Goal: Task Accomplishment & Management: Manage account settings

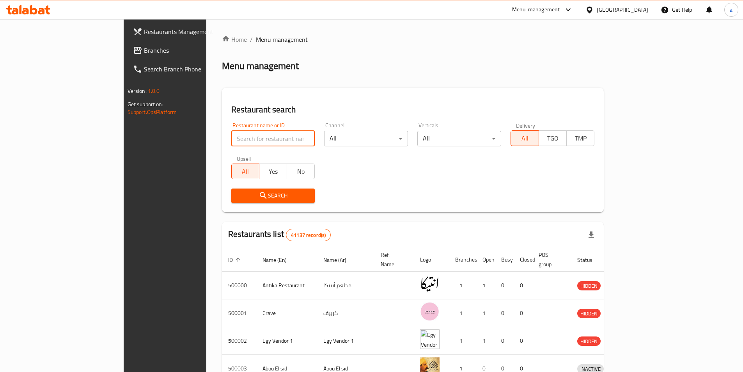
click at [231, 137] on input "search" at bounding box center [273, 139] width 84 height 16
drag, startPoint x: 633, startPoint y: 9, endPoint x: 633, endPoint y: 17, distance: 8.2
click at [597, 9] on div at bounding box center [590, 9] width 11 height 9
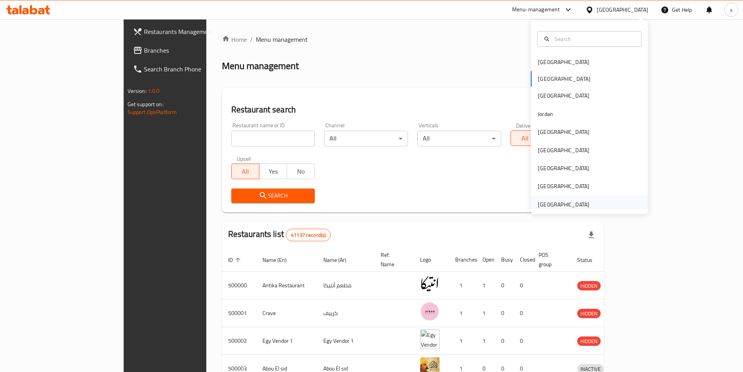
click at [550, 204] on div "[GEOGRAPHIC_DATA]" at bounding box center [563, 204] width 51 height 9
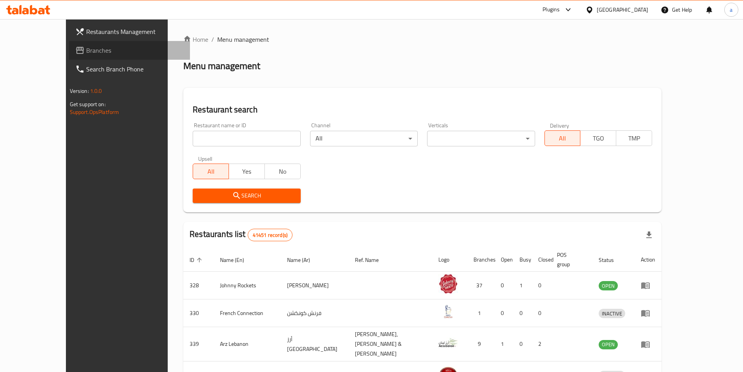
click at [86, 47] on span "Branches" at bounding box center [135, 50] width 98 height 9
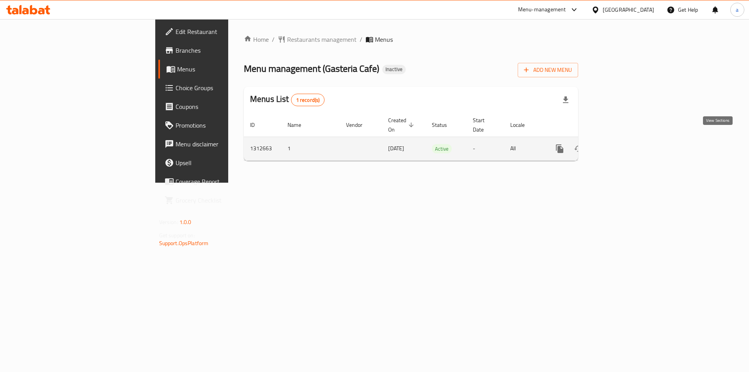
click at [625, 139] on link "enhanced table" at bounding box center [615, 148] width 19 height 19
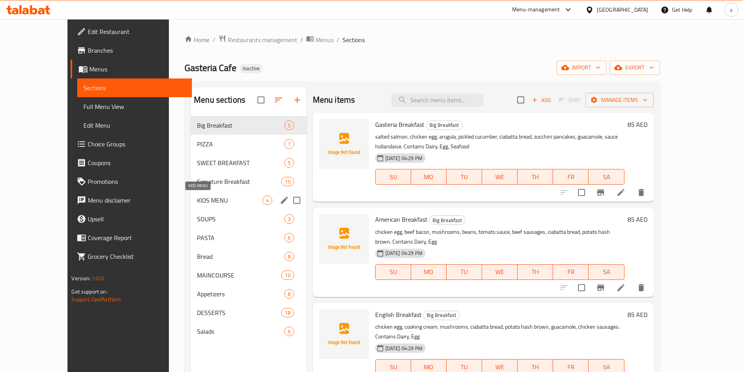
click at [191, 194] on div "KIDS MENU 4" at bounding box center [249, 200] width 116 height 19
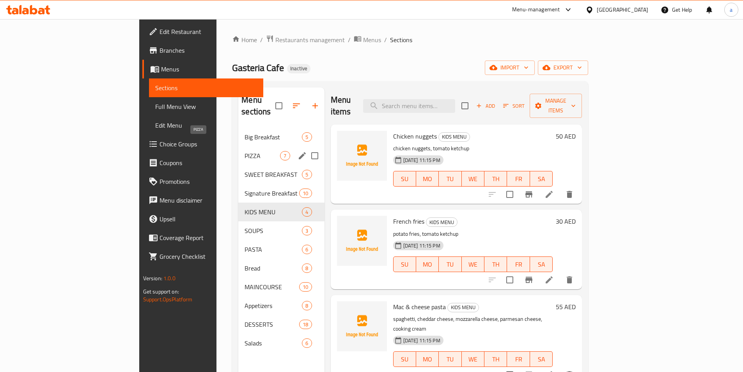
click at [245, 151] on span "PIZZA" at bounding box center [262, 155] width 35 height 9
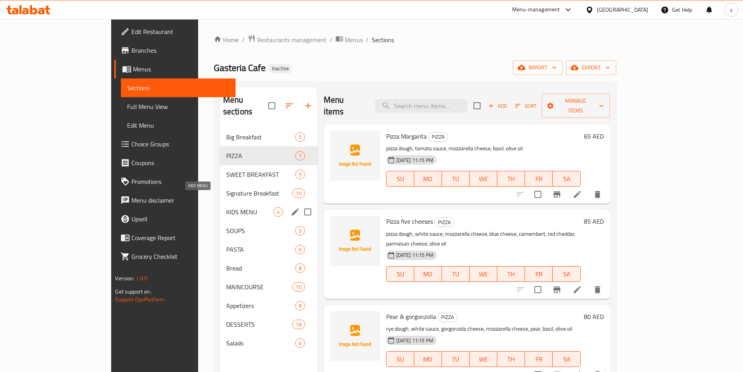
click at [226, 207] on span "KIDS MENU" at bounding box center [249, 211] width 47 height 9
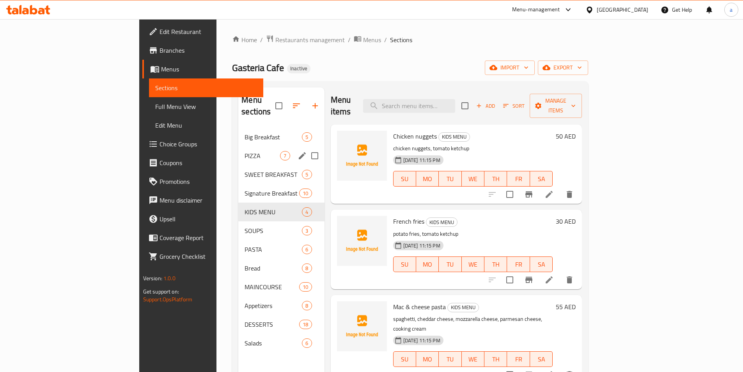
click at [245, 151] on span "PIZZA" at bounding box center [262, 155] width 35 height 9
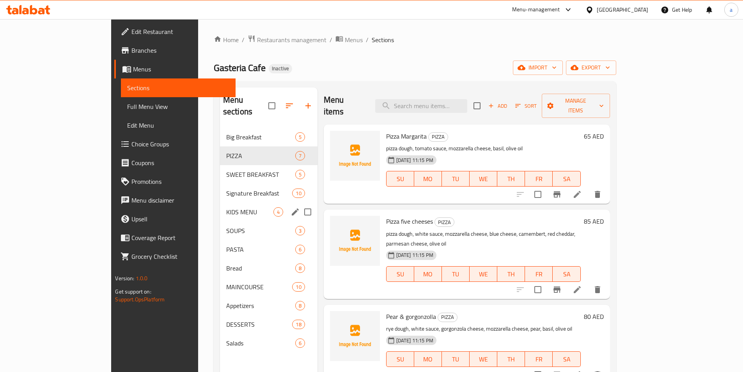
click at [220, 202] on div "KIDS MENU 4" at bounding box center [269, 211] width 98 height 19
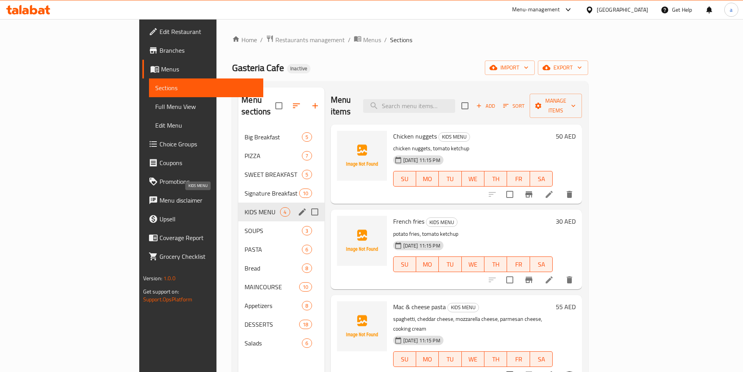
click at [245, 207] on span "KIDS MENU" at bounding box center [262, 211] width 35 height 9
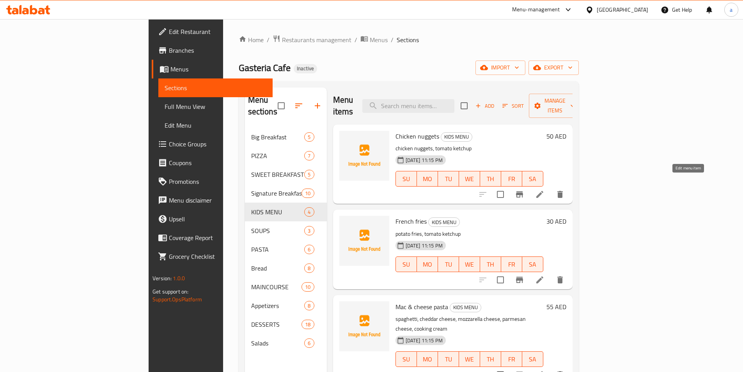
click at [544, 190] on icon at bounding box center [539, 194] width 9 height 9
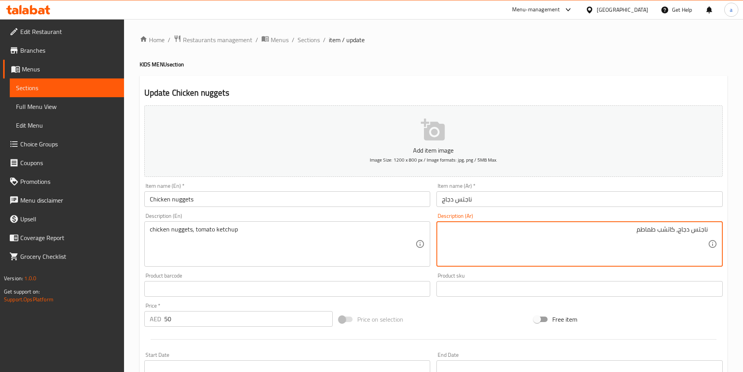
click at [628, 230] on textarea "ناجتس دجاج، كاتشب طماطم" at bounding box center [575, 243] width 266 height 37
type textarea "ناجتس دجاج، كاتشب طماطم , مسببات الحساسية (البان)"
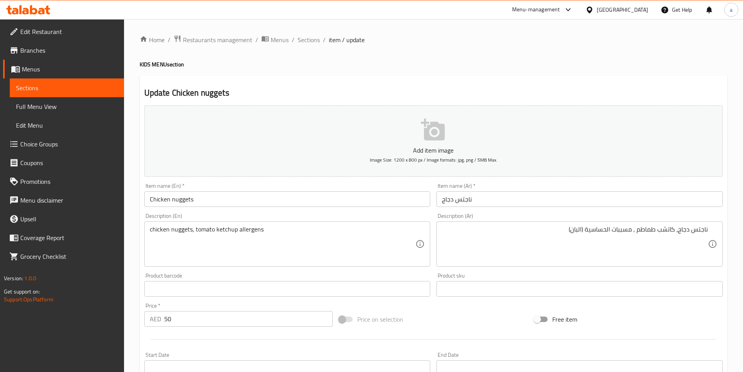
click at [266, 225] on div "chicken nuggets, tomato ketchup allergens Description (En)" at bounding box center [287, 243] width 286 height 45
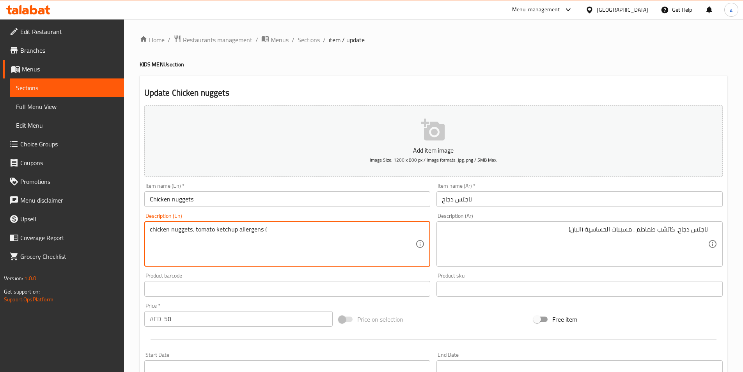
paste textarea "Diary"
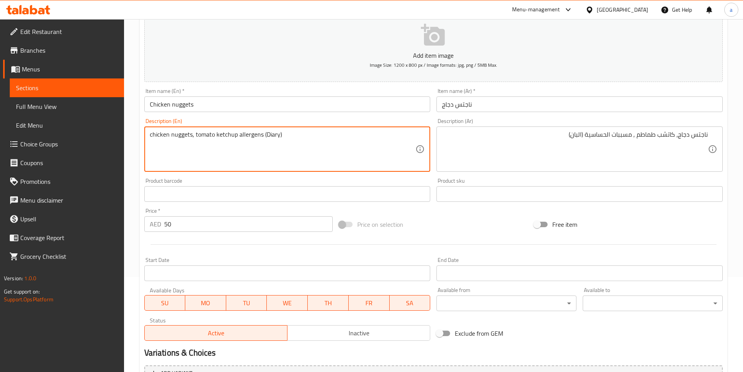
scroll to position [179, 0]
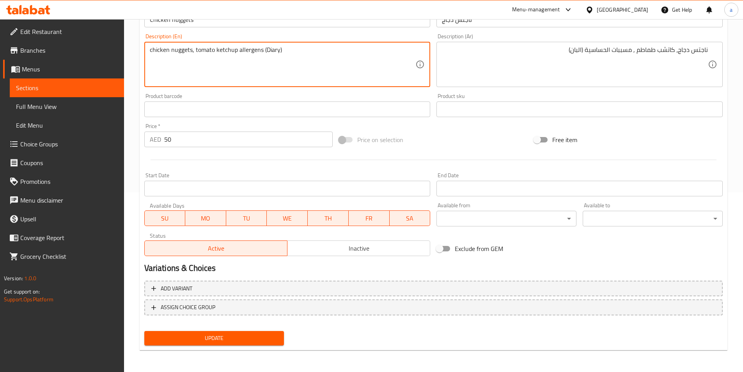
type textarea "chicken nuggets, tomato ketchup allergens (Diary)"
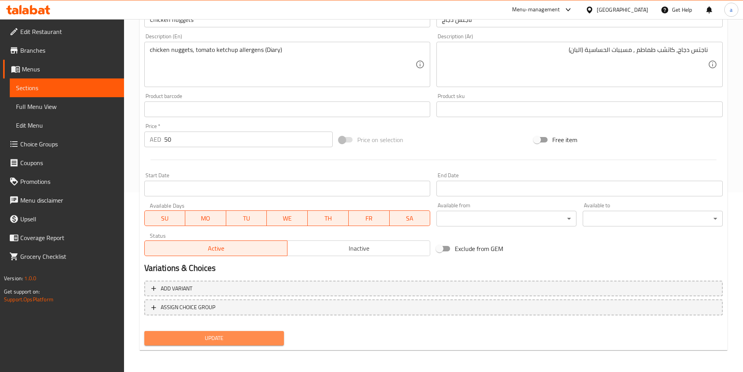
click at [234, 334] on span "Update" at bounding box center [215, 338] width 128 height 10
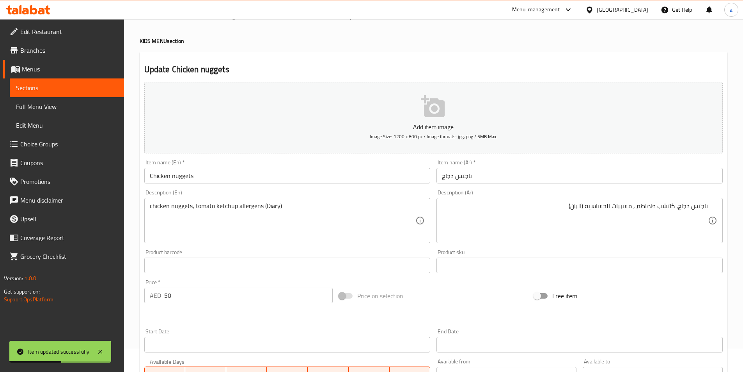
scroll to position [0, 0]
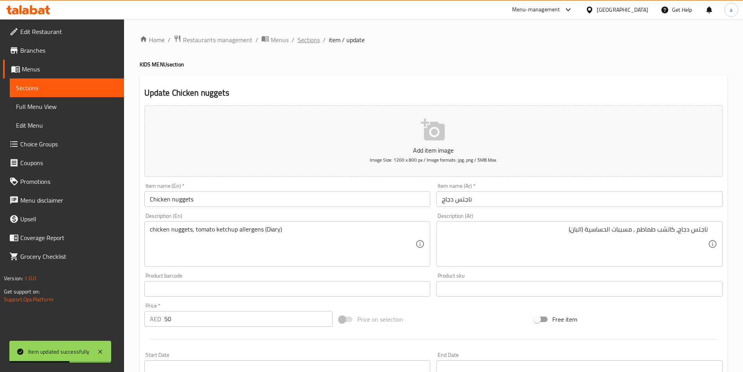
click at [310, 41] on span "Sections" at bounding box center [309, 39] width 22 height 9
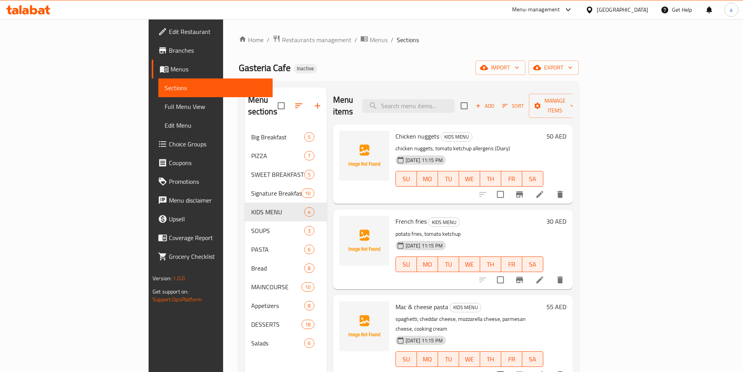
scroll to position [78, 0]
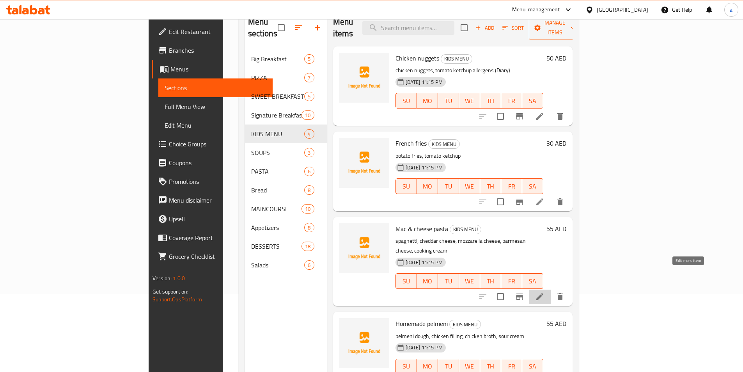
click at [544, 292] on icon at bounding box center [539, 296] width 9 height 9
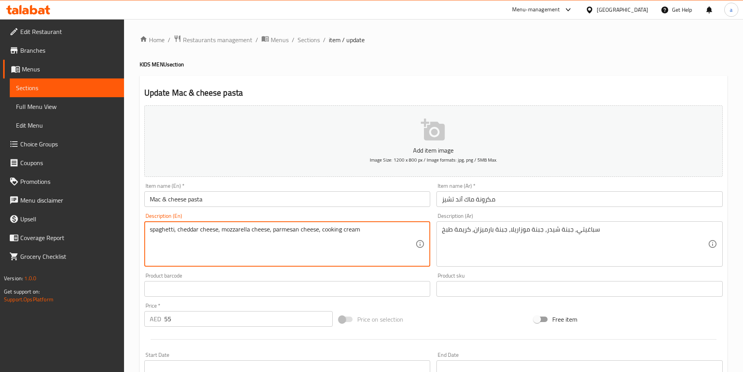
paste textarea "Diary"
click at [375, 231] on textarea "spaghetti, cheddar cheese, mozzarella cheese, parmesan cheese, cooking cream Di…" at bounding box center [283, 243] width 266 height 37
click at [369, 231] on textarea "spaghetti, cheddar cheese, mozzarella cheese, parmesan cheese, cooking cream Di…" at bounding box center [283, 243] width 266 height 37
click at [369, 230] on textarea "spaghetti, cheddar cheese, mozzarella cheese, parmesan cheese, cooking cream Di…" at bounding box center [283, 243] width 266 height 37
click at [382, 232] on textarea "spaghetti, cheddar cheese, mozzarella cheese, parmesan cheese, cooking cream Di…" at bounding box center [283, 243] width 266 height 37
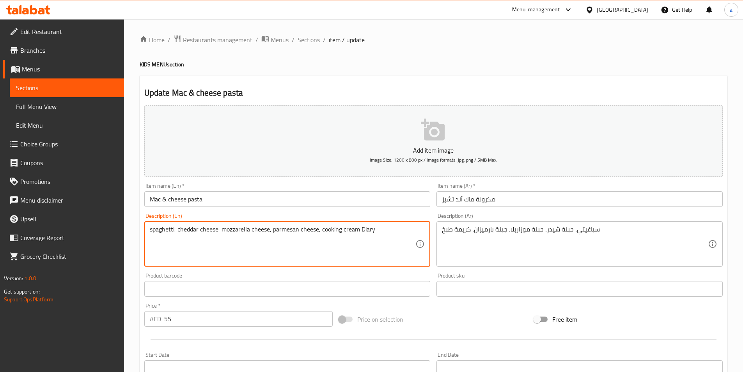
click at [359, 230] on textarea "spaghetti, cheddar cheese, mozzarella cheese, parmesan cheese, cooking cream Di…" at bounding box center [283, 243] width 266 height 37
drag, startPoint x: 171, startPoint y: 239, endPoint x: 179, endPoint y: 254, distance: 17.4
click at [180, 255] on textarea "spaghetti, cheddar cheese, mozzarella cheese, parmesan cheese, cooking cream, A…" at bounding box center [283, 243] width 266 height 37
click at [166, 238] on textarea "spaghetti, cheddar cheese, mozzarella cheese, parmesan cheese, cooking cream, A…" at bounding box center [283, 243] width 266 height 37
click at [163, 237] on textarea "spaghetti, cheddar cheese, mozzarella cheese, parmesan cheese, cooking cream, A…" at bounding box center [283, 243] width 266 height 37
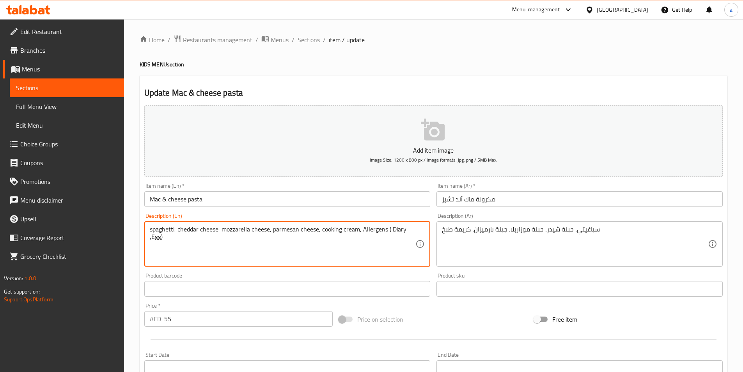
click at [154, 239] on textarea "spaghetti, cheddar cheese, mozzarella cheese, parmesan cheese, cooking cream, A…" at bounding box center [283, 243] width 266 height 37
type textarea "spaghetti, cheddar cheese, mozzarella cheese, parmesan cheese, cooking cream, A…"
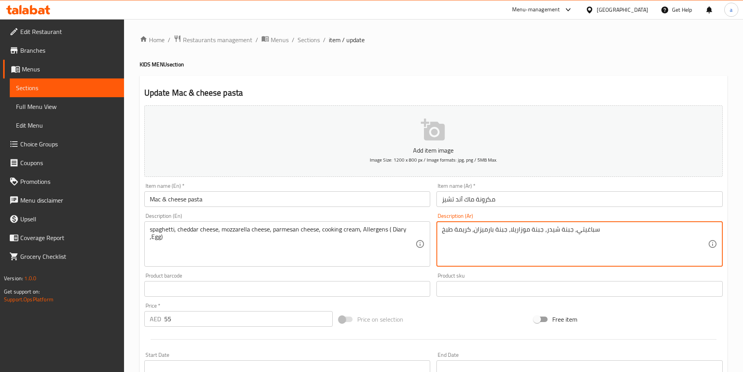
click at [611, 236] on textarea "سباغيتي، جبنة شيدر، جبنة موزاريلا، جبنة بارميزان، كريمة طبخ" at bounding box center [575, 243] width 266 height 37
click at [440, 231] on div "سباغيتي، جبنة شيدر، جبنة موزاريلا، جبنة بارميزان، كريمة طبخ Description (Ar)" at bounding box center [579, 243] width 286 height 45
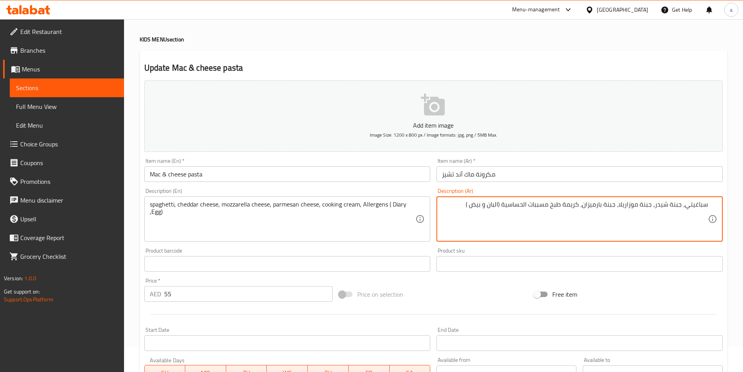
scroll to position [39, 0]
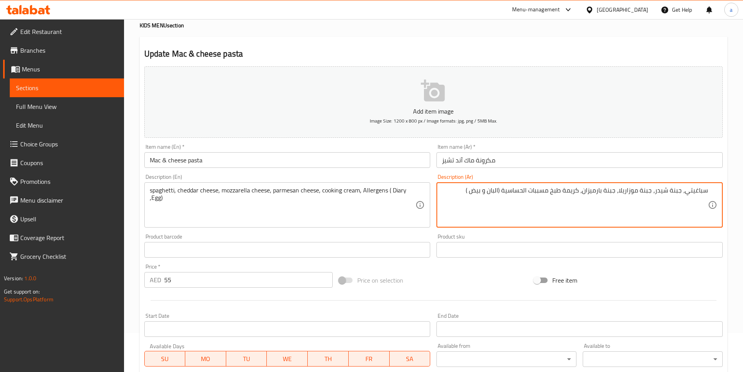
click at [555, 192] on textarea "سباغيتي، جبنة شيدر، جبنة موزاريلا، جبنة بارميزان، كريمة طبخ مسببات الحساسية (ال…" at bounding box center [575, 204] width 266 height 37
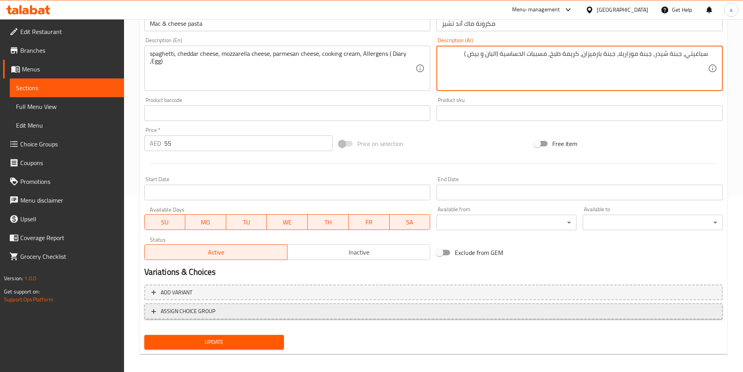
scroll to position [179, 0]
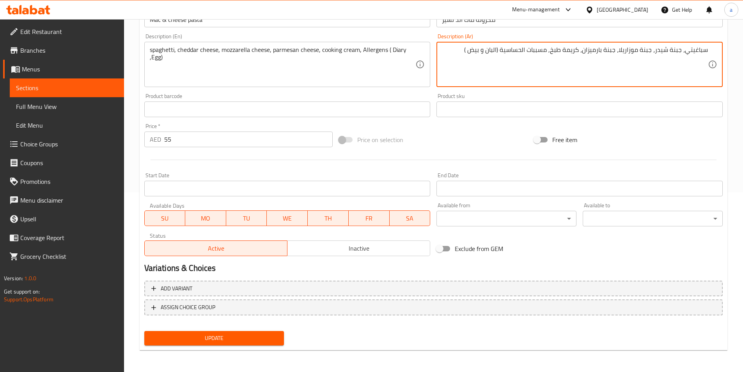
type textarea "سباغيتي، جبنة شيدر، جبنة موزاريلا، جبنة بارميزان، كريمة طبخ, مسببات الحساسية (ا…"
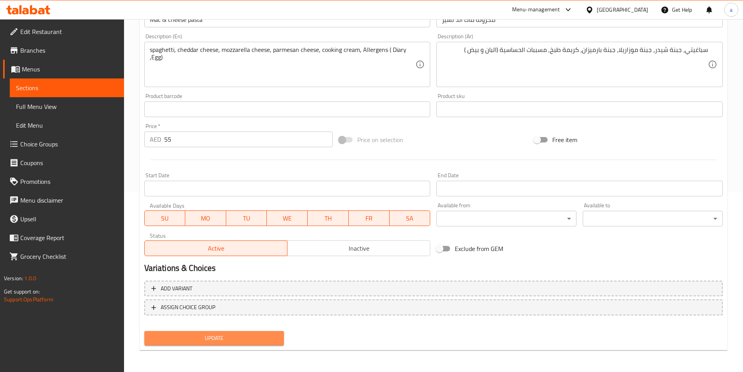
click at [249, 337] on span "Update" at bounding box center [215, 338] width 128 height 10
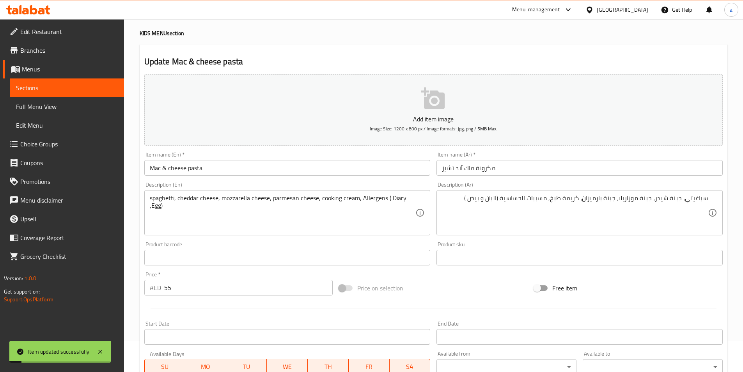
scroll to position [0, 0]
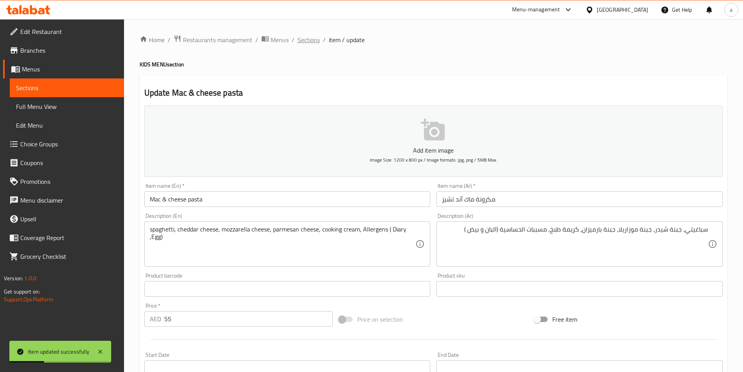
click at [307, 41] on span "Sections" at bounding box center [309, 39] width 22 height 9
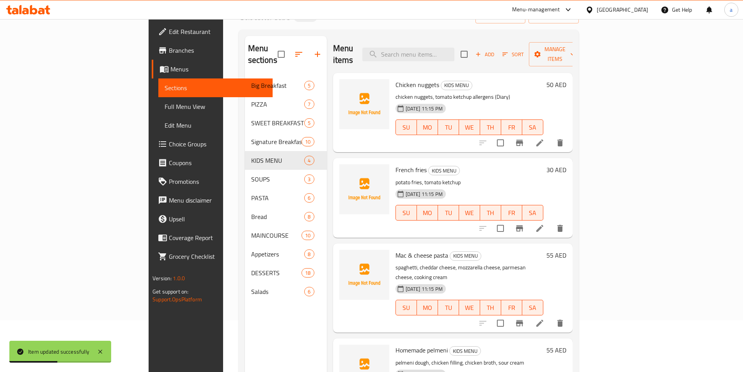
scroll to position [109, 0]
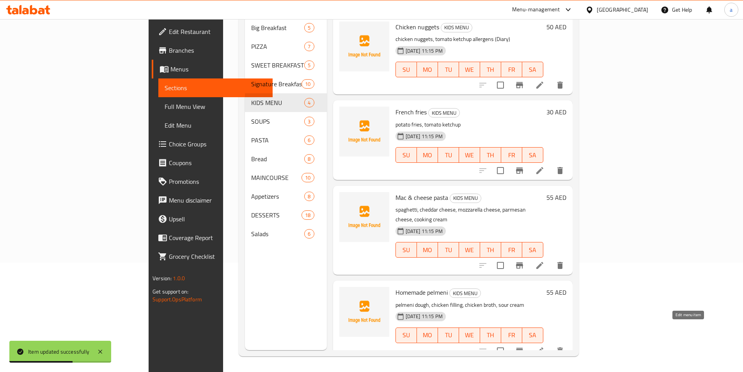
click at [543, 347] on icon at bounding box center [539, 350] width 7 height 7
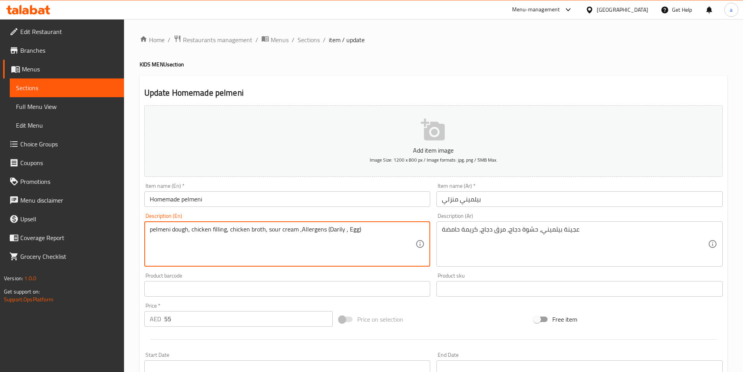
drag, startPoint x: 336, startPoint y: 229, endPoint x: 333, endPoint y: 232, distance: 4.7
click at [333, 232] on textarea "pelmeni dough, chicken filling, chicken broth, sour cream ,Allergens (Darily , …" at bounding box center [283, 243] width 266 height 37
click at [337, 230] on textarea "pelmeni dough, chicken filling, chicken broth, sour cream ,Allergens (Dialy , E…" at bounding box center [283, 243] width 266 height 37
type textarea "pelmeni dough, chicken filling, chicken broth, sour cream ,Allergens (Diary , E…"
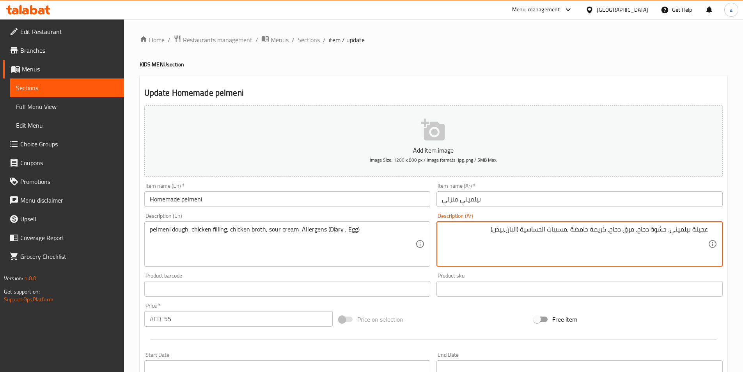
click at [505, 230] on textarea "عجينة بيلميني، حشوة دجاج، مرق دجاج، كريمة حامضة ,مسببات الحساسية (البان,بيض)" at bounding box center [575, 243] width 266 height 37
click at [507, 232] on textarea "عجينة بيلميني، حشوة دجاج، مرق دجاج، كريمة حامضة ,مسببات الحساسية (البان,بيض)" at bounding box center [575, 243] width 266 height 37
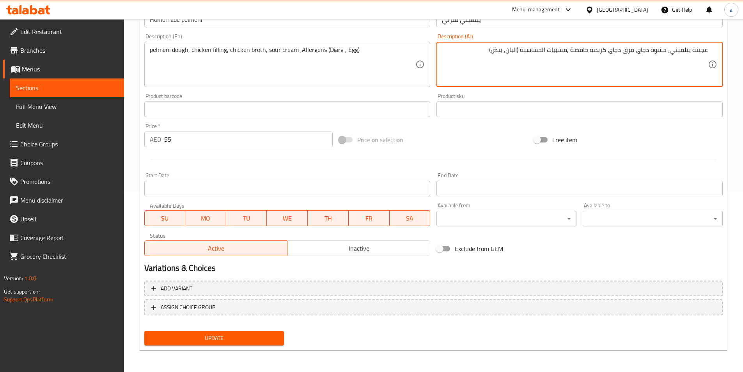
type textarea "عجينة بيلميني، حشوة دجاج، مرق دجاج، كريمة حامضة ,مسببات الحساسية (البان, بيض)"
click at [204, 339] on span "Update" at bounding box center [215, 338] width 128 height 10
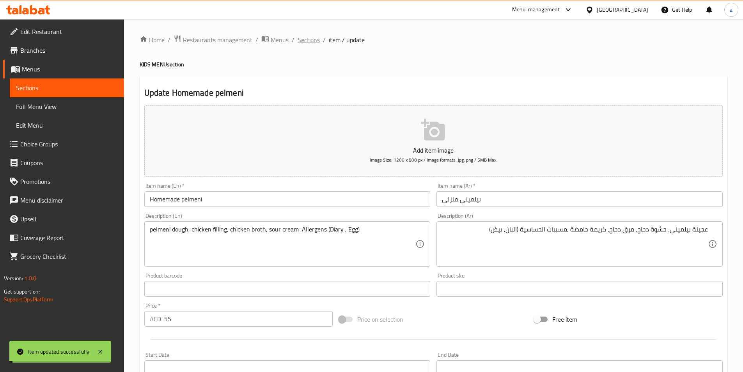
click at [307, 39] on span "Sections" at bounding box center [309, 39] width 22 height 9
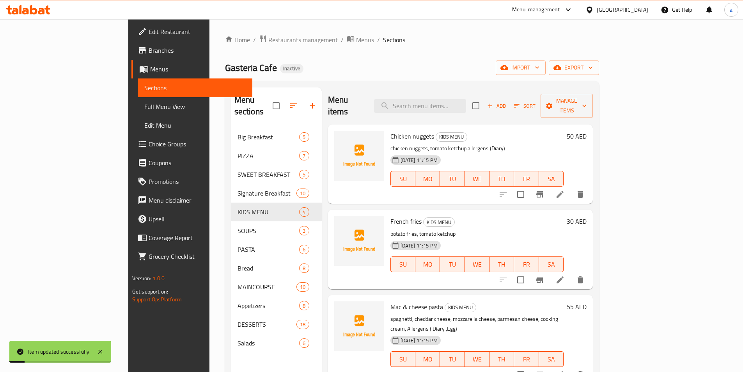
click at [565, 190] on icon at bounding box center [559, 194] width 9 height 9
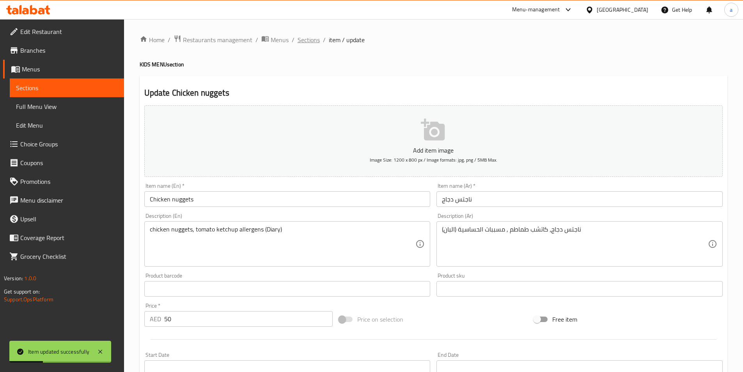
click at [313, 41] on span "Sections" at bounding box center [309, 39] width 22 height 9
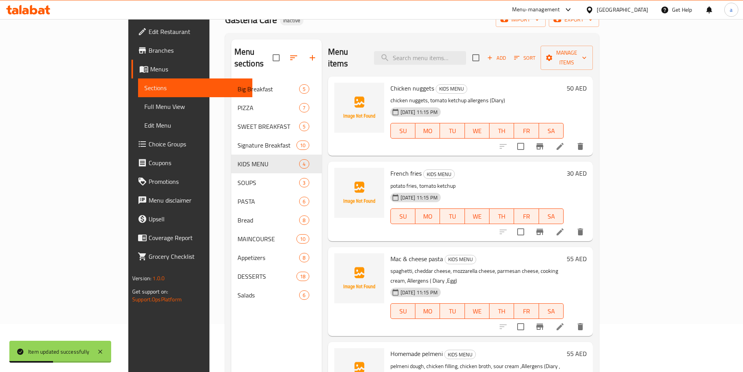
scroll to position [109, 0]
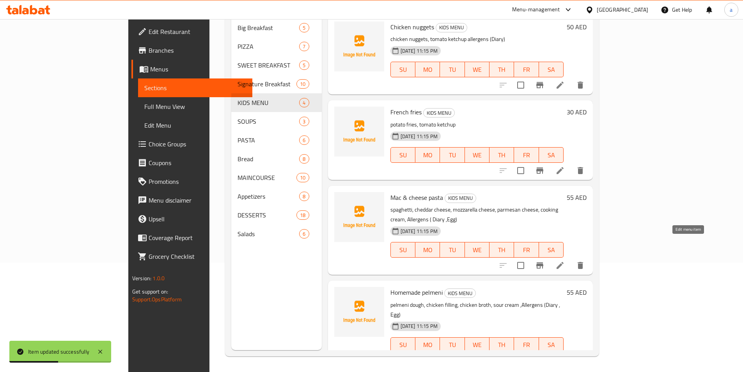
click at [565, 261] on icon at bounding box center [559, 265] width 9 height 9
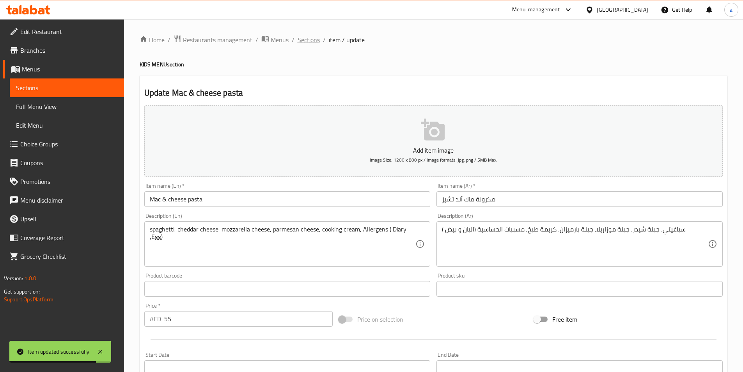
click at [305, 39] on span "Sections" at bounding box center [309, 39] width 22 height 9
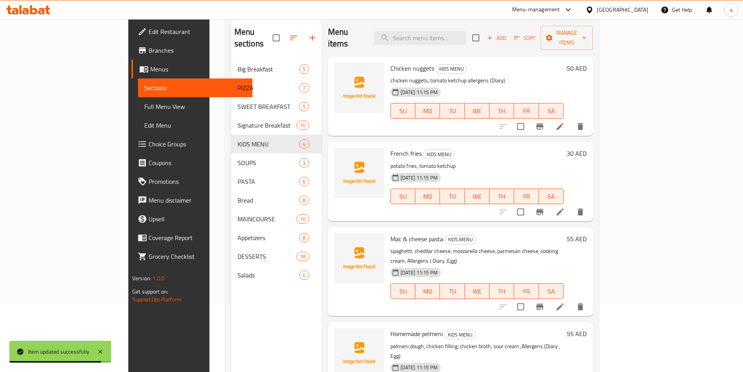
scroll to position [109, 0]
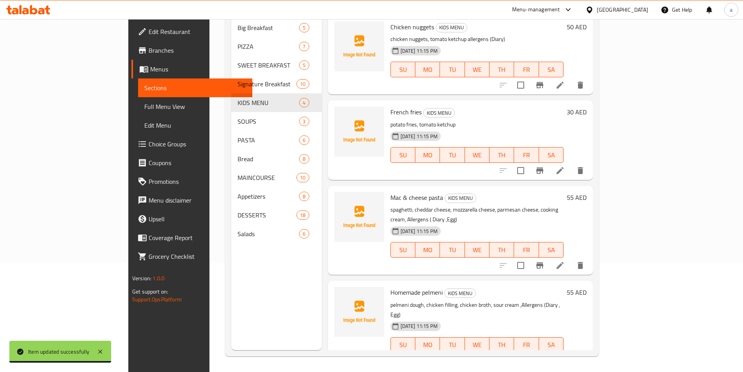
click at [571, 353] on li at bounding box center [560, 360] width 22 height 14
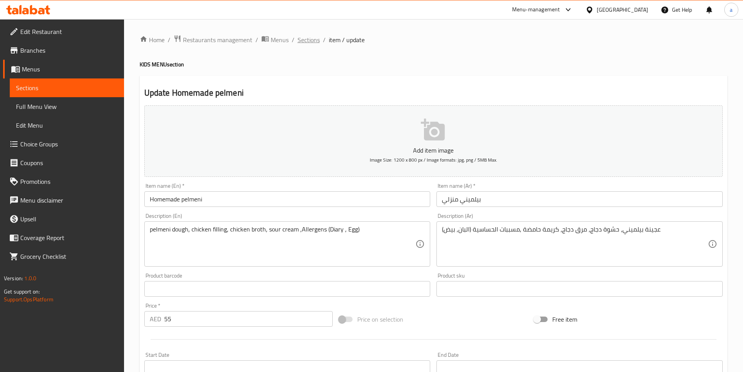
click at [310, 41] on span "Sections" at bounding box center [309, 39] width 22 height 9
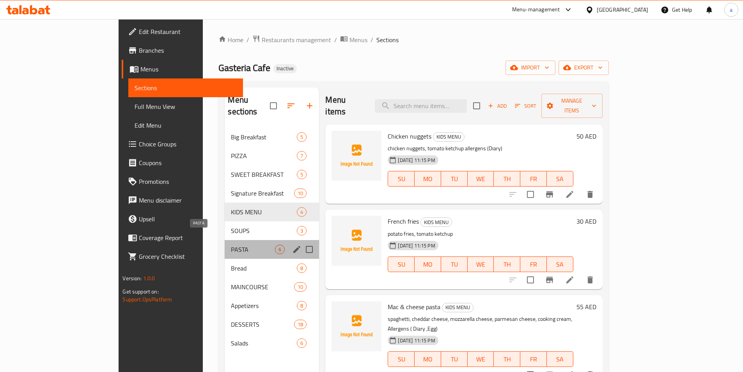
click at [231, 245] on span "PASTA" at bounding box center [253, 249] width 44 height 9
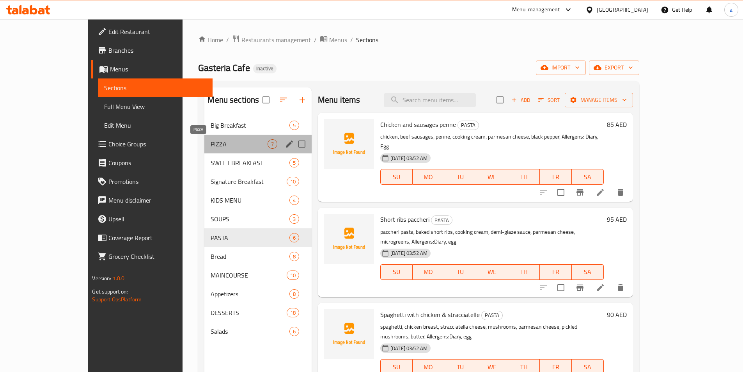
click at [211, 145] on span "PIZZA" at bounding box center [239, 143] width 57 height 9
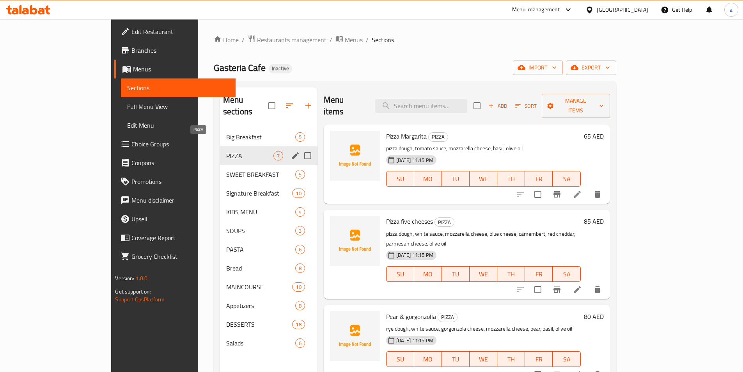
click at [226, 151] on span "PIZZA" at bounding box center [249, 155] width 47 height 9
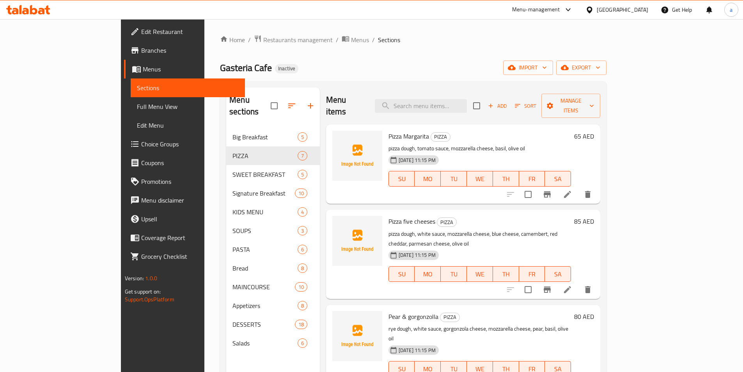
click at [571, 191] on icon at bounding box center [567, 194] width 7 height 7
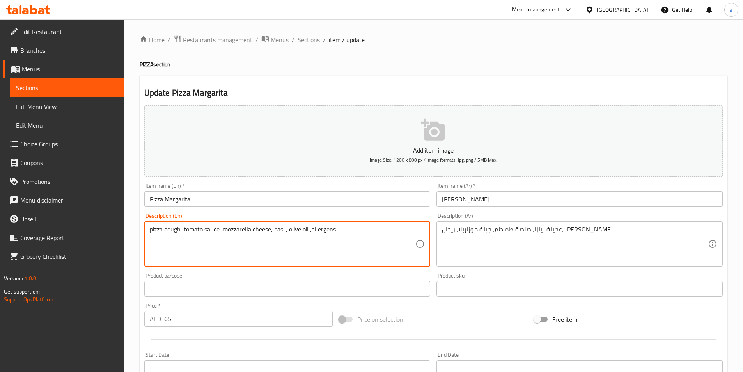
click at [314, 229] on textarea "pizza dough, tomato sauce, mozzarella cheese, basil, olive oil ,allergens" at bounding box center [283, 243] width 266 height 37
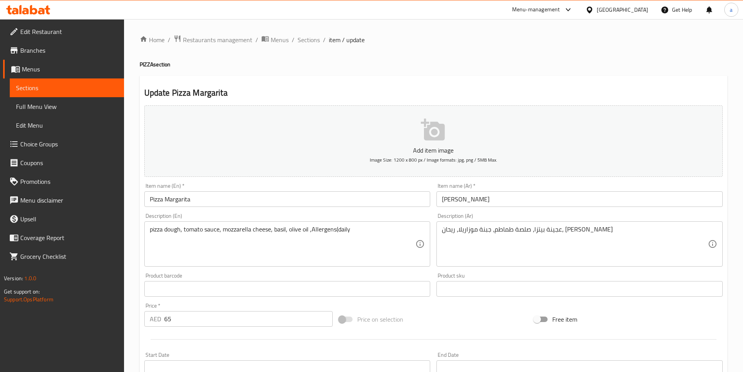
click at [360, 230] on textarea "pizza dough, tomato sauce, mozzarella cheese, basil, olive oil ,Allergens(daily" at bounding box center [283, 243] width 266 height 37
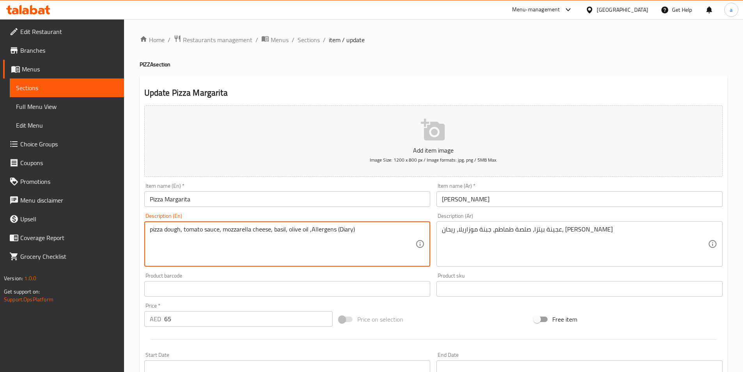
type textarea "pizza dough, tomato sauce, mozzarella cheese, basil, olive oil ,Allergens (Diar…"
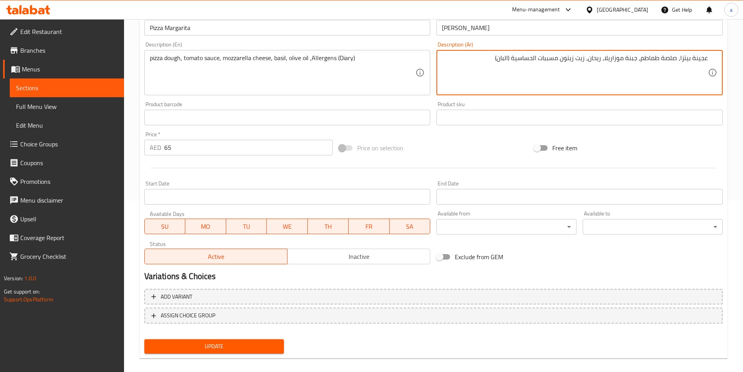
scroll to position [179, 0]
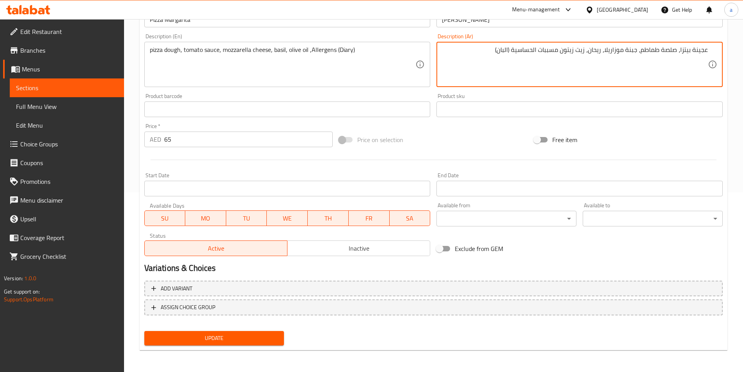
type textarea "عجينة بيتزا، صلصة طماطم، جبنة موزاريلا، ريحان، زيت زيتون مسببات الحساسية (البان)"
click at [236, 333] on button "Update" at bounding box center [214, 338] width 140 height 14
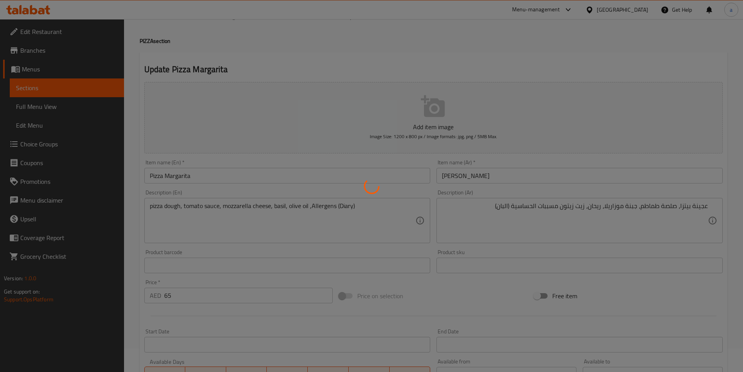
scroll to position [0, 0]
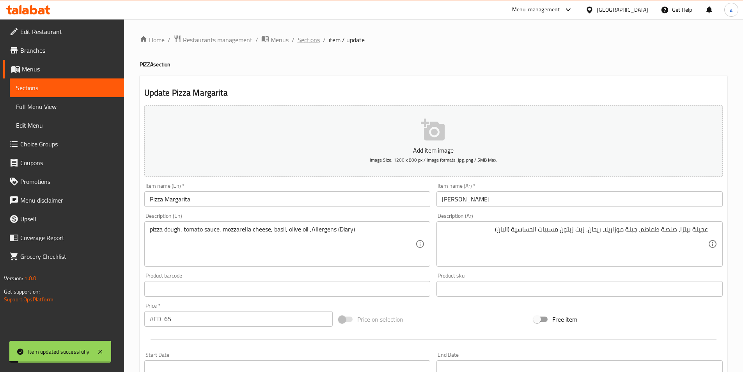
click at [305, 41] on span "Sections" at bounding box center [309, 39] width 22 height 9
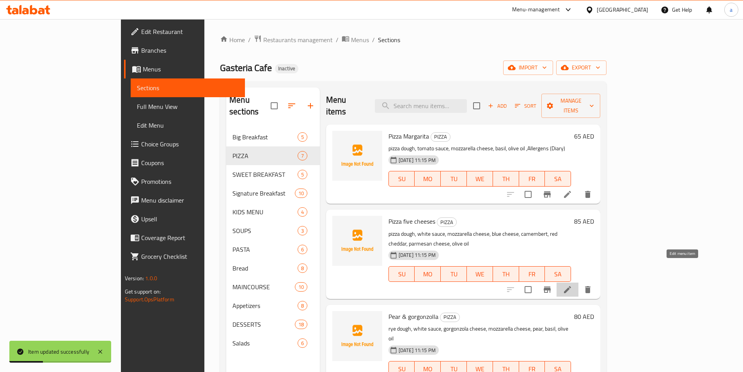
click at [571, 286] on icon at bounding box center [567, 289] width 7 height 7
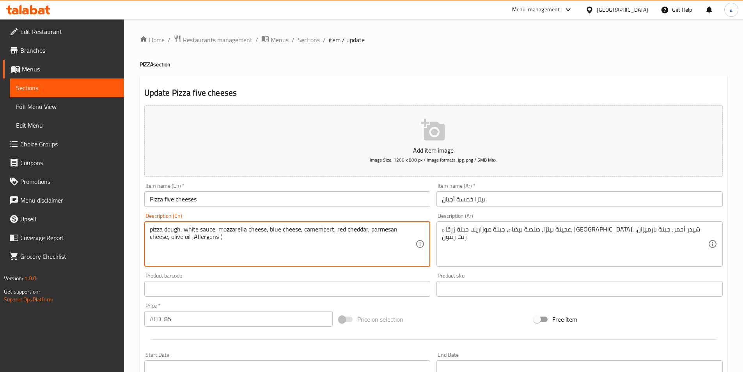
click at [207, 238] on textarea "pizza dough, white sauce, mozzarella cheese, blue cheese, camembert, red chedda…" at bounding box center [283, 243] width 266 height 37
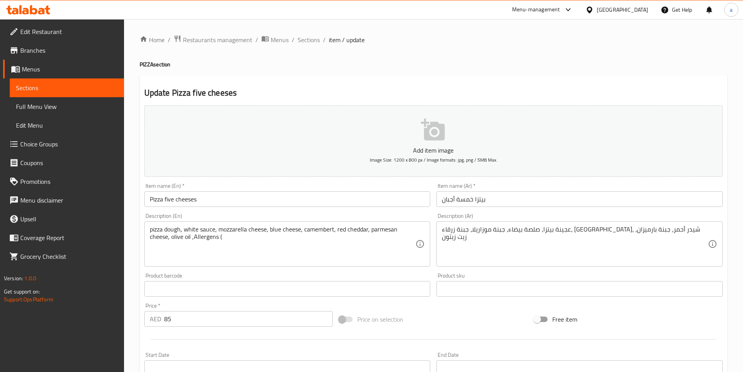
click at [230, 241] on textarea "pizza dough, white sauce, mozzarella cheese, blue cheese, camembert, red chedda…" at bounding box center [283, 243] width 266 height 37
click at [229, 241] on textarea "pizza dough, white sauce, mozzarella cheese, blue cheese, camembert, red chedda…" at bounding box center [283, 243] width 266 height 37
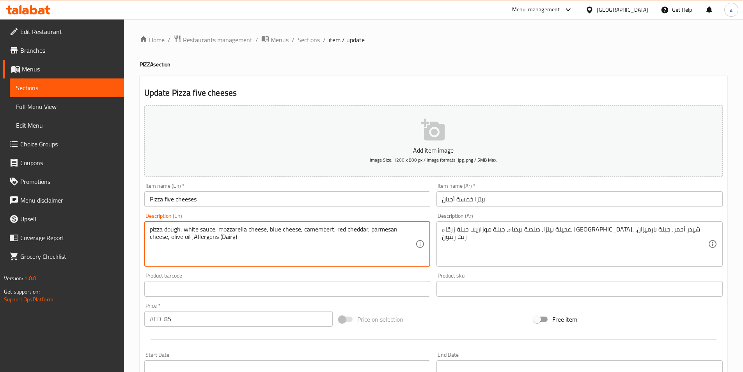
type textarea "pizza dough, white sauce, mozzarella cheese, blue cheese, camembert, red chedda…"
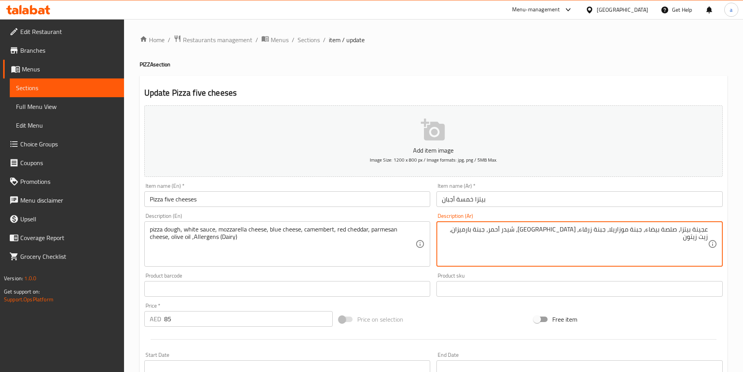
click at [463, 233] on textarea "عجينة بيتزا، صلصة بيضاء، جبنة موزاريلا، جبنة زرقاء، كامامبير، شيدر أحمر، جبنة ب…" at bounding box center [575, 243] width 266 height 37
type textarea "عجينة بيتزا، صلصة بيضاء، جبنة موزاريلا، جبنة زرقاء، كامامبير، شيدر أحمر، جبنة ب…"
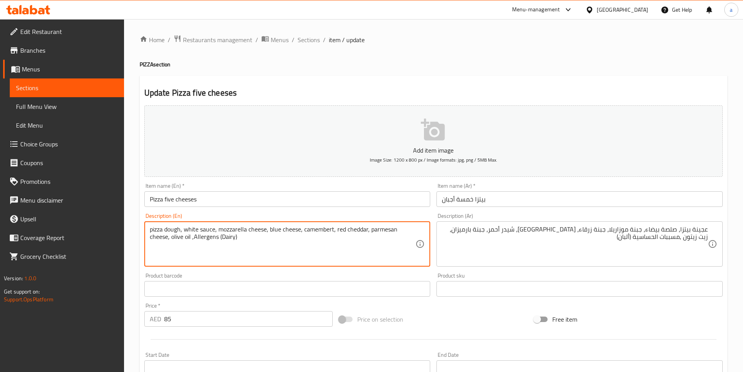
drag, startPoint x: 193, startPoint y: 237, endPoint x: 241, endPoint y: 241, distance: 48.5
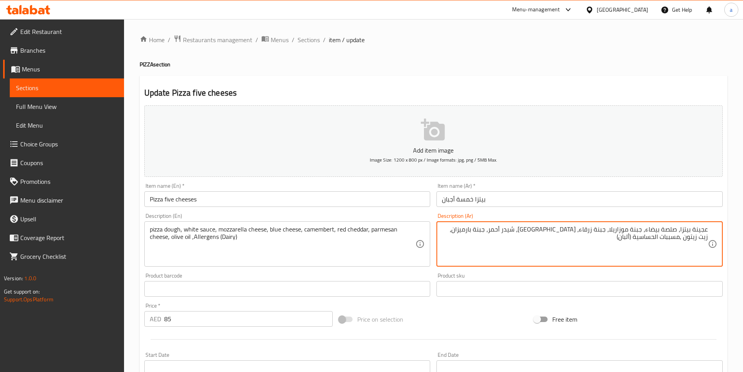
drag, startPoint x: 641, startPoint y: 239, endPoint x: 706, endPoint y: 243, distance: 65.2
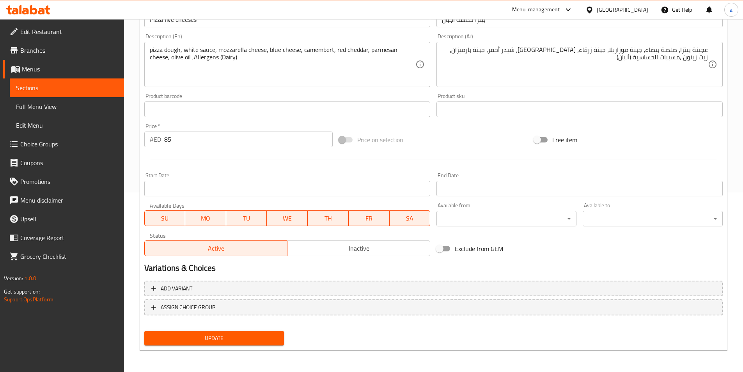
click at [241, 340] on span "Update" at bounding box center [215, 338] width 128 height 10
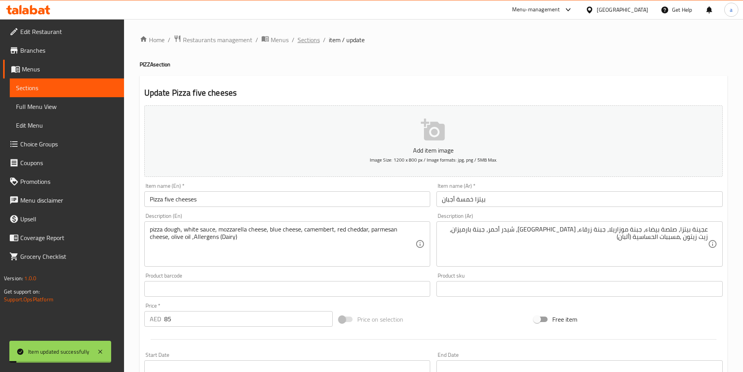
click at [312, 40] on span "Sections" at bounding box center [309, 39] width 22 height 9
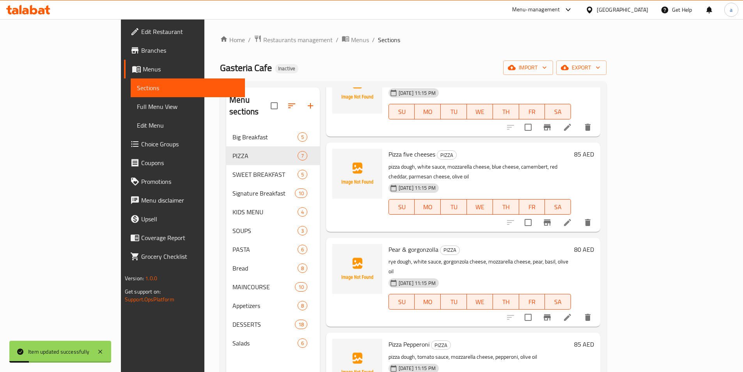
scroll to position [117, 0]
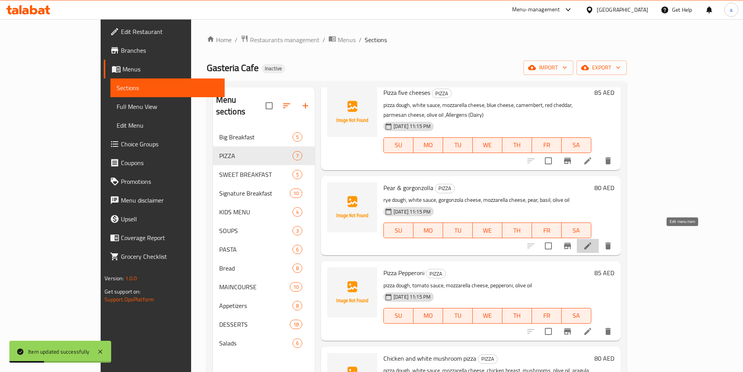
click at [591, 242] on icon at bounding box center [587, 245] width 7 height 7
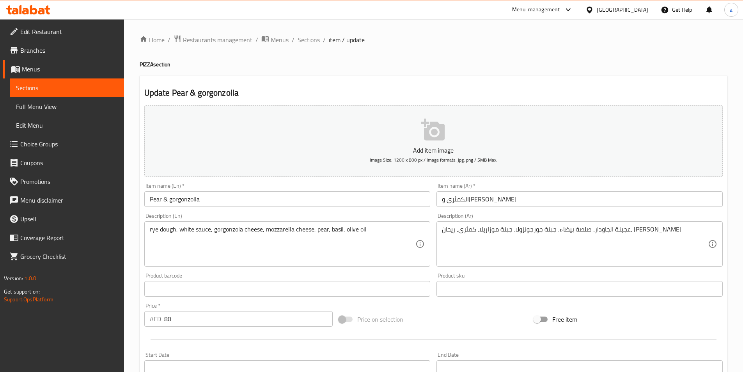
click at [379, 232] on textarea "rye dough, white sauce, gorgonzola cheese, mozzarella cheese, pear, basil, oliv…" at bounding box center [283, 243] width 266 height 37
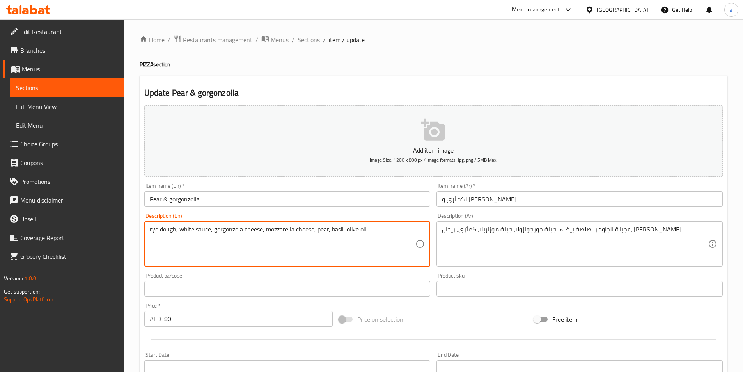
paste textarea "Allergens (Dairy)"
click at [407, 228] on textarea "rye dough, white sauce, gorgonzola cheese, mozzarella cheese, pear, basil, oliv…" at bounding box center [283, 243] width 266 height 37
type textarea "rye dough, white sauce, gorgonzola cheese, mozzarella cheese, pear, basil, oliv…"
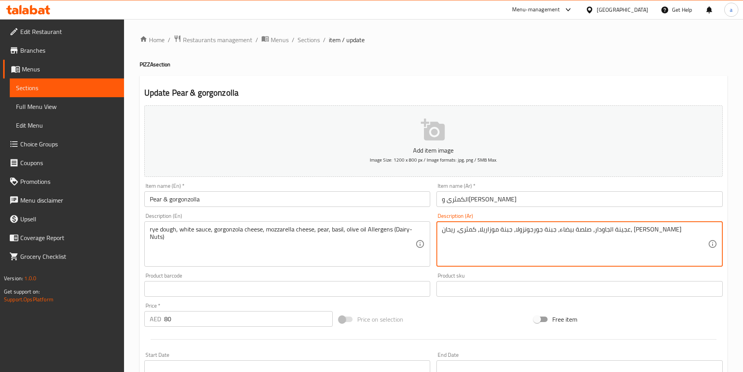
click at [670, 234] on textarea "عجينة الجاودار، صلصة بيضاء، جبنة جورجونزولا، جبنة موزاريلا، كمثرى، ريحان، زيت ز…" at bounding box center [575, 243] width 266 height 37
paste textarea "مسببات الحساسية (ألبان)."
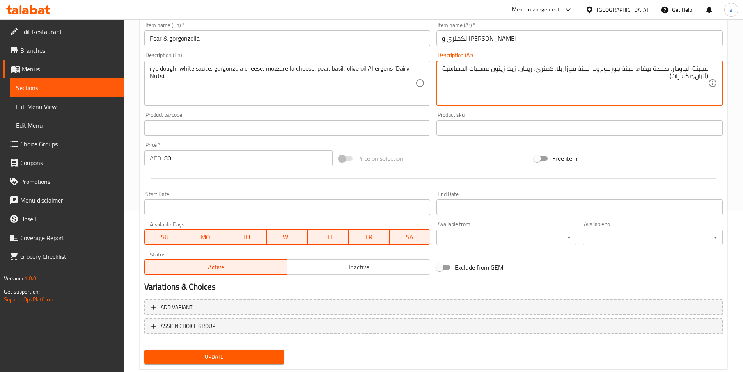
scroll to position [179, 0]
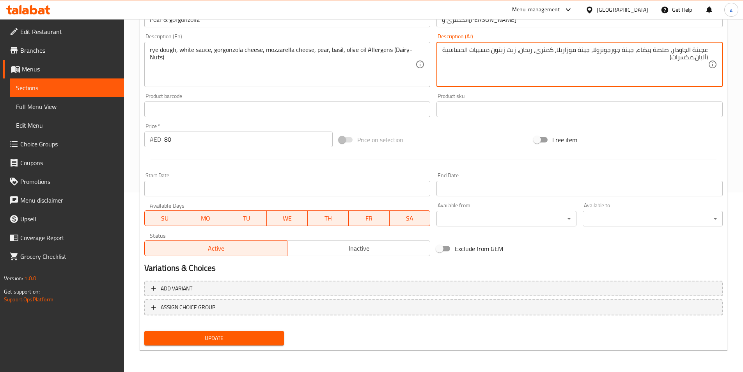
type textarea "عجينة الجاودار، صلصة بيضاء، جبنة جورجونزولا، جبنة موزاريلا، كمثرى، ريحان، زيت ز…"
click at [236, 337] on span "Update" at bounding box center [215, 338] width 128 height 10
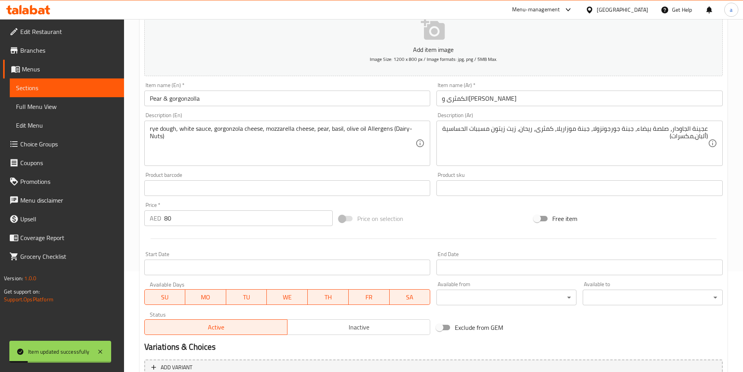
scroll to position [0, 0]
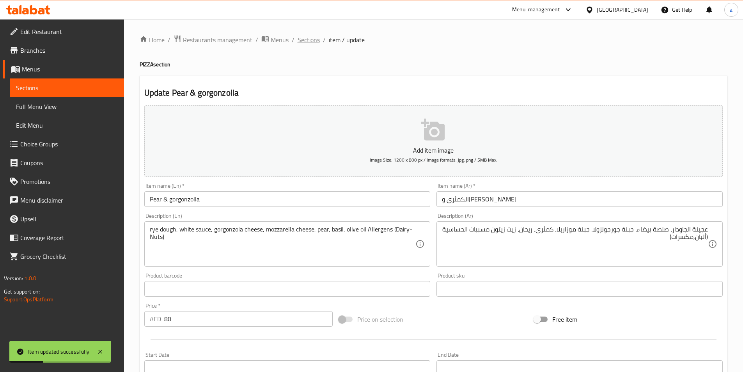
click at [313, 40] on span "Sections" at bounding box center [309, 39] width 22 height 9
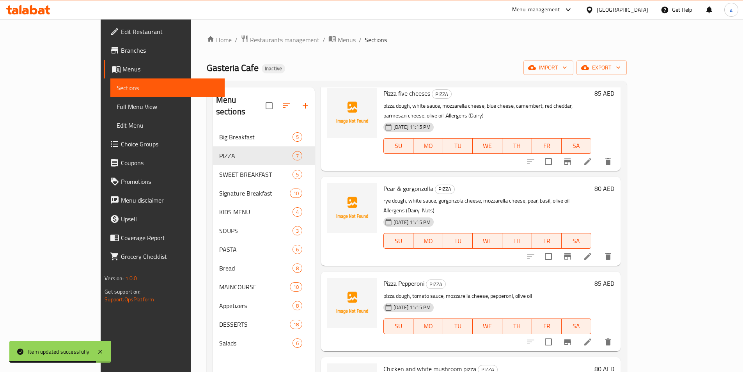
scroll to position [117, 0]
click at [599, 334] on li at bounding box center [588, 341] width 22 height 14
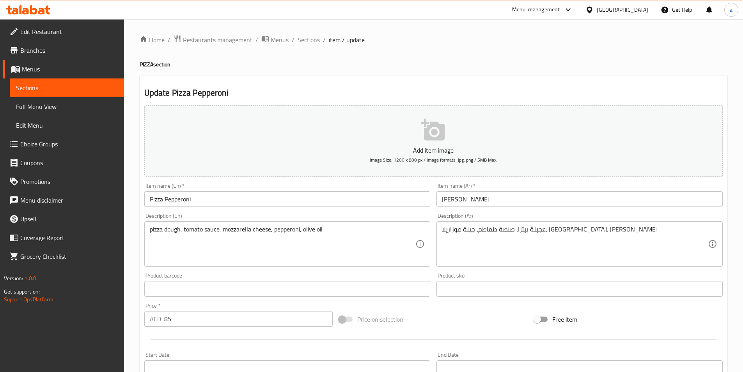
click at [344, 236] on textarea "pizza dough, tomato sauce, mozzarella cheese, pepperoni, olive oil" at bounding box center [283, 243] width 266 height 37
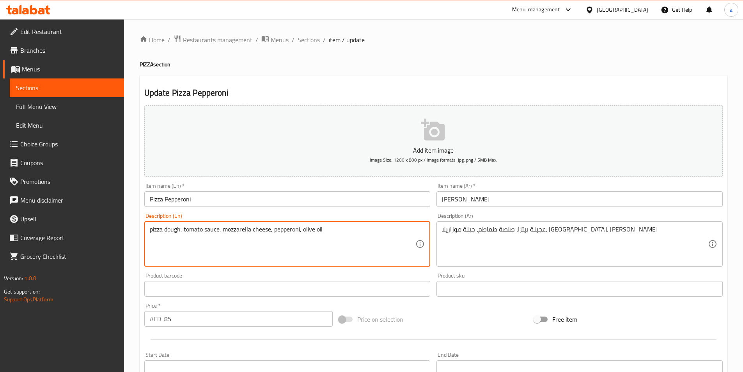
paste textarea "Allergens (Dairy)"
click at [321, 229] on textarea "pizza dough, tomato sauce, mozzarella cheese, pepperoni, olive oilAllergens (Da…" at bounding box center [283, 243] width 266 height 37
type textarea "pizza dough, tomato sauce, mozzarella cheese, pepperoni, olive oil ,Allergens (…"
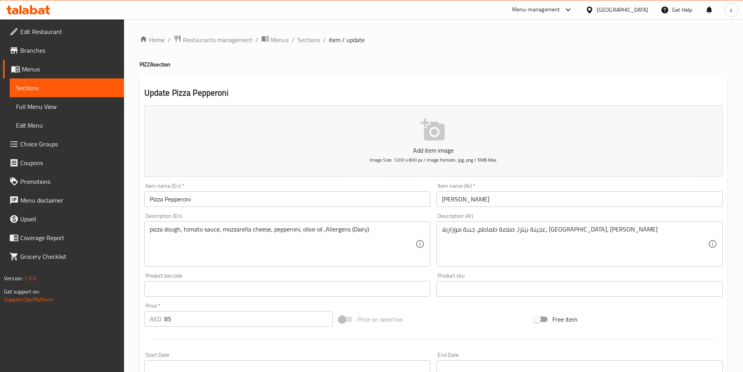
click at [608, 238] on textarea "عجينة بيتزا، صلصة طماطم، جبنة موزاريلا، بيبروني، زيت زيتون" at bounding box center [575, 243] width 266 height 37
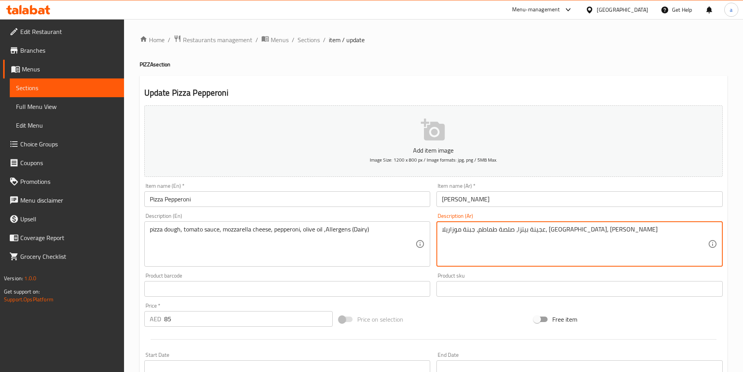
paste textarea "مسببات الحساسية (ألبان)."
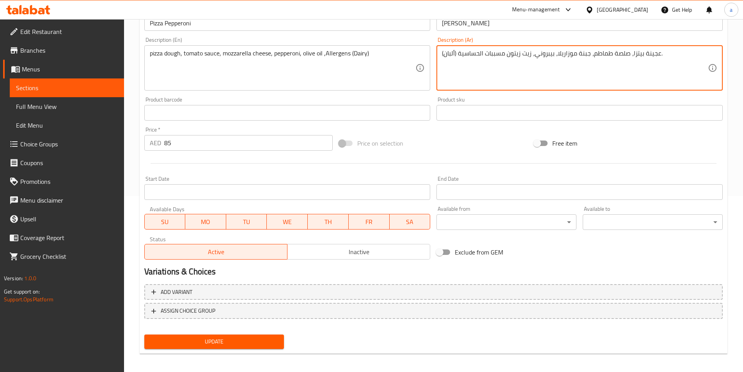
scroll to position [179, 0]
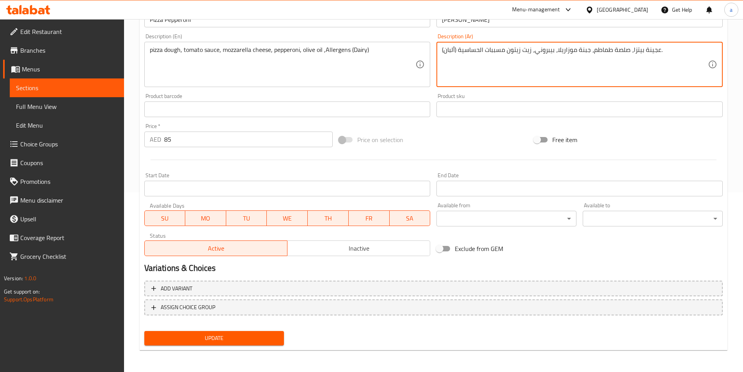
type textarea "عجينة بيتزا، صلصة طماطم، جبنة موزاريلا، بيبروني، زيت زيتون مسببات الحساسية (ألب…"
click at [239, 340] on span "Update" at bounding box center [215, 338] width 128 height 10
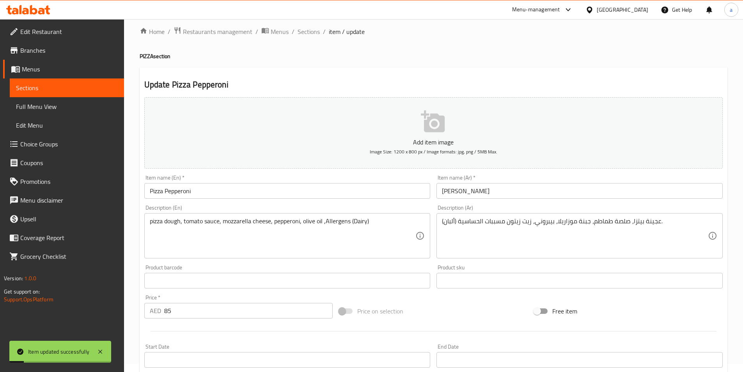
scroll to position [0, 0]
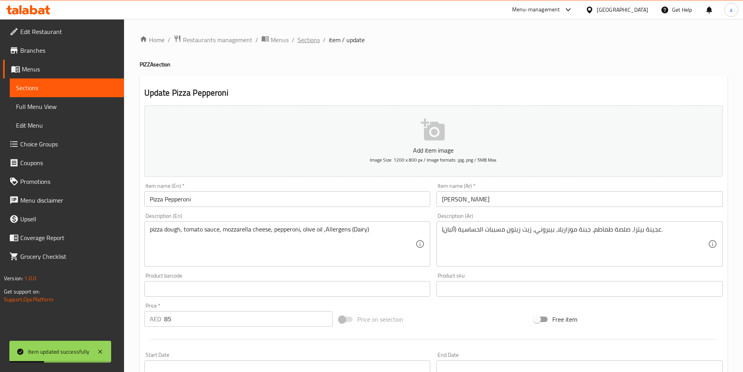
click at [303, 37] on span "Sections" at bounding box center [309, 39] width 22 height 9
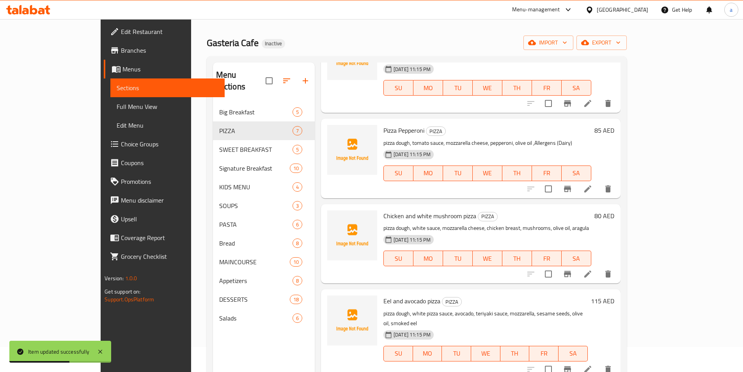
scroll to position [39, 0]
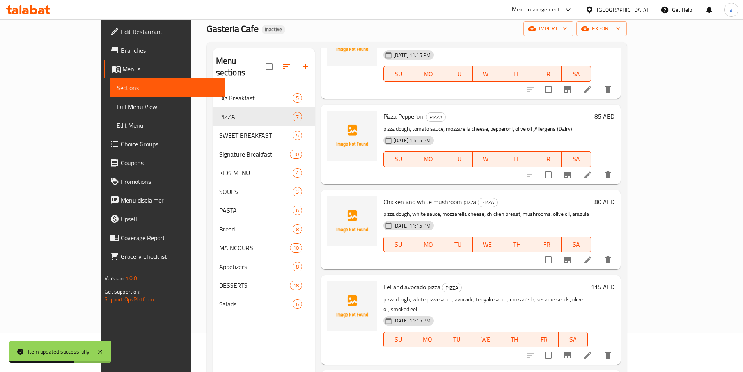
click at [592, 255] on icon at bounding box center [587, 259] width 9 height 9
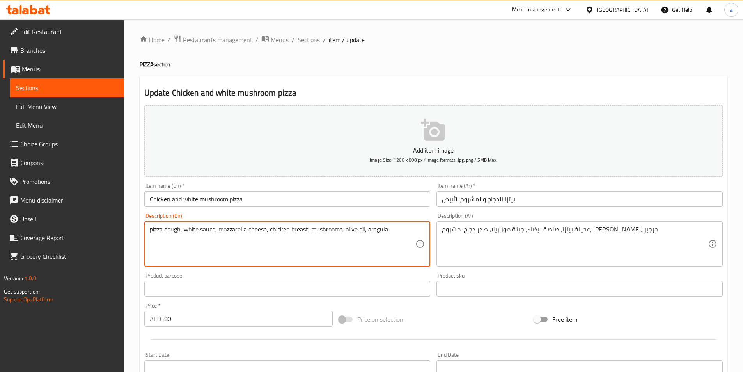
paste textarea "Allergens (Dairy)"
click at [386, 229] on textarea "pizza dough, white sauce, mozzarella cheese, chicken breast, mushrooms, olive o…" at bounding box center [283, 243] width 266 height 37
type textarea "pizza dough, white sauce, mozzarella cheese, chicken breast, mushrooms, olive o…"
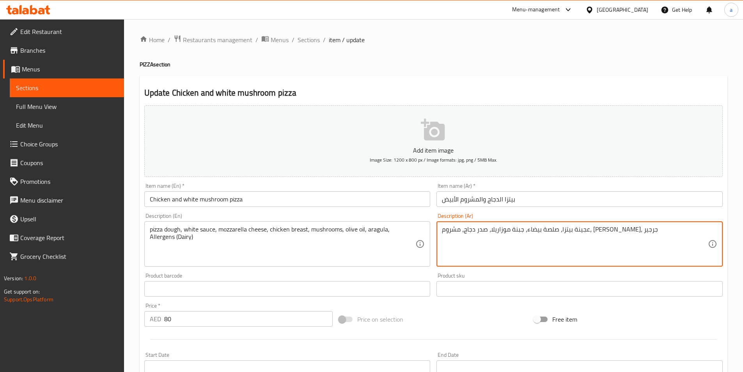
click at [657, 239] on textarea "عجينة بيتزا، صلصة بيضاء، جبنة موزاريلا، صدر دجاج، مشروم، زيت زيتون، جرجير" at bounding box center [575, 243] width 266 height 37
paste textarea "مسببات الحساسية (ألبان)."
click at [505, 230] on textarea "عجينة بيتزا، صلصة بيضاء، جبنة موزاريلا، صدر دجاج، مشروم، زيت زيتون، جرجير مسببا…" at bounding box center [575, 243] width 266 height 37
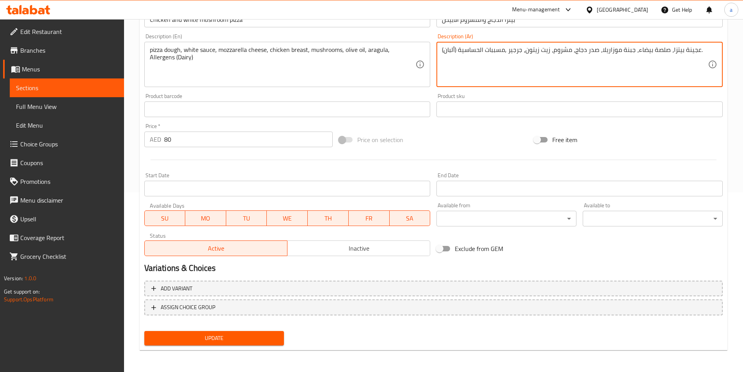
type textarea "عجينة بيتزا، صلصة بيضاء، جبنة موزاريلا، صدر دجاج، مشروم، زيت زيتون، جرجير ,مسبب…"
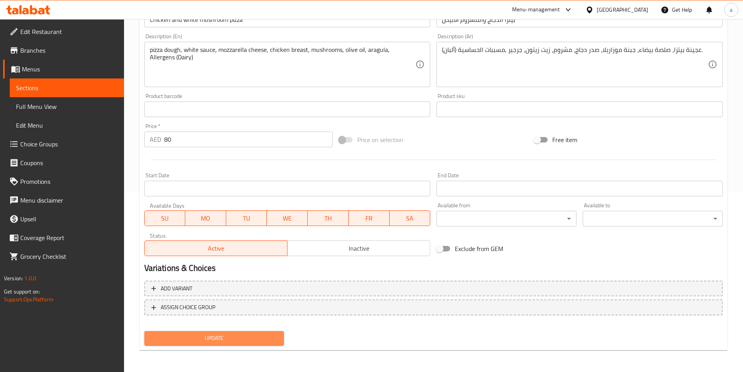
click at [257, 335] on span "Update" at bounding box center [215, 338] width 128 height 10
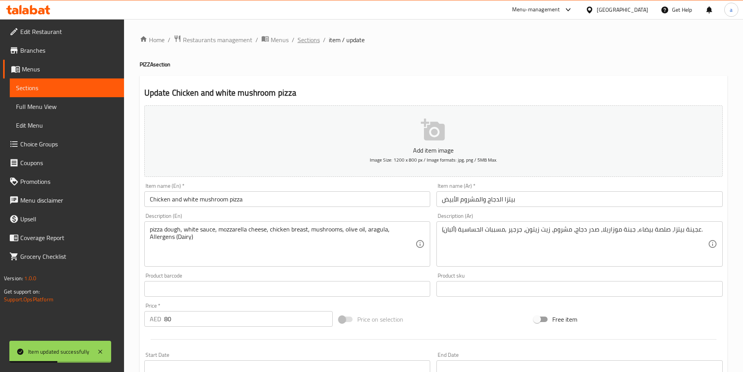
click at [310, 41] on span "Sections" at bounding box center [309, 39] width 22 height 9
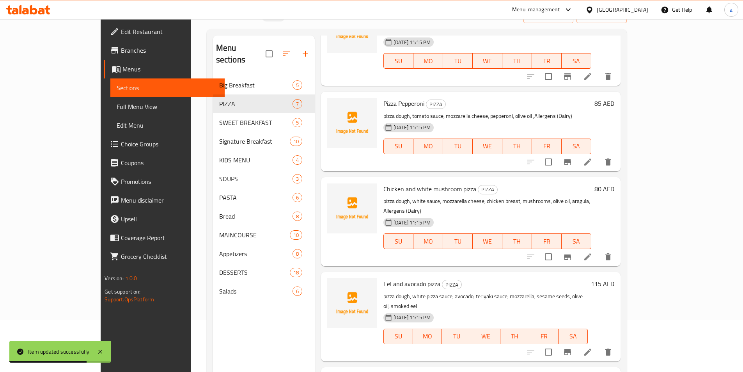
scroll to position [109, 0]
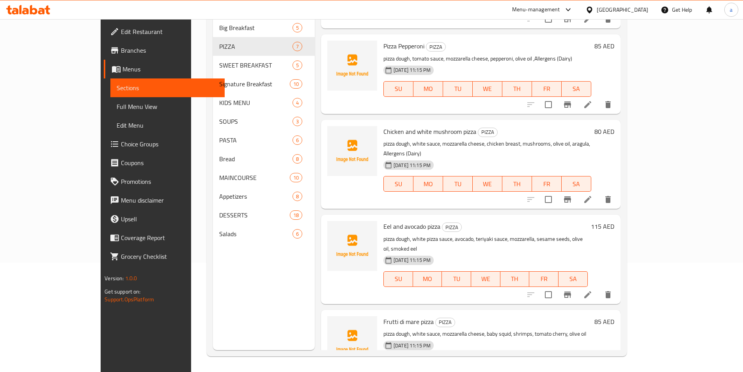
click at [592, 290] on icon at bounding box center [587, 294] width 9 height 9
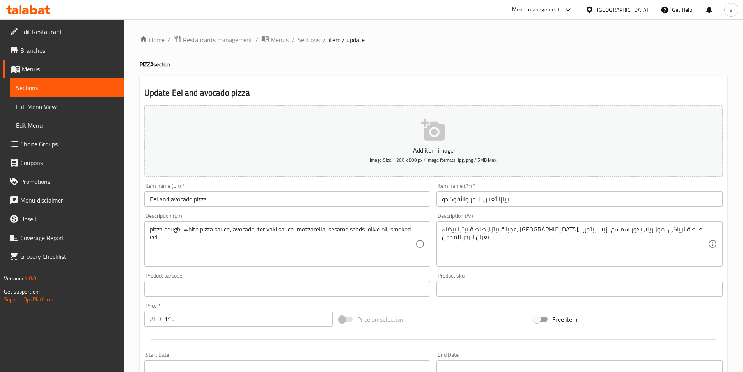
click at [289, 241] on textarea "pizza dough, white pizza sauce, avocado, teriyaki sauce, mozzarella, sesame see…" at bounding box center [283, 243] width 266 height 37
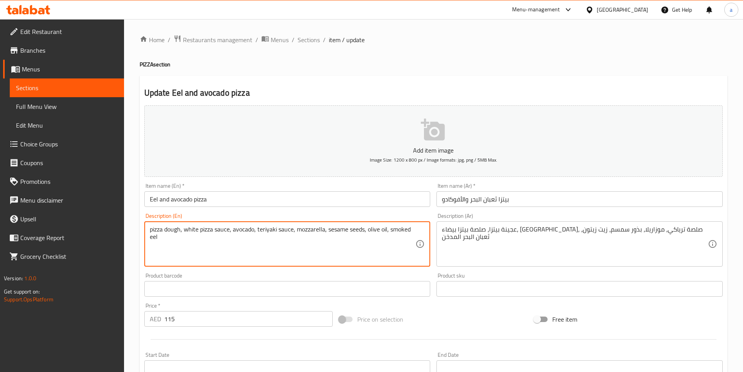
paste textarea "Allergens (Dairy)"
click at [158, 237] on textarea "pizza dough, white pizza sauce, avocado, teriyaki sauce, mozzarella, sesame see…" at bounding box center [283, 243] width 266 height 37
type textarea "pizza dough, white pizza sauce, avocado, teriyaki sauce, mozzarella, sesame see…"
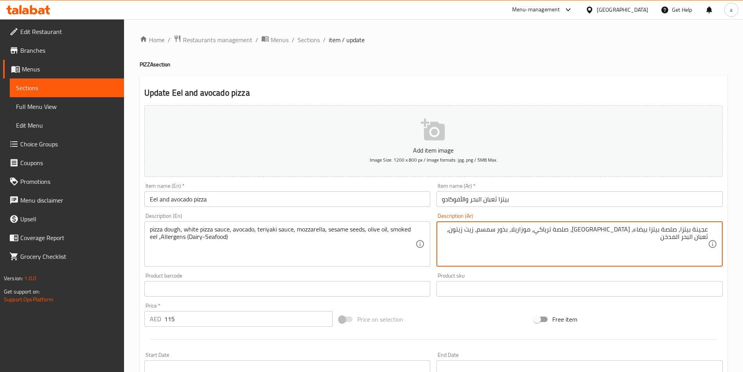
click at [666, 236] on textarea "عجينة بيتزا، صلصة بيتزا بيضاء، أفوكادو، صلصة ترياكي، موزاريلا، بذور سمسم، زيت ز…" at bounding box center [575, 243] width 266 height 37
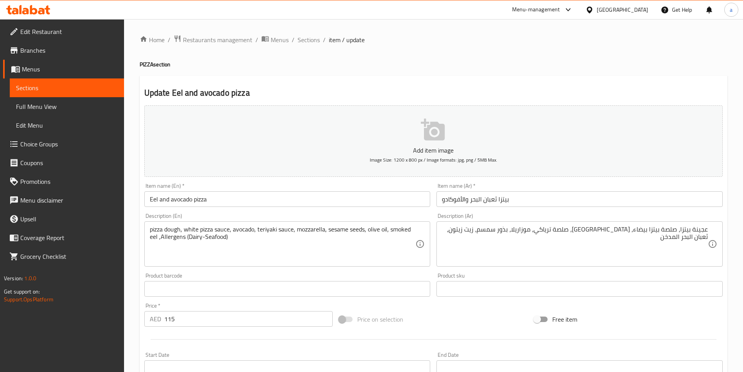
click at [652, 245] on textarea "عجينة بيتزا، صلصة بيتزا بيضاء، أفوكادو، صلصة ترياكي، موزاريلا، بذور سمسم، زيت ز…" at bounding box center [575, 243] width 266 height 37
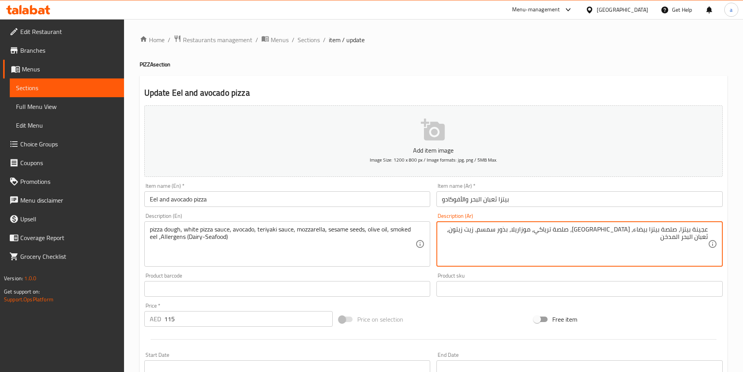
paste textarea "مسببات الحساسية (ألبان"
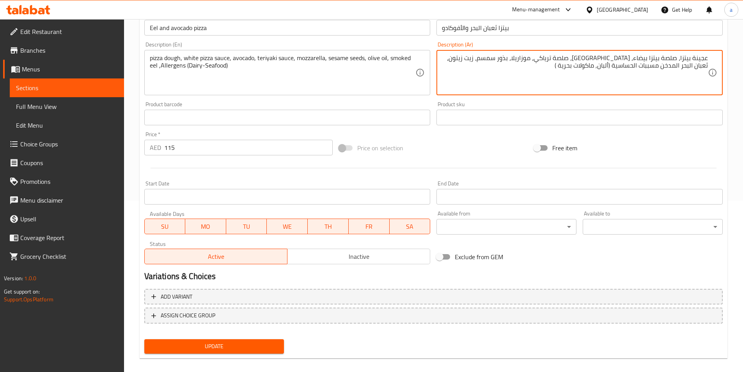
scroll to position [179, 0]
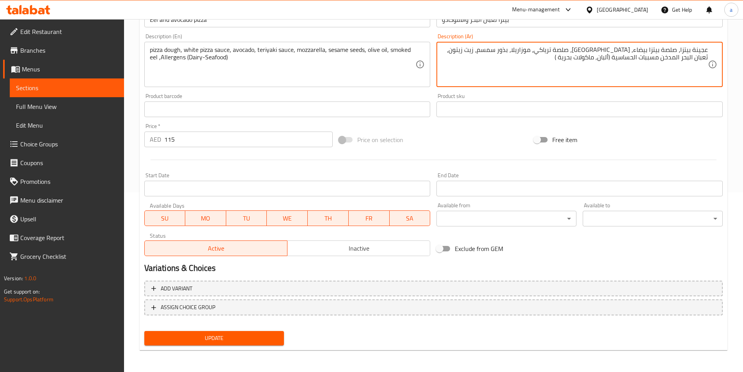
type textarea "عجينة بيتزا، صلصة بيتزا بيضاء، [GEOGRAPHIC_DATA]، صلصة ترياكي، موزاريلا، بذور س…"
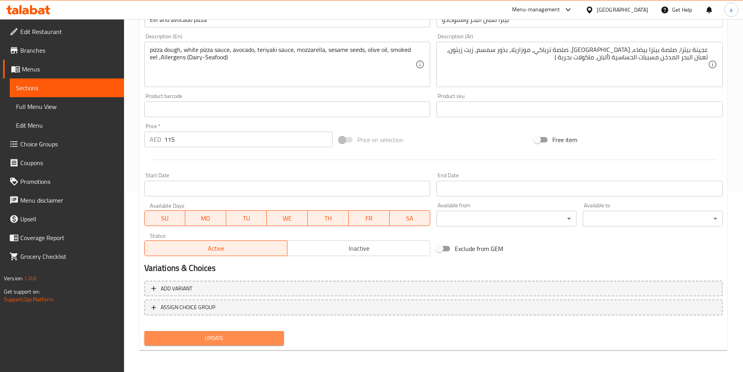
click at [240, 341] on span "Update" at bounding box center [215, 338] width 128 height 10
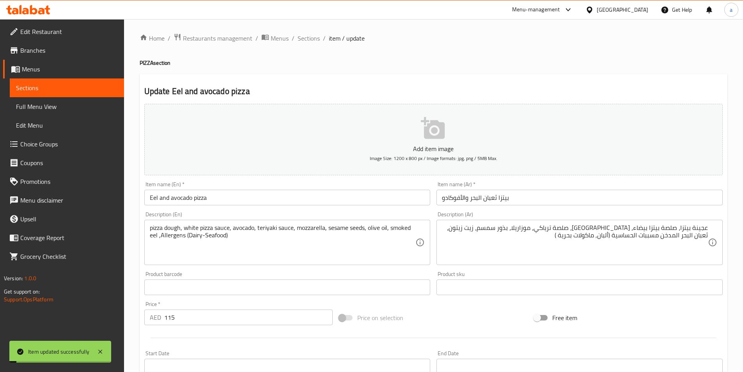
scroll to position [0, 0]
click at [316, 40] on span "Sections" at bounding box center [309, 39] width 22 height 9
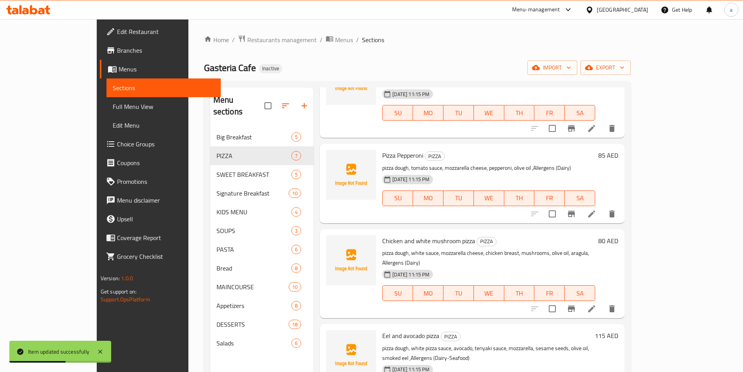
scroll to position [109, 0]
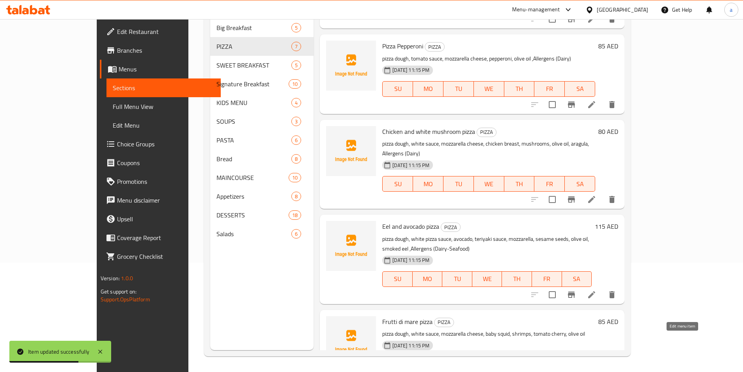
click at [595, 371] on icon at bounding box center [591, 379] width 7 height 7
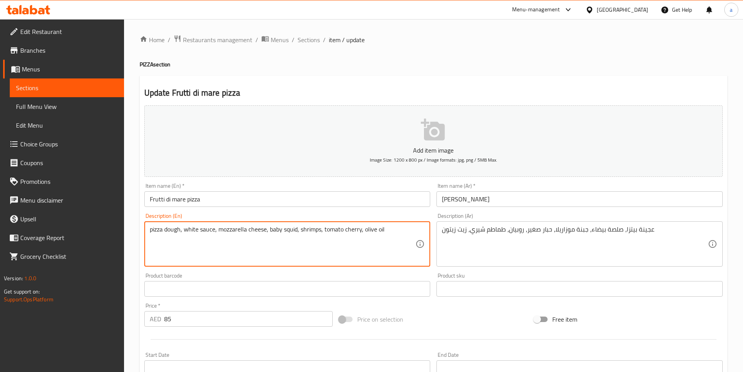
paste textarea "Allergens (Dairy)"
click at [193, 236] on textarea "pizza dough, white sauce, mozzarella cheese, baby squid, shrimps, tomato cherry…" at bounding box center [283, 243] width 266 height 37
paste textarea "Shellfish"
type textarea "pizza dough, white sauce, mozzarella cheese, baby squid, shrimps, tomato cherry…"
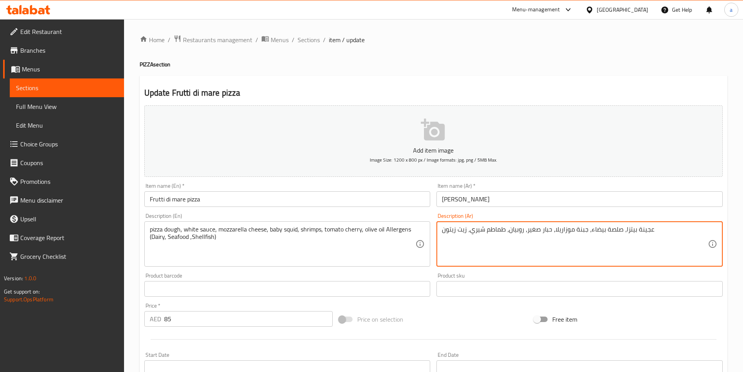
paste textarea "مسببات الحساسية (ألبان"
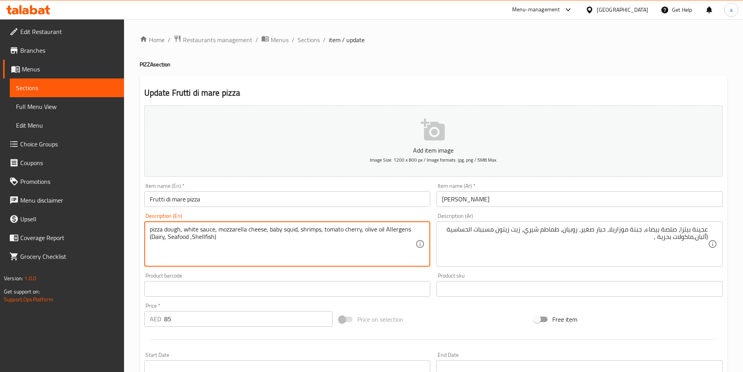
click at [197, 236] on textarea "pizza dough, white sauce, mozzarella cheese, baby squid, shrimps, tomato cherry…" at bounding box center [283, 243] width 266 height 37
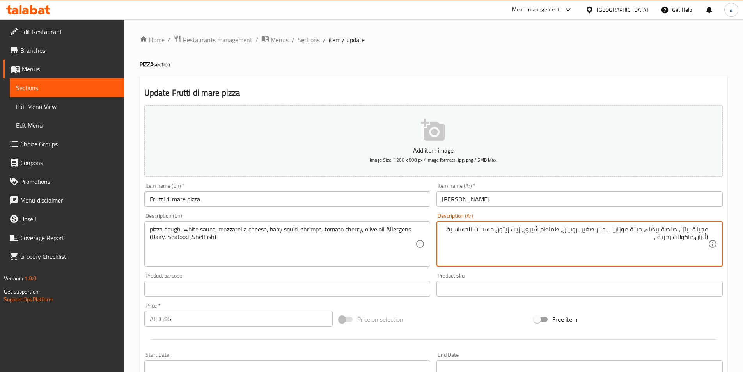
paste textarea "بكلويز"
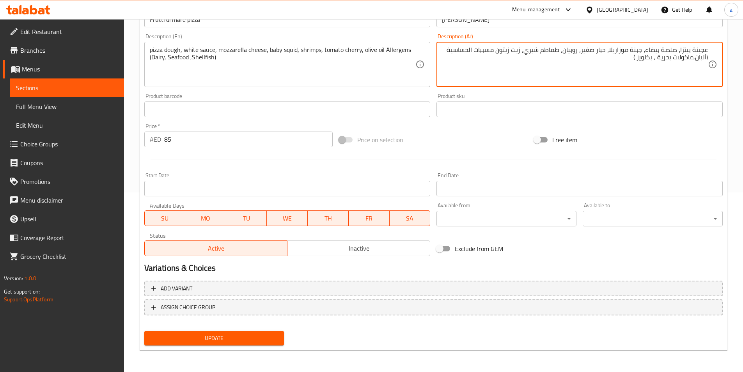
type textarea "عجينة بيتزا، صلصة بيضاء، جبنة موزاريلا، حبار صغير، روبيان، طماطم شيري، زيت زيتو…"
click at [272, 335] on span "Update" at bounding box center [215, 338] width 128 height 10
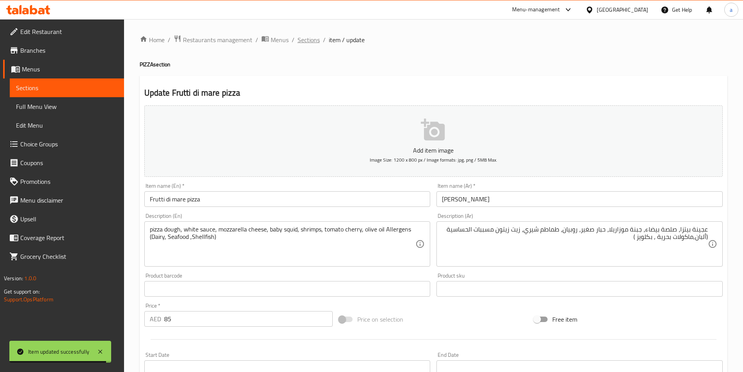
click at [305, 40] on span "Sections" at bounding box center [309, 39] width 22 height 9
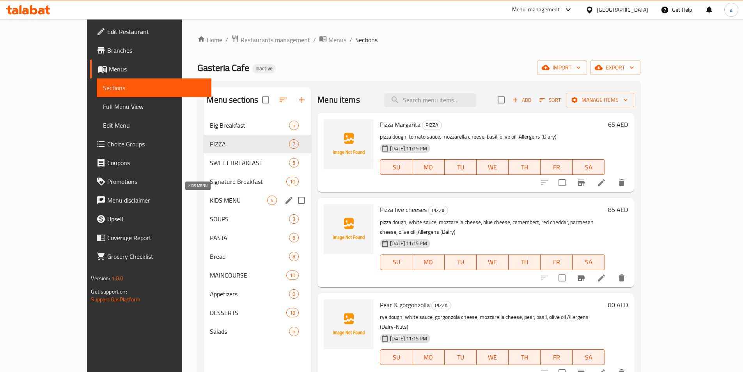
click at [210, 200] on span "KIDS MENU" at bounding box center [238, 199] width 57 height 9
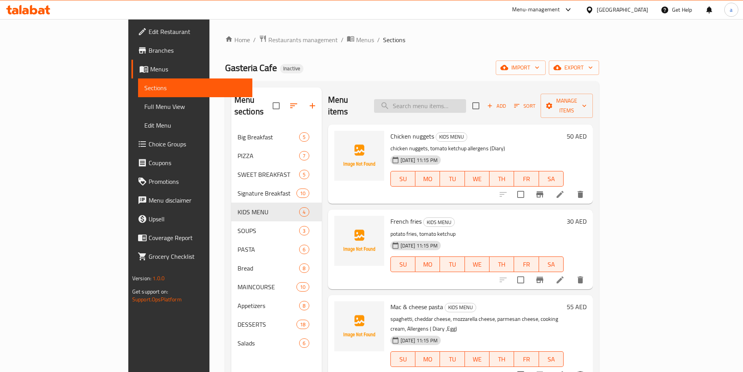
click at [466, 103] on input "search" at bounding box center [420, 106] width 92 height 14
paste input "blue cheese"
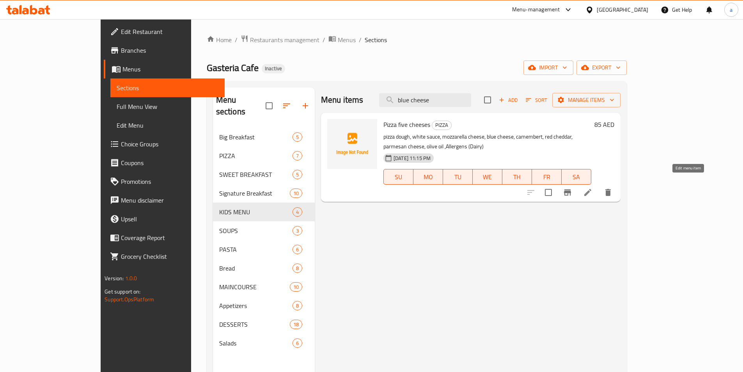
type input "blue cheese"
click at [591, 189] on icon at bounding box center [587, 192] width 7 height 7
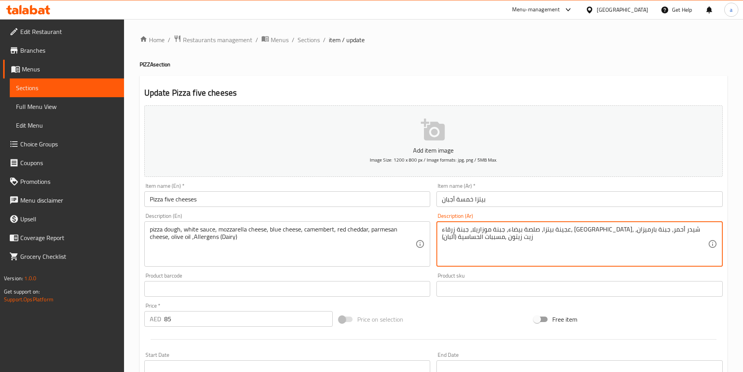
drag, startPoint x: 560, startPoint y: 232, endPoint x: 586, endPoint y: 232, distance: 25.4
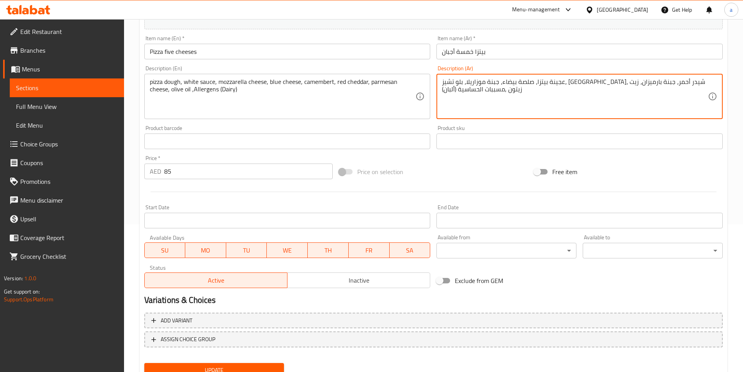
scroll to position [179, 0]
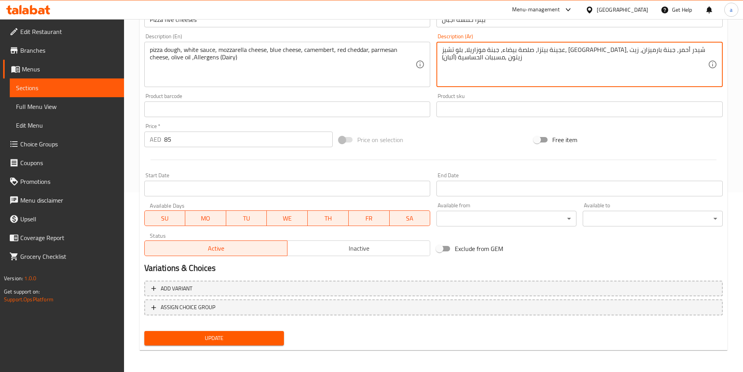
type textarea "عجينة بيتزا، صلصة بيضاء، جبنة موزاريلا، بلو تشيز، [GEOGRAPHIC_DATA]، شيدر أحمر،…"
click at [214, 342] on span "Update" at bounding box center [215, 338] width 128 height 10
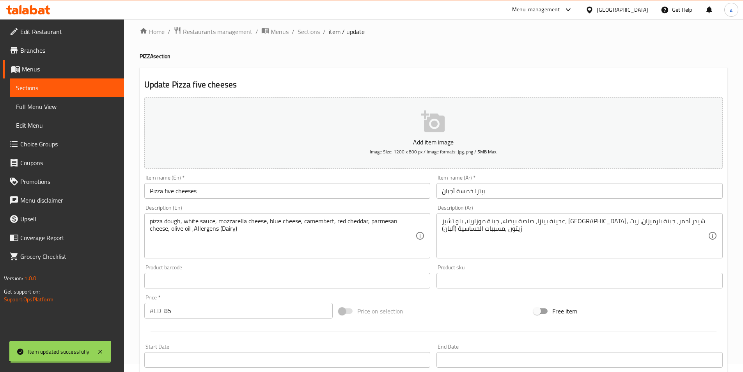
scroll to position [0, 0]
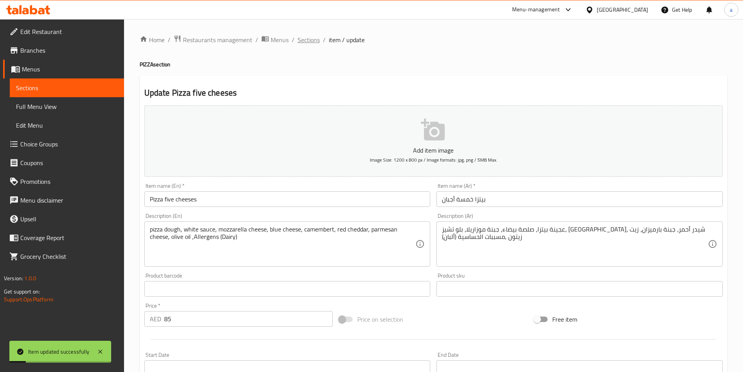
click at [308, 41] on span "Sections" at bounding box center [309, 39] width 22 height 9
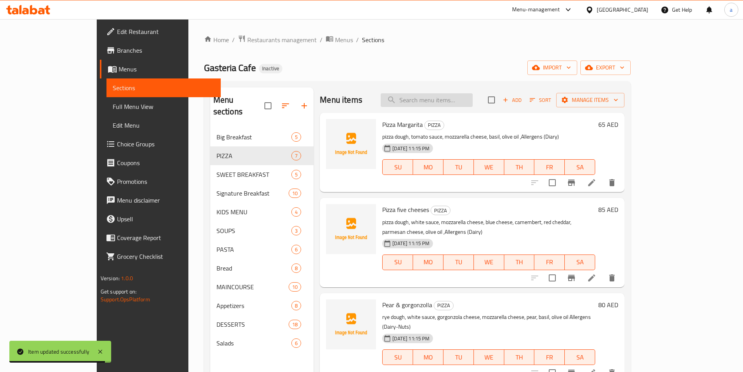
click at [466, 103] on input "search" at bounding box center [427, 100] width 92 height 14
paste input "dried tomato cherry"
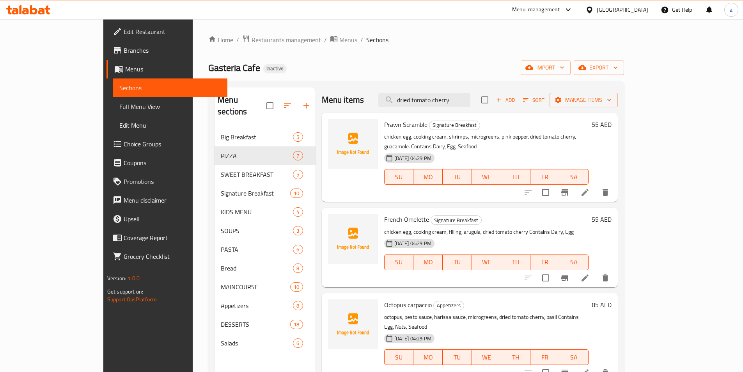
type input "dried tomato cherry"
click at [590, 188] on icon at bounding box center [584, 192] width 9 height 9
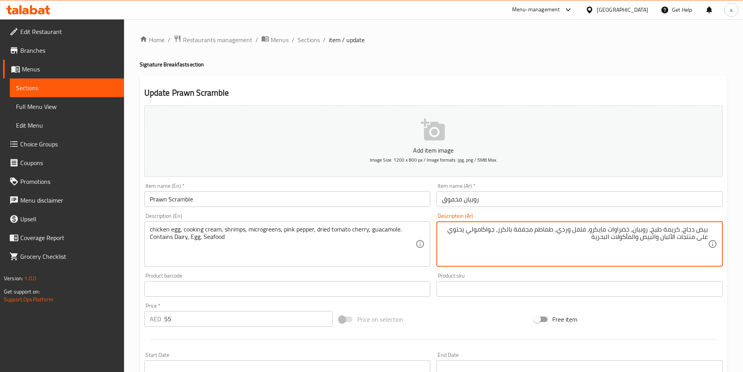
drag, startPoint x: 502, startPoint y: 232, endPoint x: 515, endPoint y: 232, distance: 12.9
click at [515, 232] on textarea "بيض دجاج، كريمة طبخ، روبيان، خضراوات مايكرو، فلفل وردي، طماطم مجففة بالكرز، جوا…" at bounding box center [575, 243] width 266 height 37
drag, startPoint x: 501, startPoint y: 230, endPoint x: 556, endPoint y: 227, distance: 54.7
click at [556, 227] on textarea "بيض دجاج، كريمة طبخ، روبيان، خضراوات مايكرو، فلفل وردي، طماطم كرزية مجففة ، جوا…" at bounding box center [575, 243] width 266 height 37
click at [551, 241] on textarea "بيض دجاج، كريمة طبخ، روبيان، خضراوات مايكرو، فلفل وردي، طماطم كرزية مجففة ، جوا…" at bounding box center [575, 243] width 266 height 37
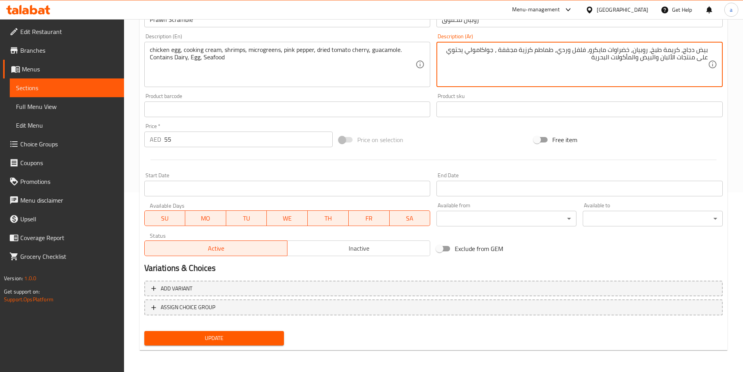
type textarea "بيض دجاج، كريمة طبخ، روبيان، خضراوات مايكرو، فلفل وردي، طماطم كرزية مجففة ، جوا…"
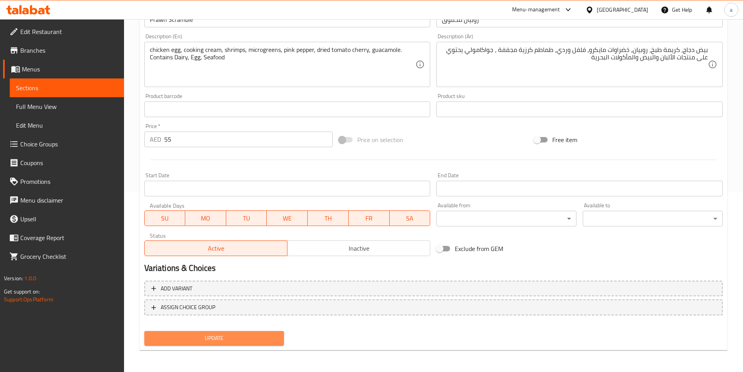
click at [244, 333] on button "Update" at bounding box center [214, 338] width 140 height 14
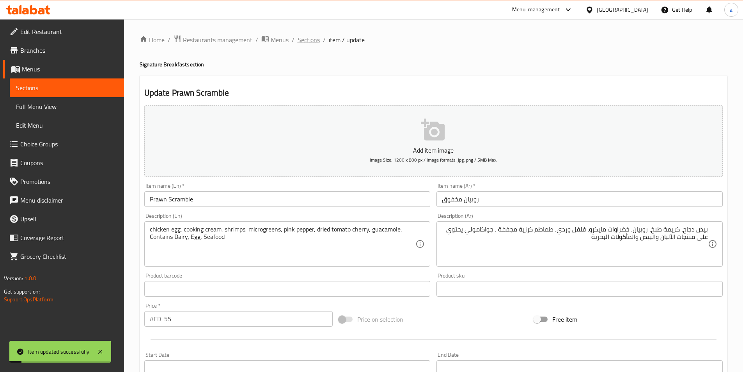
click at [309, 44] on span "Sections" at bounding box center [309, 39] width 22 height 9
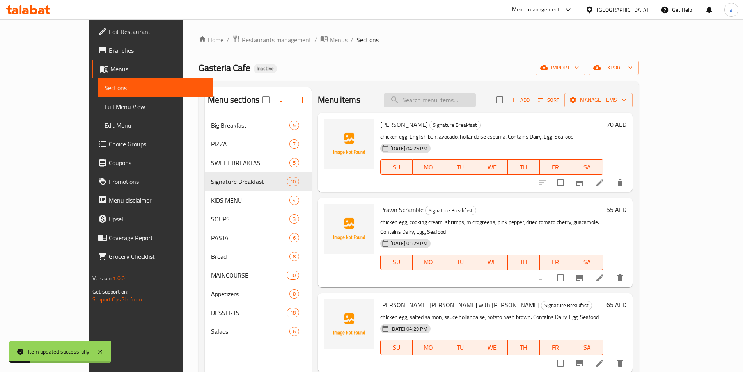
click at [447, 99] on input "search" at bounding box center [430, 100] width 92 height 14
paste input "dried tomato cherry"
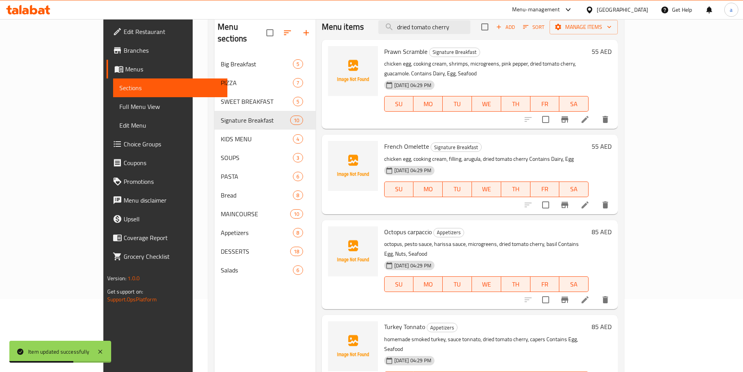
scroll to position [78, 0]
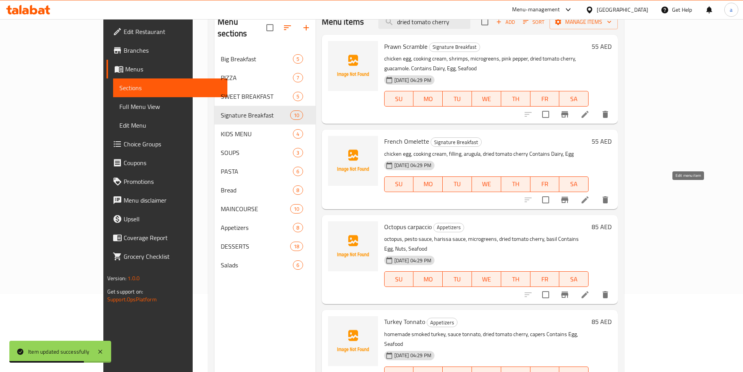
type input "dried tomato cherry"
click at [590, 195] on icon at bounding box center [584, 199] width 9 height 9
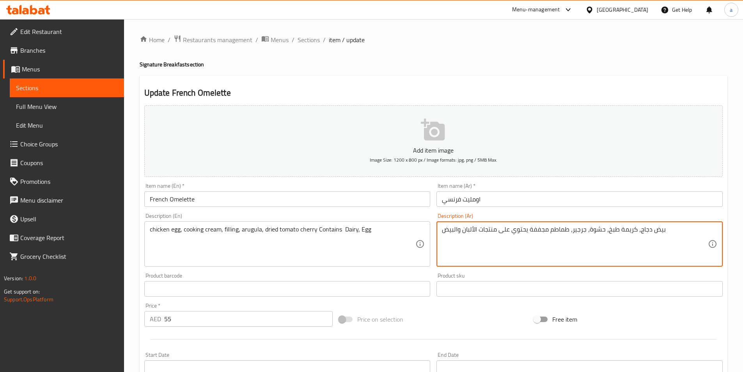
drag, startPoint x: 530, startPoint y: 229, endPoint x: 571, endPoint y: 232, distance: 41.0
paste textarea "dried tomato cherry"
paste textarea "طماطم كرزية"
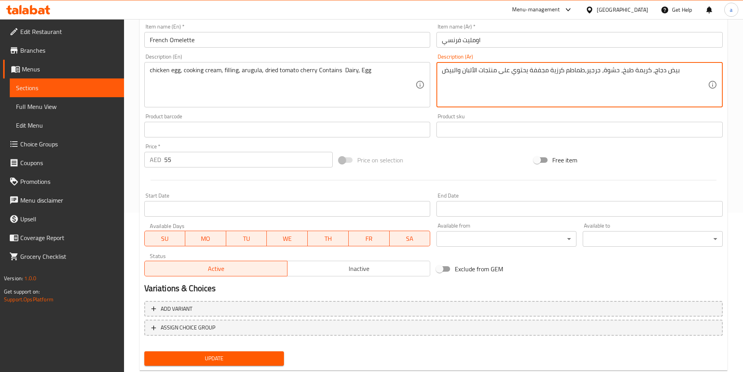
scroll to position [179, 0]
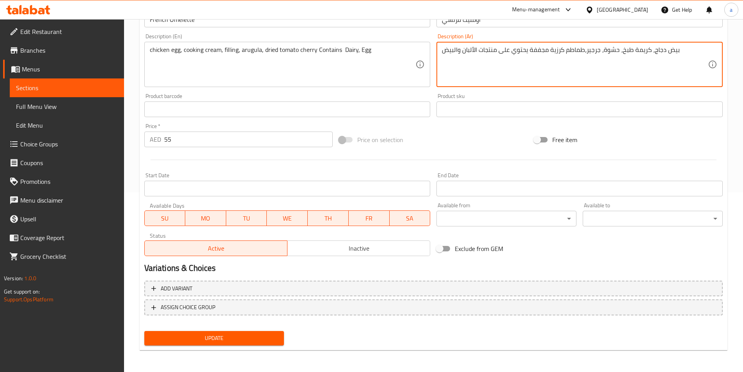
type textarea "بيض دجاج، كريمة طبخ، حشوة، جرجير،طماطم كرزية مجففة يحتوي على منتجات الألبان وال…"
click at [257, 340] on span "Update" at bounding box center [215, 338] width 128 height 10
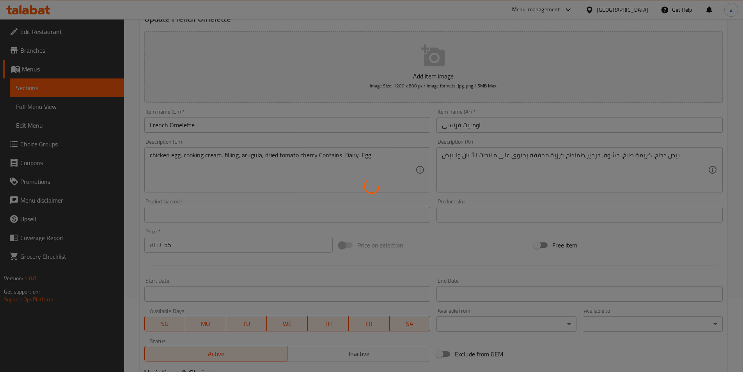
scroll to position [0, 0]
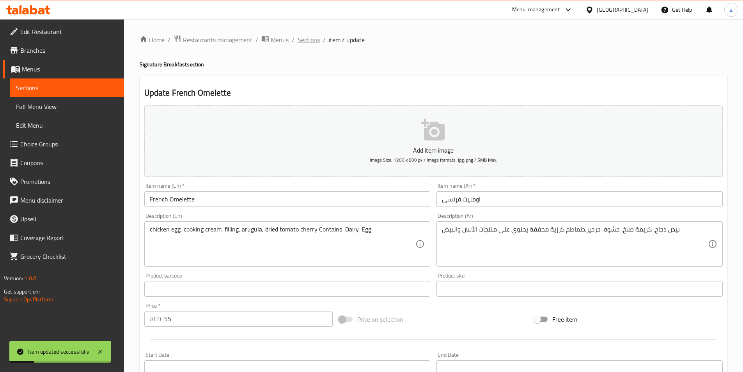
click at [311, 40] on span "Sections" at bounding box center [309, 39] width 22 height 9
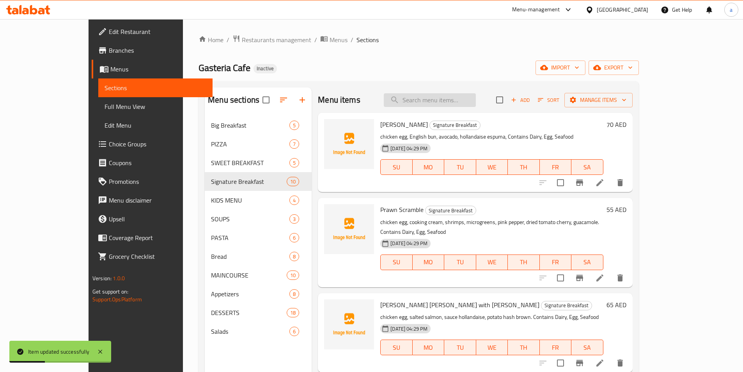
click at [450, 104] on input "search" at bounding box center [430, 100] width 92 height 14
paste input "dried tomato cherry"
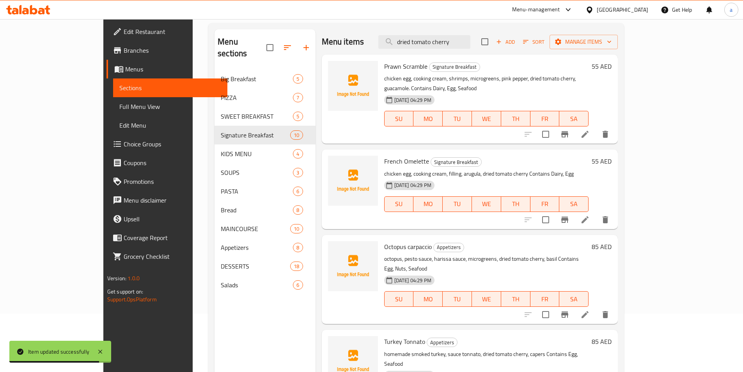
scroll to position [109, 0]
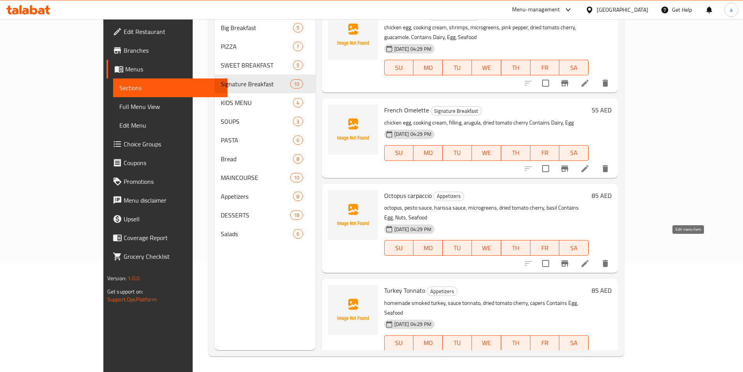
type input "dried tomato cherry"
click at [589, 260] on icon at bounding box center [584, 263] width 7 height 7
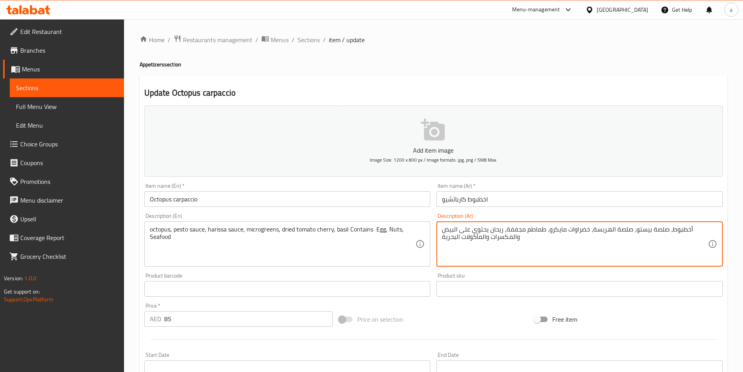
drag, startPoint x: 505, startPoint y: 229, endPoint x: 547, endPoint y: 230, distance: 41.7
paste textarea "طماطم كرزية"
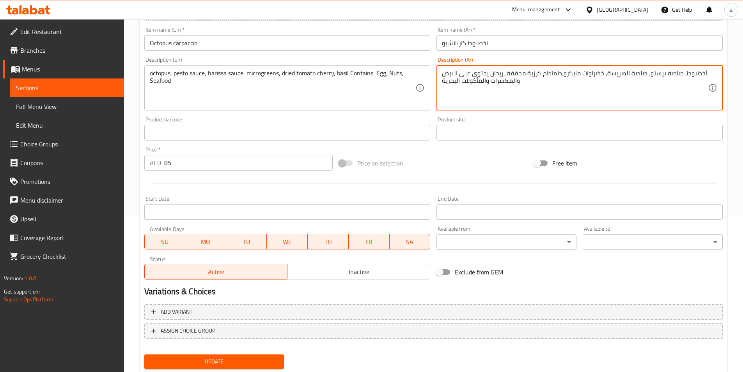
type textarea "أخطبوط، صلصة بيستو، صلصة الهريسة، خضراوات مايكرو،طماطم كرزية مجففة، ريحان يحتوي…"
click at [224, 359] on span "Update" at bounding box center [215, 361] width 128 height 10
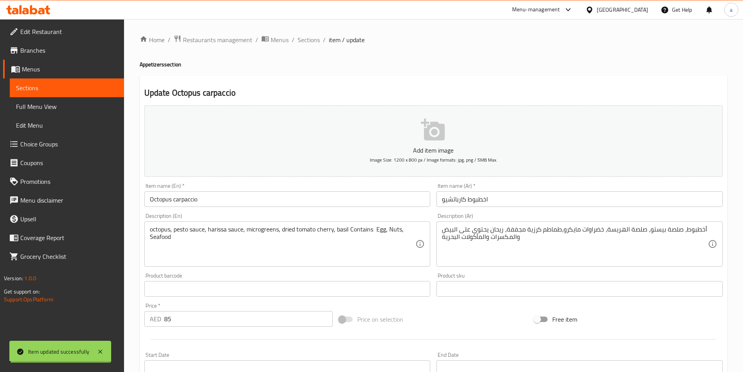
click at [310, 40] on span "Sections" at bounding box center [309, 39] width 22 height 9
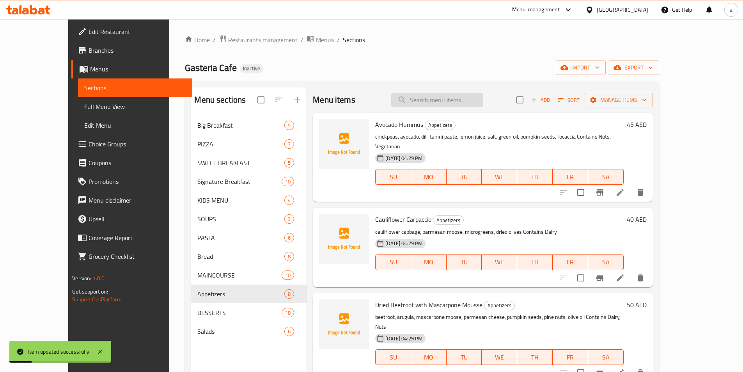
click at [454, 101] on input "search" at bounding box center [437, 100] width 92 height 14
paste input "dried tomato cherry"
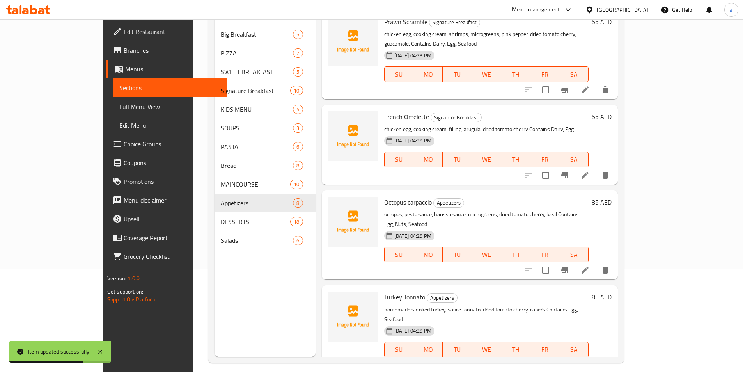
scroll to position [109, 0]
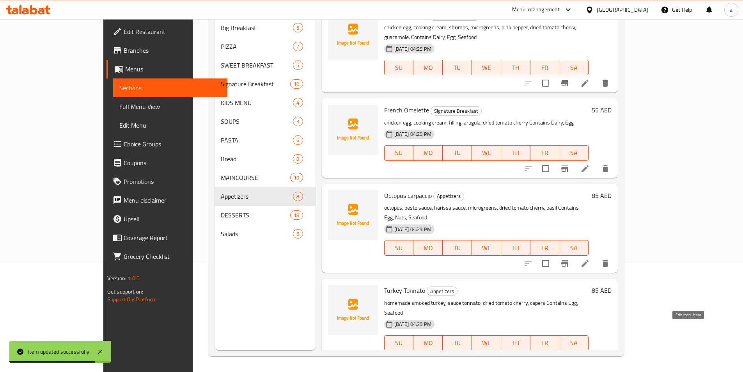
type input "dried tomato cherry"
click at [590, 354] on icon at bounding box center [584, 358] width 9 height 9
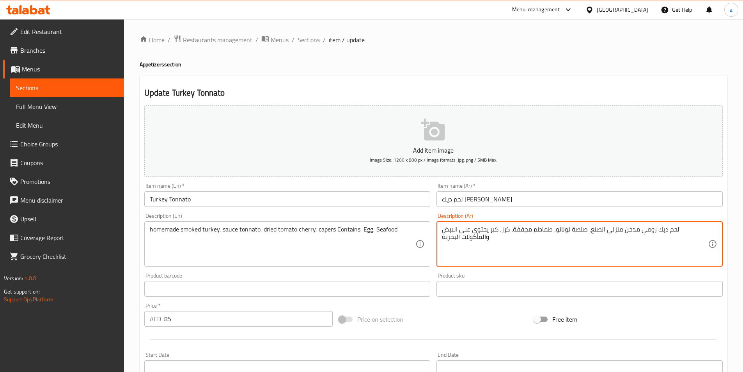
drag, startPoint x: 542, startPoint y: 230, endPoint x: 582, endPoint y: 230, distance: 39.8
paste textarea "رزية"
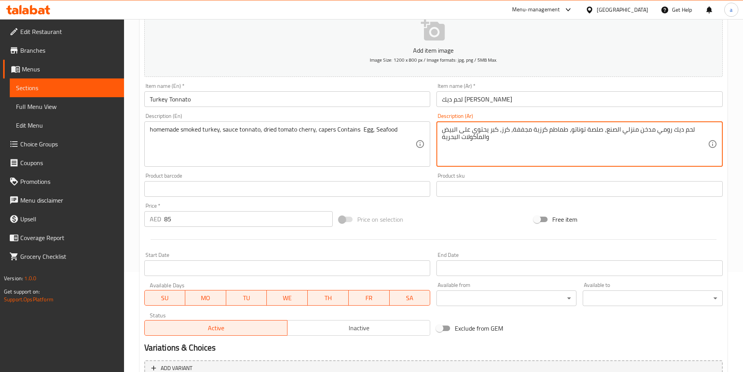
scroll to position [179, 0]
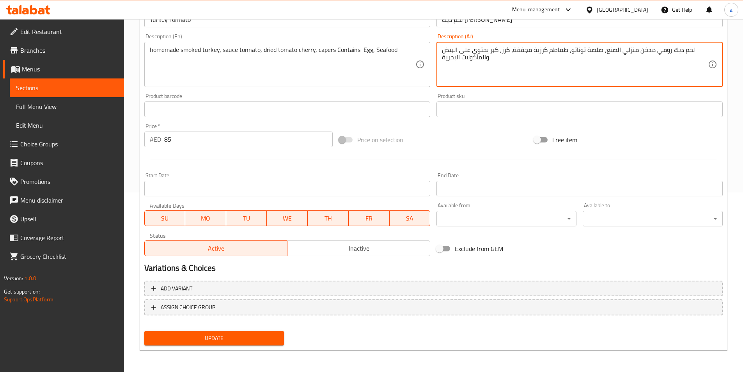
type textarea "لحم ديك رومي مدخن منزلي الصنع، صلصة توناتو، طماطم كرزية مجففة، كرز، كبر يحتوي ع…"
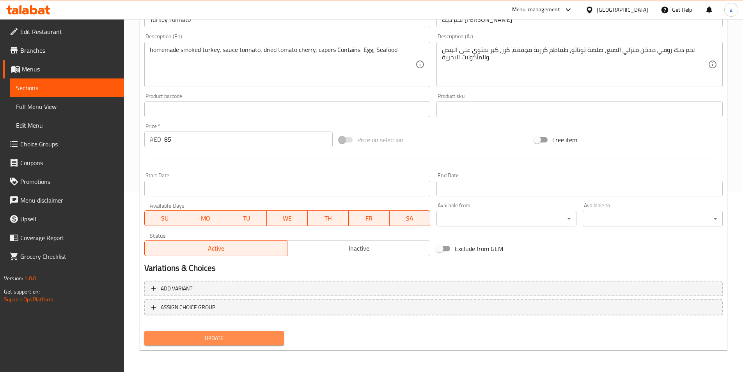
click at [255, 335] on span "Update" at bounding box center [215, 338] width 128 height 10
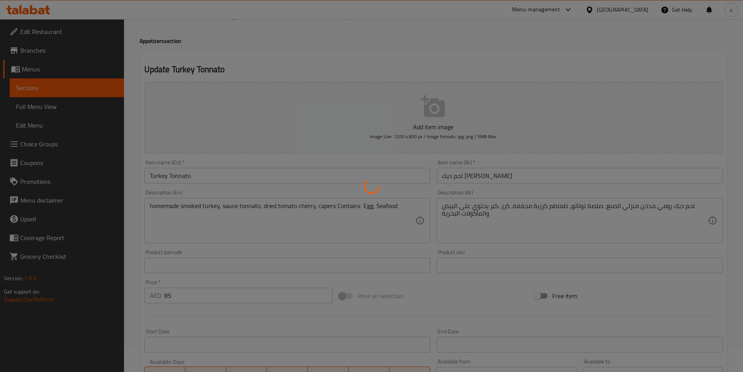
scroll to position [0, 0]
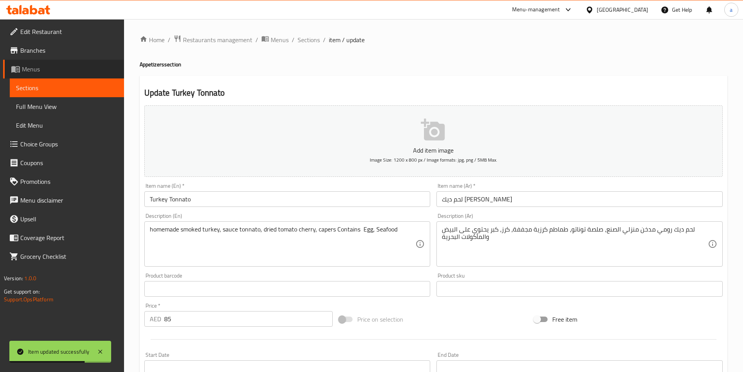
click at [41, 72] on span "Menus" at bounding box center [70, 68] width 96 height 9
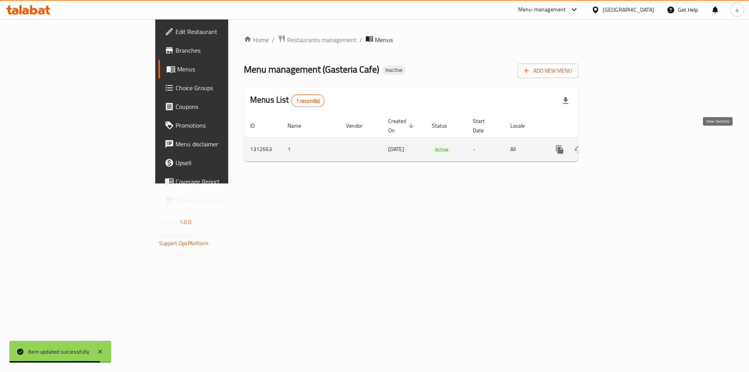
click at [620, 145] on icon "enhanced table" at bounding box center [615, 149] width 9 height 9
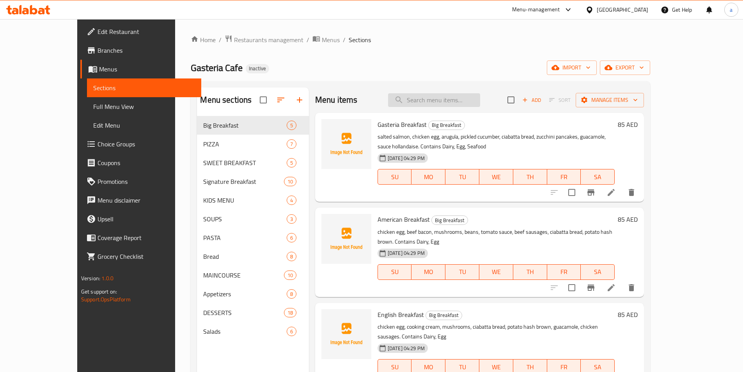
click at [450, 94] on input "search" at bounding box center [434, 100] width 92 height 14
paste input "cream cheese"
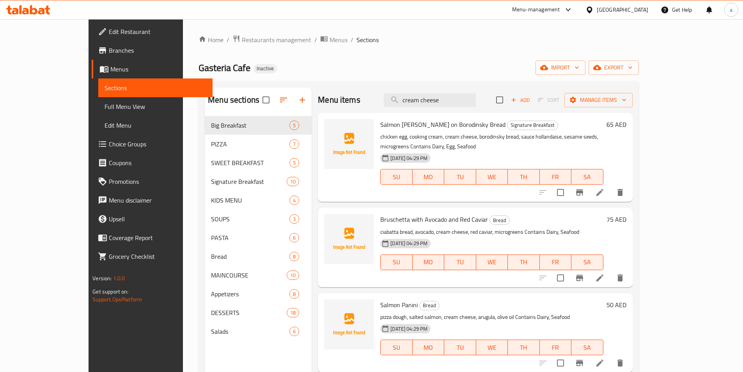
type input "cream cheese"
click at [611, 185] on li at bounding box center [600, 192] width 22 height 14
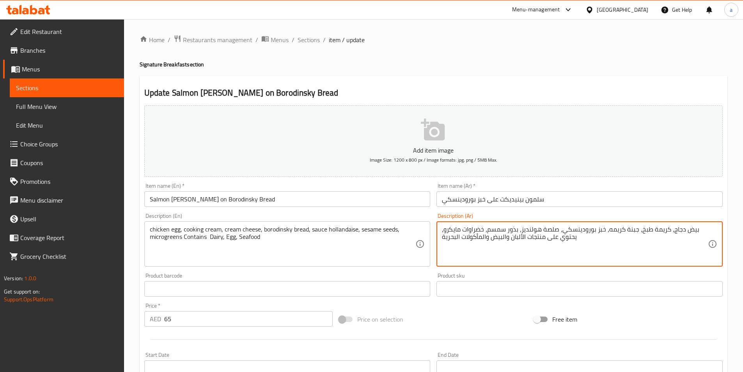
drag, startPoint x: 608, startPoint y: 229, endPoint x: 636, endPoint y: 234, distance: 29.0
click at [636, 234] on textarea "بيض دجاج، كريمة طبخ، جبنة كريمه، خبز بورودينسكي، صلصة هولنديز، بذور سمسم، خضراو…" at bounding box center [575, 243] width 266 height 37
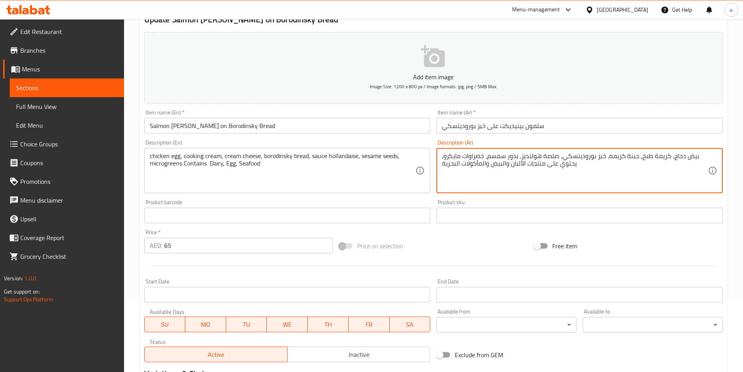
scroll to position [156, 0]
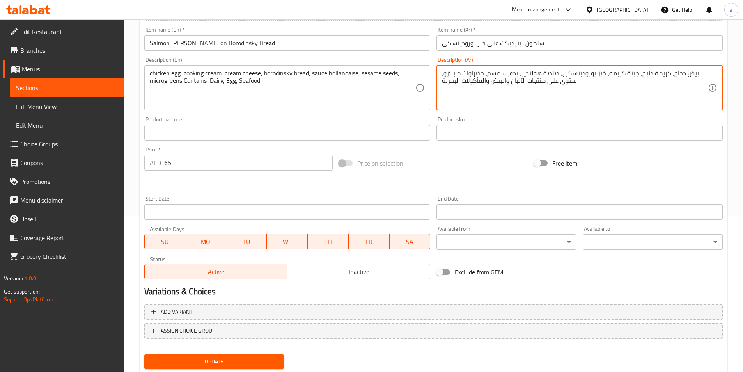
type textarea "بيض دجاج، كريمة طبخ، جبنة كريمه، خبز بورودينسكي، صلصة هولنديز، بذور سمسم، خضراو…"
click at [255, 360] on span "Update" at bounding box center [215, 361] width 128 height 10
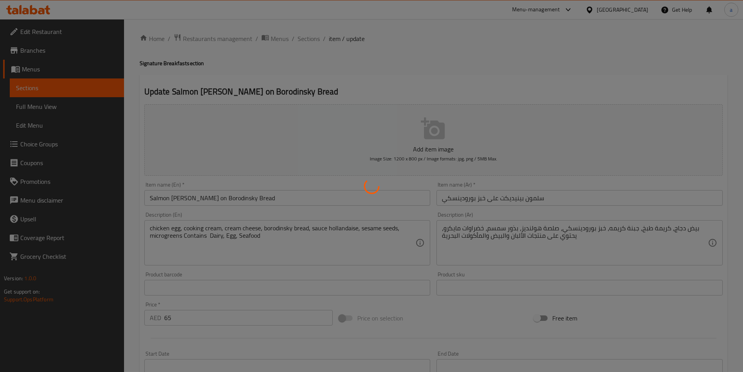
scroll to position [0, 0]
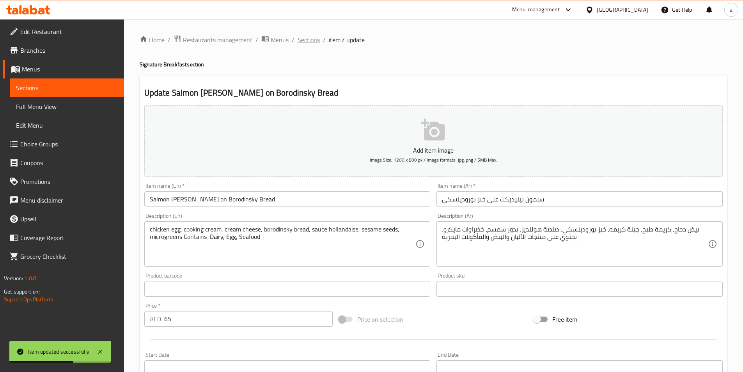
click at [317, 42] on span "Sections" at bounding box center [309, 39] width 22 height 9
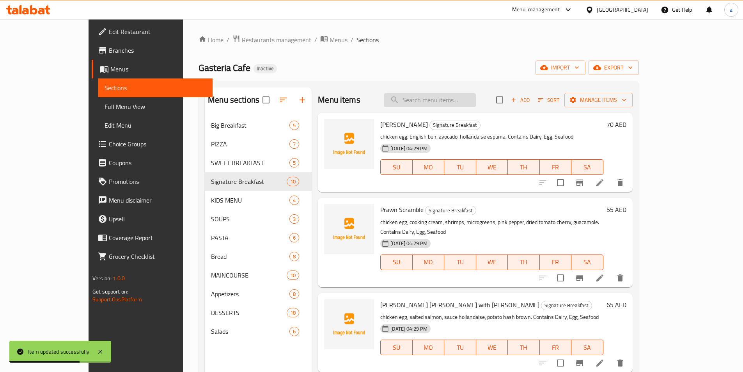
click at [443, 96] on input "search" at bounding box center [430, 100] width 92 height 14
paste input "cream cheese"
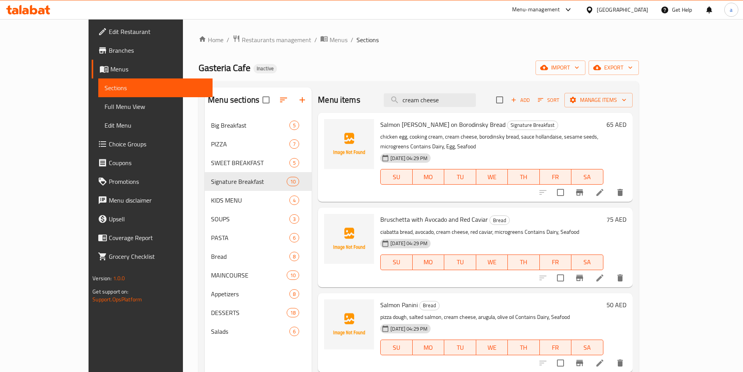
scroll to position [78, 0]
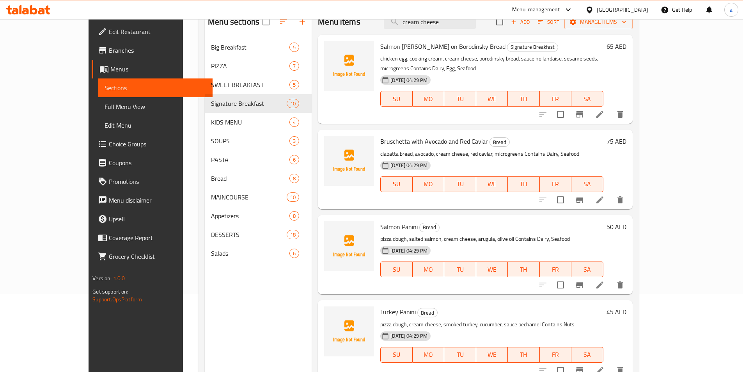
type input "cream cheese"
click at [605, 195] on icon at bounding box center [599, 199] width 9 height 9
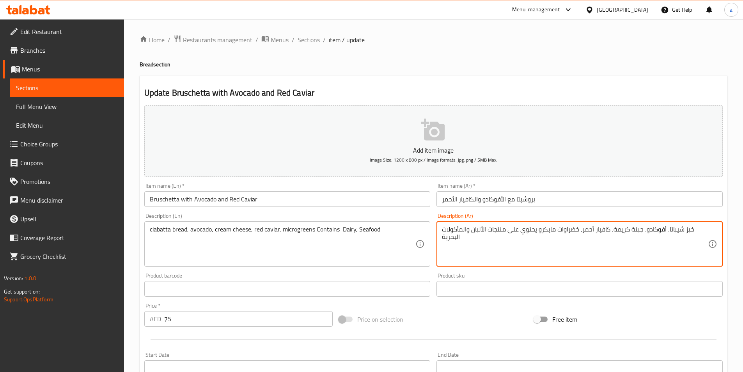
drag, startPoint x: 613, startPoint y: 230, endPoint x: 611, endPoint y: 238, distance: 8.4
click at [623, 235] on textarea "خبز شيباتا، أفوكادو، جبنة كريمة، كافيار أحمر، خضراوات مايكرو يحتوي على منتجات ا…" at bounding box center [575, 243] width 266 height 37
drag, startPoint x: 614, startPoint y: 227, endPoint x: 643, endPoint y: 234, distance: 29.7
click at [643, 234] on textarea "خبز شيباتا، أفوكادو، جبنة كريمة، كافيار أحمر، خضراوات مايكرو يحتوي على منتجات ا…" at bounding box center [575, 243] width 266 height 37
paste textarea "ه"
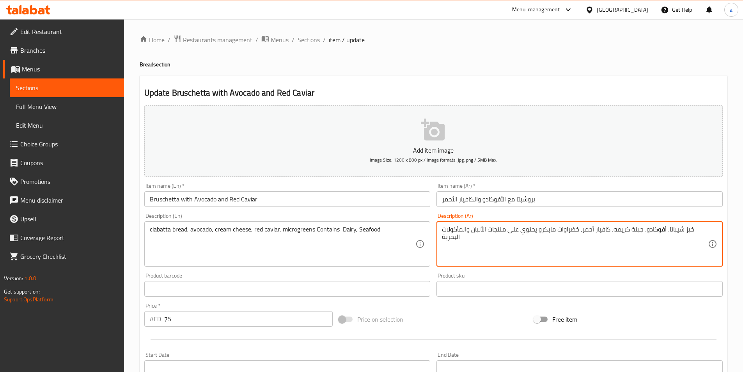
scroll to position [156, 0]
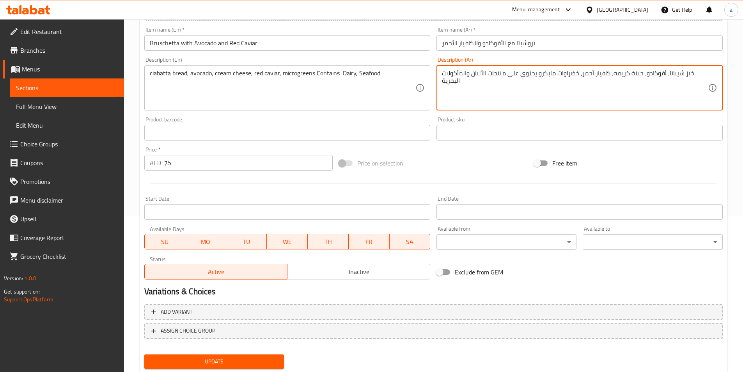
type textarea "خبز شيباتا، أفوكادو، جبنة كريمه، كافيار أحمر، خضراوات مايكرو يحتوي على منتجات ا…"
click at [252, 363] on span "Update" at bounding box center [215, 361] width 128 height 10
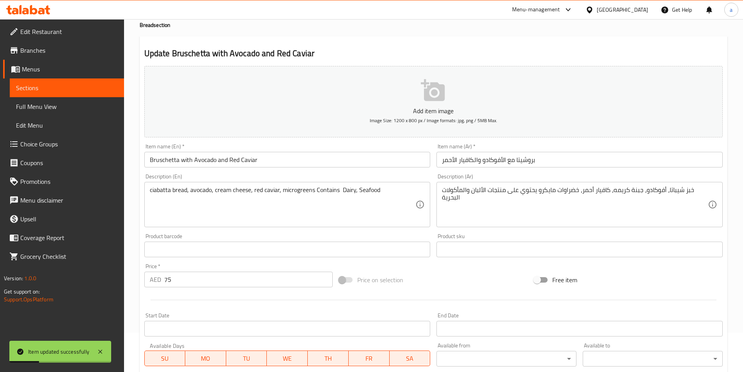
scroll to position [0, 0]
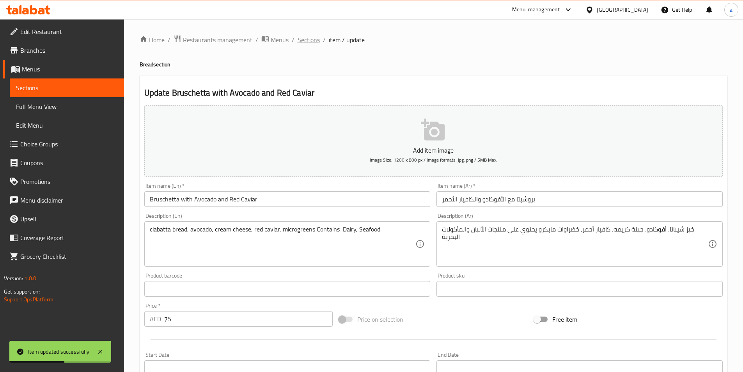
click at [307, 40] on span "Sections" at bounding box center [309, 39] width 22 height 9
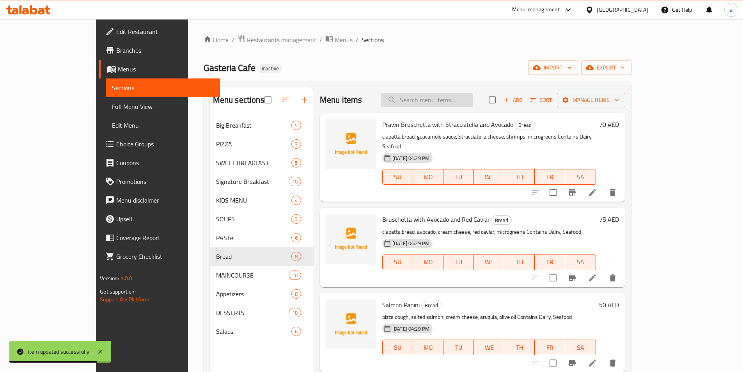
click at [466, 100] on input "search" at bounding box center [427, 100] width 92 height 14
paste input "cream cheese"
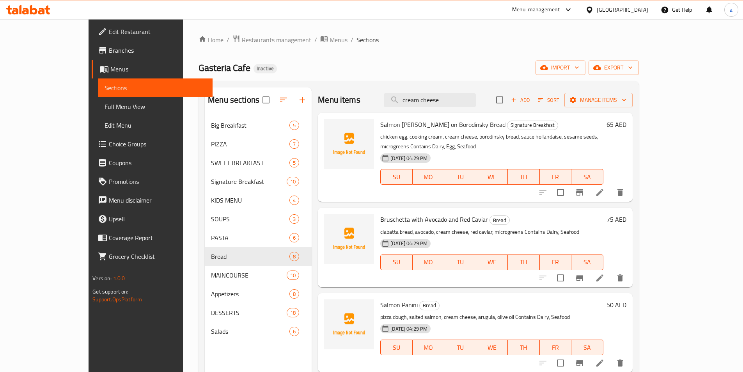
scroll to position [109, 0]
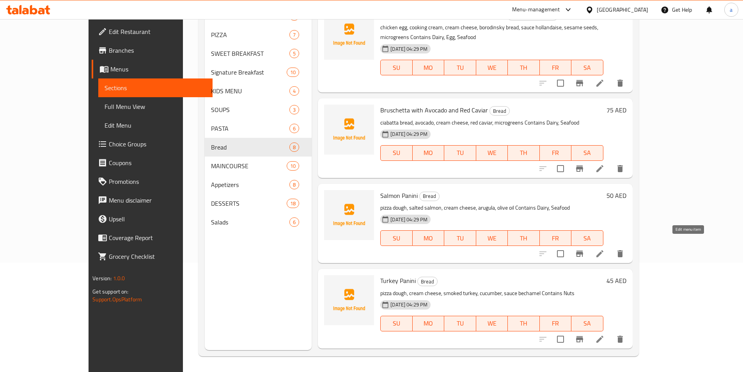
type input "cream cheese"
click at [605, 249] on icon at bounding box center [599, 253] width 9 height 9
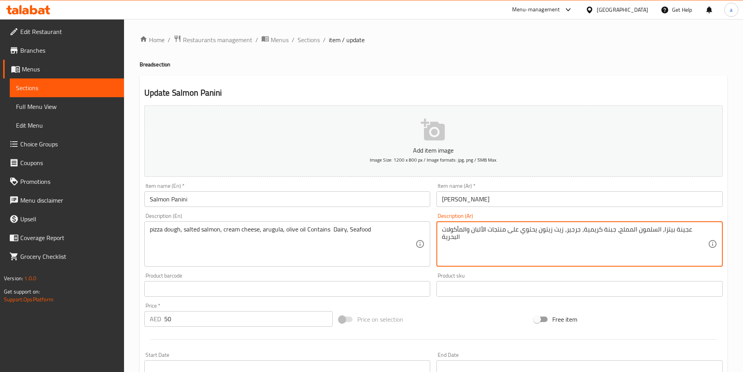
drag, startPoint x: 583, startPoint y: 230, endPoint x: 614, endPoint y: 234, distance: 31.8
paste textarea
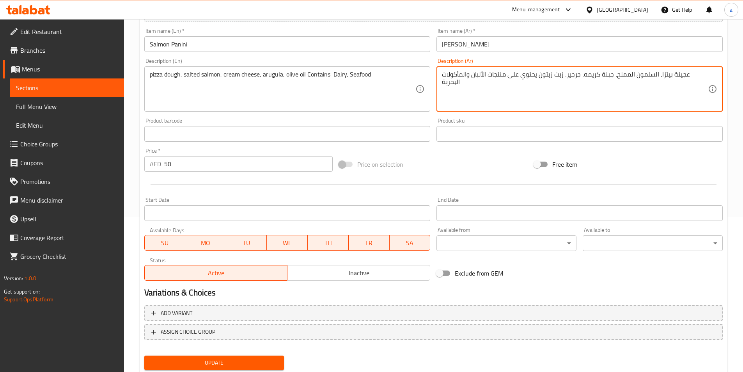
scroll to position [156, 0]
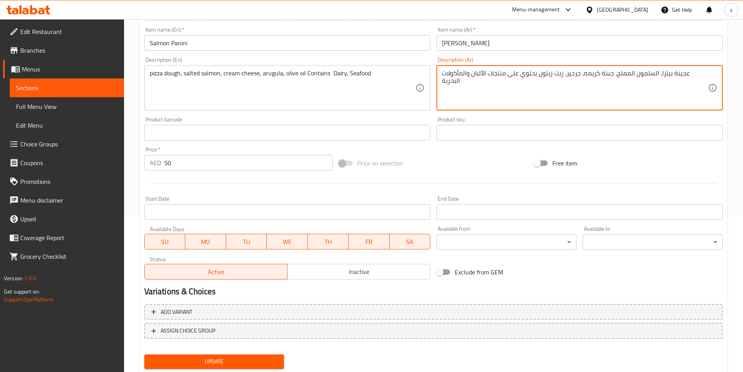
type textarea "عجينة بيتزا، السلمون المملح، جبنة كريمه، جرجير، زيت زيتون يحتوي على منتجات الأل…"
click at [242, 363] on span "Update" at bounding box center [215, 361] width 128 height 10
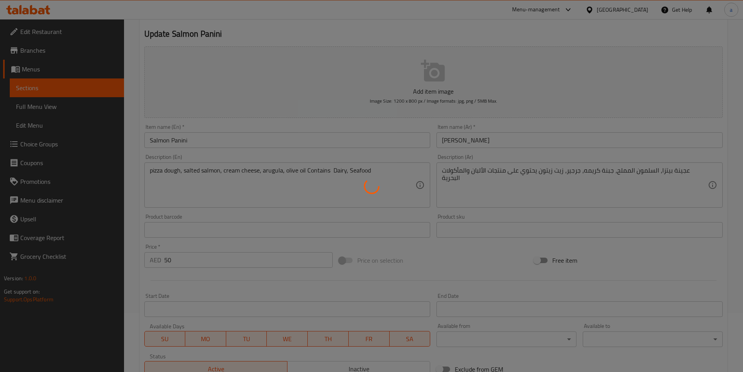
scroll to position [0, 0]
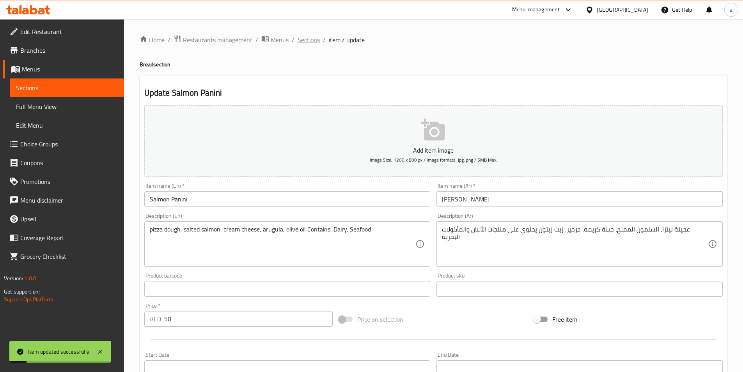
click at [307, 39] on span "Sections" at bounding box center [309, 39] width 22 height 9
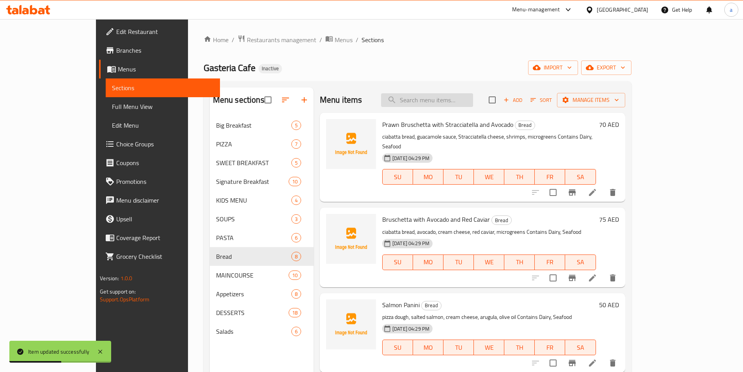
click at [456, 106] on input "search" at bounding box center [427, 100] width 92 height 14
paste input "cream cheese"
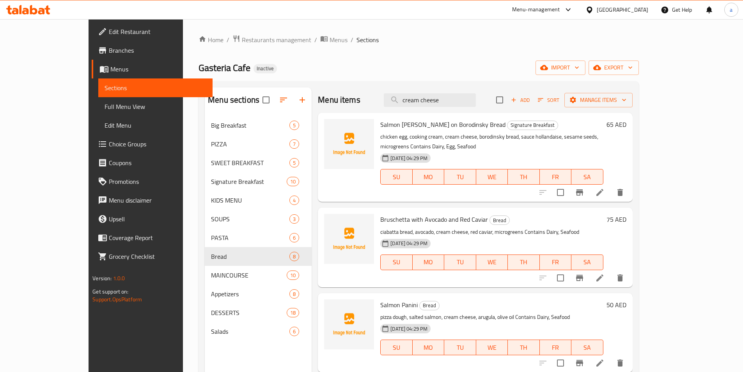
scroll to position [109, 0]
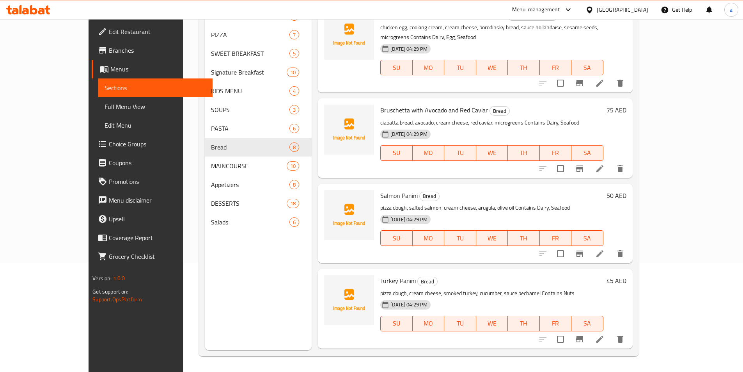
type input "cream cheese"
click at [611, 332] on li at bounding box center [600, 339] width 22 height 14
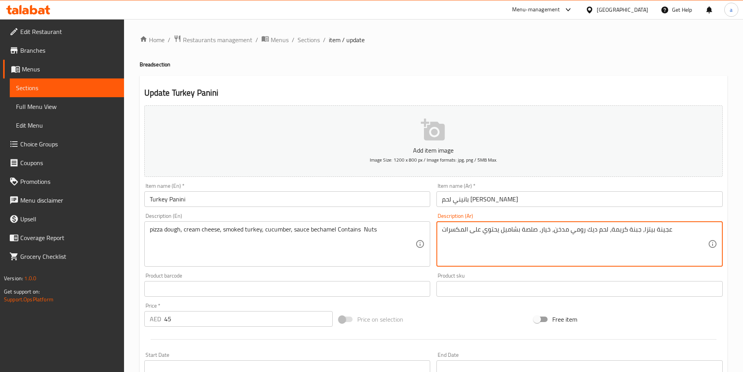
drag, startPoint x: 609, startPoint y: 230, endPoint x: 638, endPoint y: 230, distance: 29.3
paste textarea "cream cheese"
paste textarea "ه"
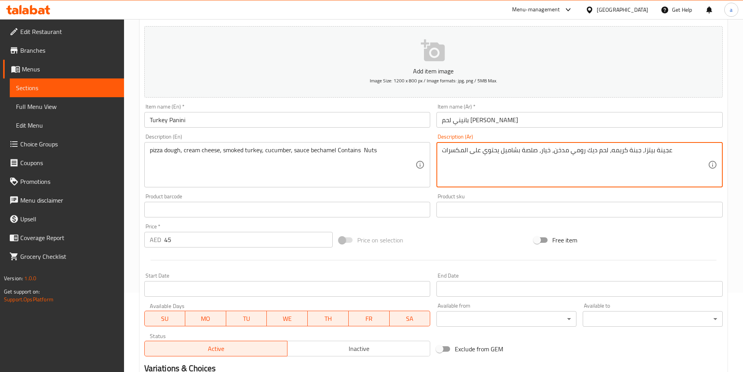
scroll to position [179, 0]
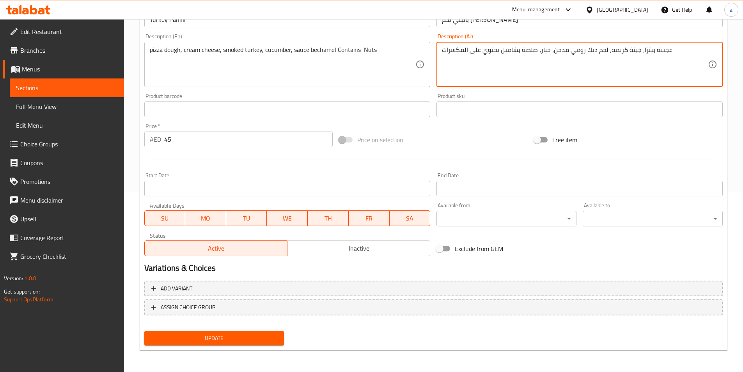
type textarea "عجينة بيتزا، جبنة كريمه، لحم ديك رومي مدخن، خيار، صلصة بشاميل يحتوي على المكسرات"
click at [264, 342] on span "Update" at bounding box center [215, 338] width 128 height 10
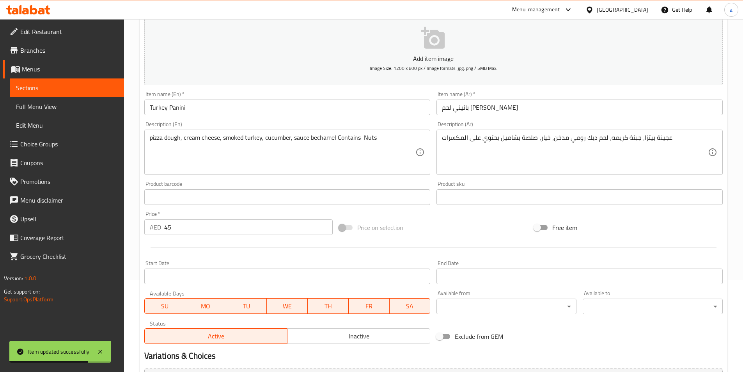
scroll to position [0, 0]
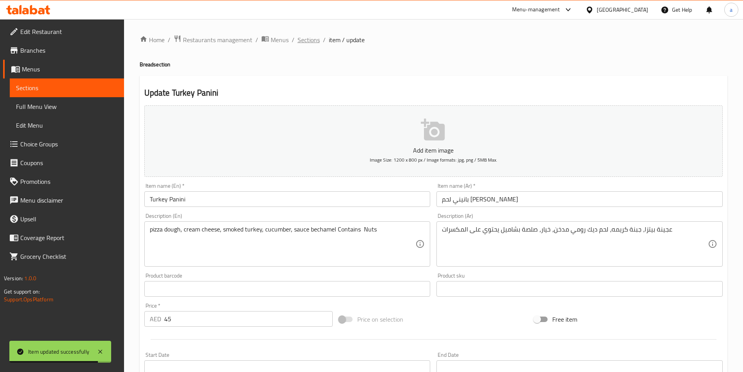
click at [310, 40] on span "Sections" at bounding box center [309, 39] width 22 height 9
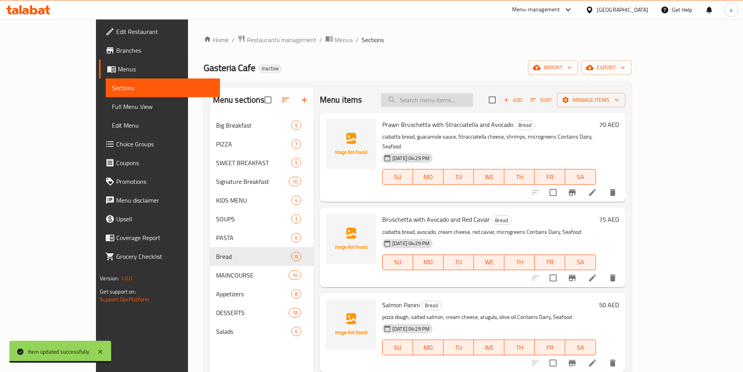
click at [473, 102] on input "search" at bounding box center [427, 100] width 92 height 14
paste input "Beef Truffle Creep with Stracciatella Mousse"
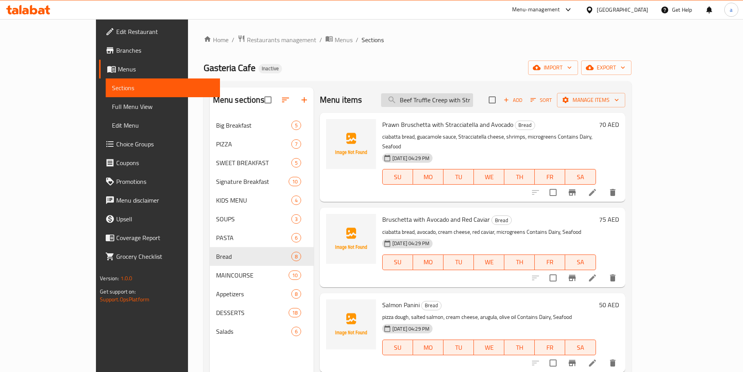
scroll to position [0, 45]
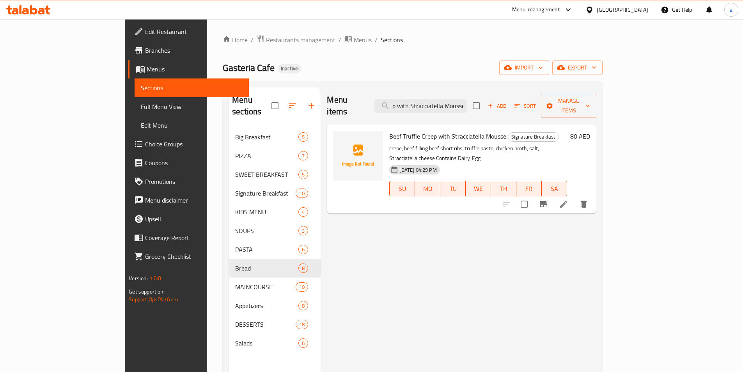
type input "Beef Truffle Creep with Stracciatella Mousse"
click at [568, 199] on icon at bounding box center [563, 203] width 9 height 9
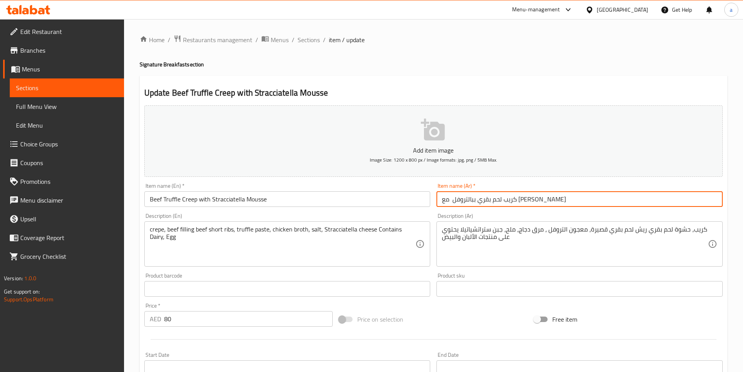
click at [503, 199] on input "كريب لحم بقري ببالتروفل مع موس ستراتشياتيلا" at bounding box center [579, 199] width 286 height 16
paste input "كريب لحم بقري بالتروفل مع [PERSON_NAME]"
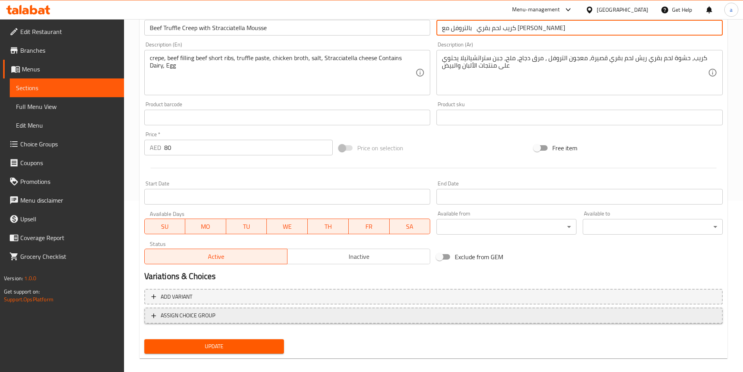
scroll to position [179, 0]
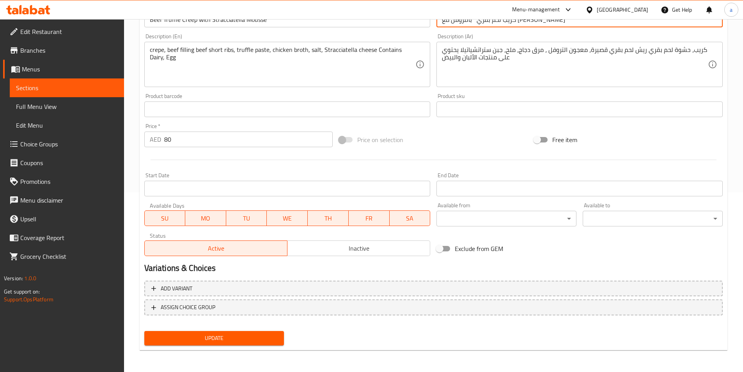
type input "كريب لحم بقري بالتروفل مع [PERSON_NAME]"
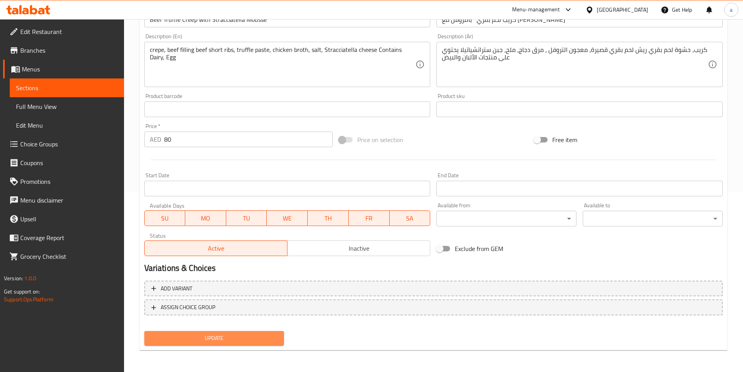
click at [256, 340] on span "Update" at bounding box center [215, 338] width 128 height 10
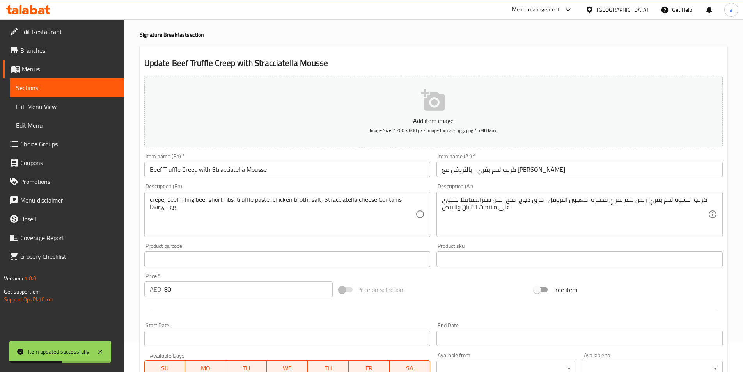
scroll to position [0, 0]
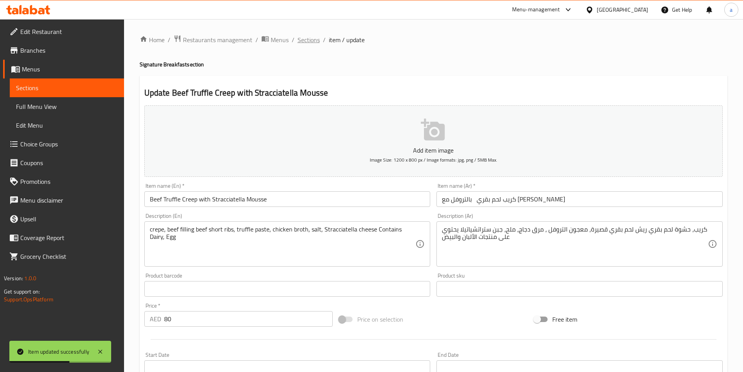
click at [310, 42] on span "Sections" at bounding box center [309, 39] width 22 height 9
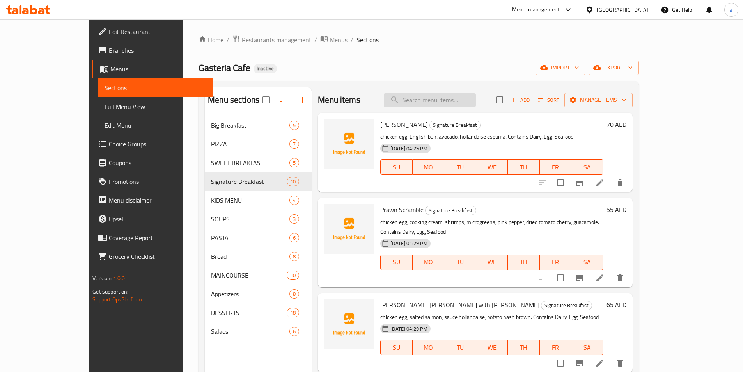
click at [468, 102] on input "search" at bounding box center [430, 100] width 92 height 14
paste input "Marmelade"
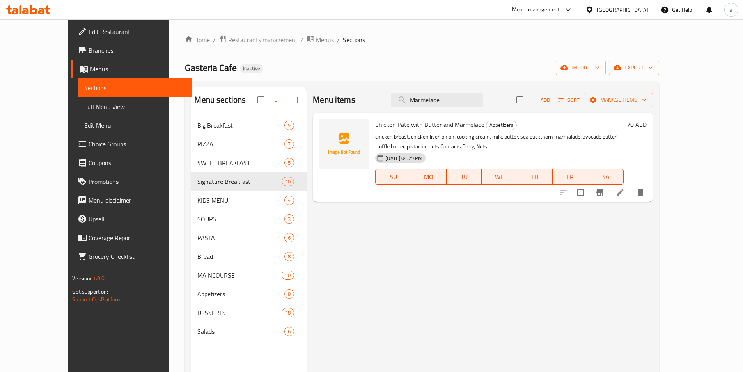
type input "Marmelade"
click at [625, 189] on icon at bounding box center [619, 192] width 9 height 9
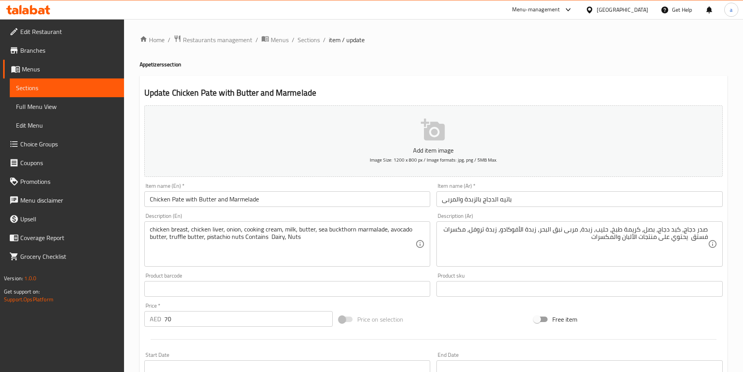
click at [571, 230] on textarea "صدر دجاج، كبد دجاج، بصل، كريمة طبخ، حليب، زبدة، مربى نبق البحر، زبدة الأفوكادو،…" at bounding box center [575, 243] width 266 height 37
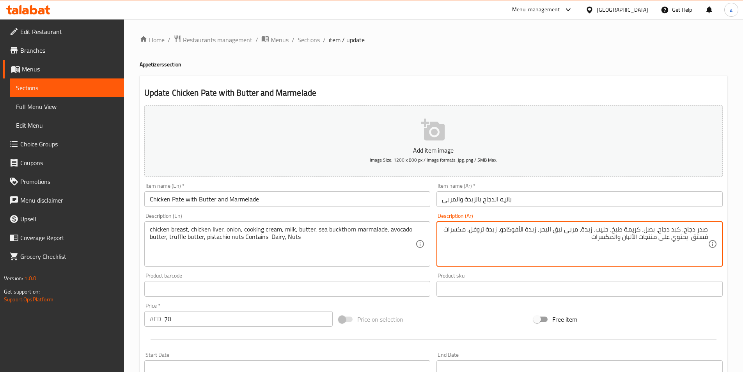
click at [571, 230] on textarea "صدر دجاج، كبد دجاج، بصل، كريمة طبخ، حليب، زبدة، مربى نبق البحر، زبدة الأفوكادو،…" at bounding box center [575, 243] width 266 height 37
paste textarea "برتقال"
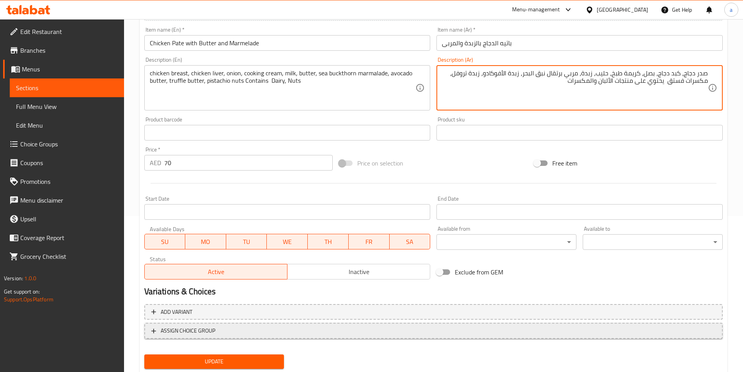
scroll to position [179, 0]
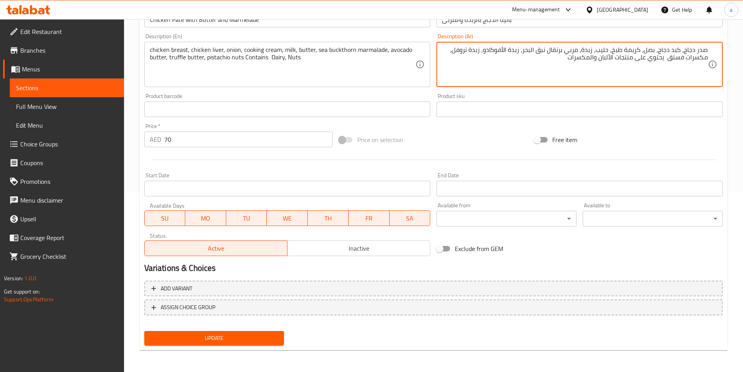
type textarea "صدر دجاج، كبد دجاج، بصل، كريمة طبخ، حليب، زبدة، مربي برتقال نبق البحر، زبدة الأ…"
click at [256, 340] on span "Update" at bounding box center [215, 338] width 128 height 10
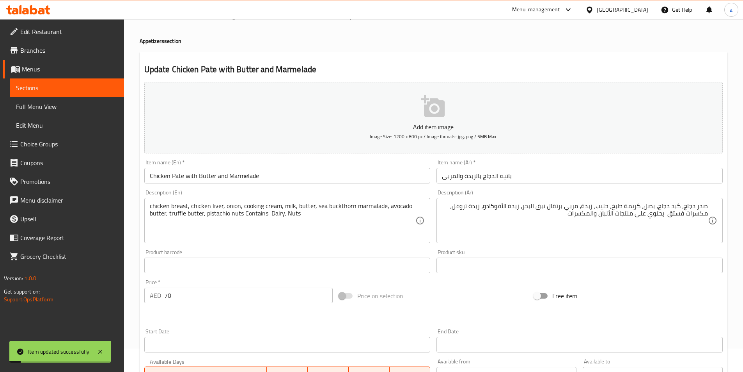
scroll to position [0, 0]
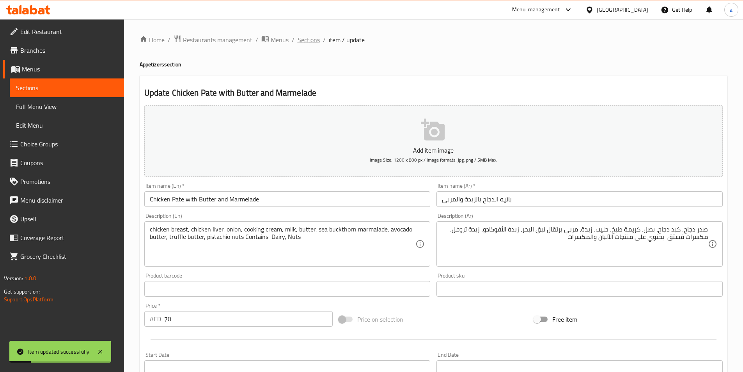
click at [303, 40] on span "Sections" at bounding box center [309, 39] width 22 height 9
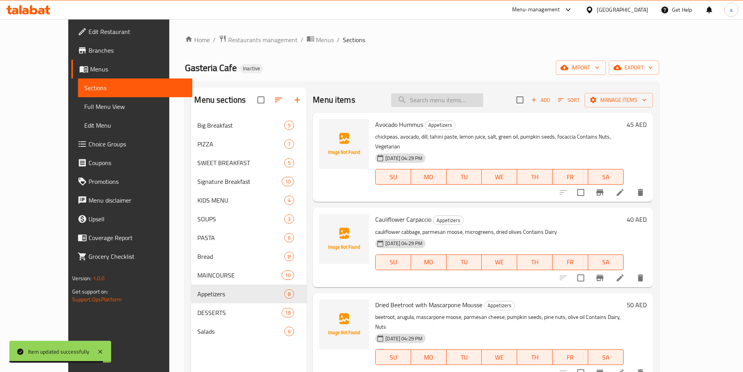
click at [457, 103] on input "search" at bounding box center [437, 100] width 92 height 14
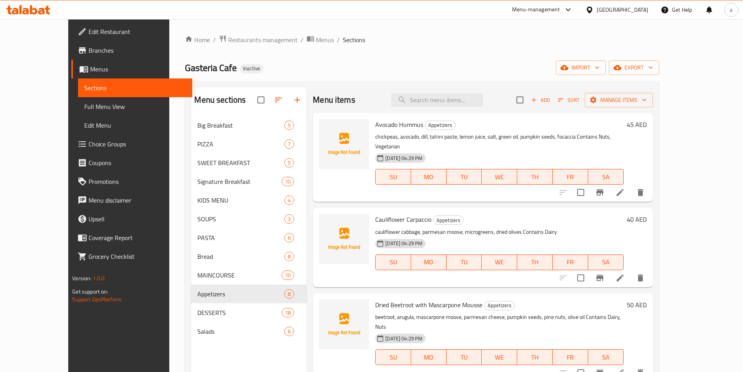
click at [462, 107] on div "Menu items Add Sort Manage items" at bounding box center [483, 99] width 340 height 25
click at [462, 104] on input "search" at bounding box center [437, 100] width 92 height 14
paste input "Marmelade"
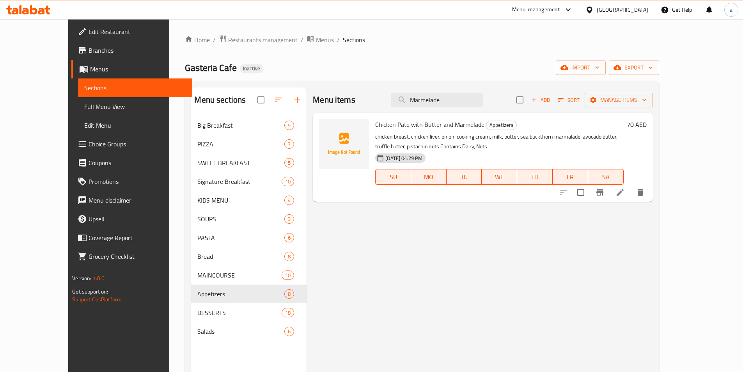
type input "Marmelade"
click at [625, 196] on icon at bounding box center [619, 192] width 9 height 9
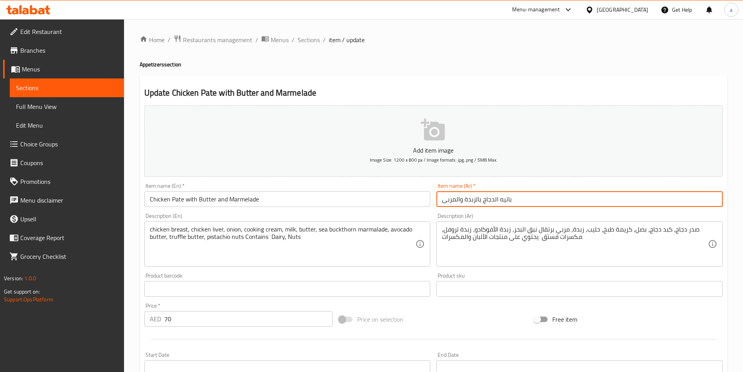
click at [443, 203] on input "باتيه الدجاج بالزبدة والمربى" at bounding box center [579, 199] width 286 height 16
click at [447, 201] on input "باتيه الدجاج بالزبدة والمربى" at bounding box center [579, 199] width 286 height 16
paste input "ربي برتقال"
click at [473, 200] on input "باتيه الدجاج بالزبدة مربي برتقال" at bounding box center [579, 199] width 286 height 16
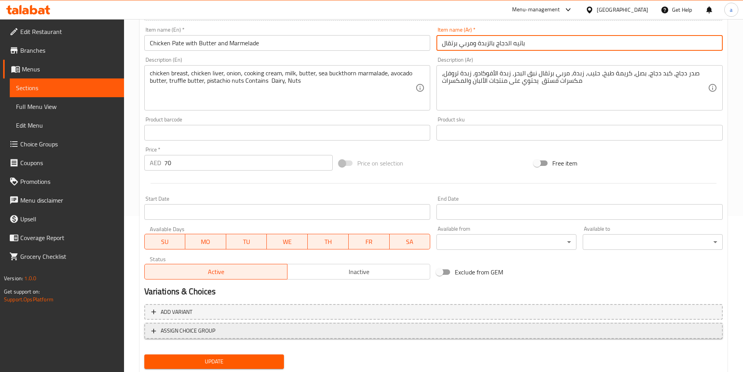
scroll to position [179, 0]
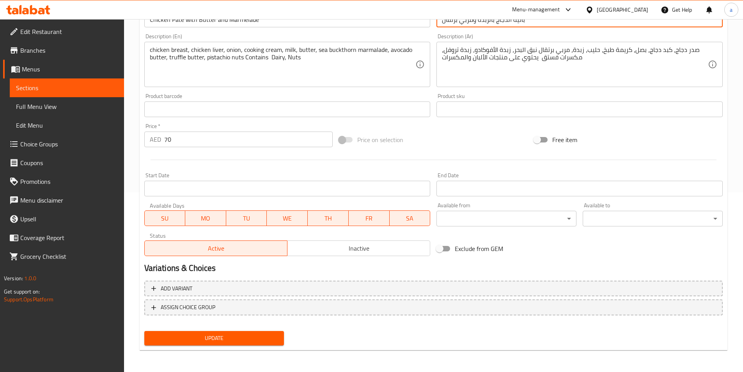
type input "باتيه الدجاج بالزبدة ومربي برتقال"
click at [223, 337] on span "Update" at bounding box center [215, 338] width 128 height 10
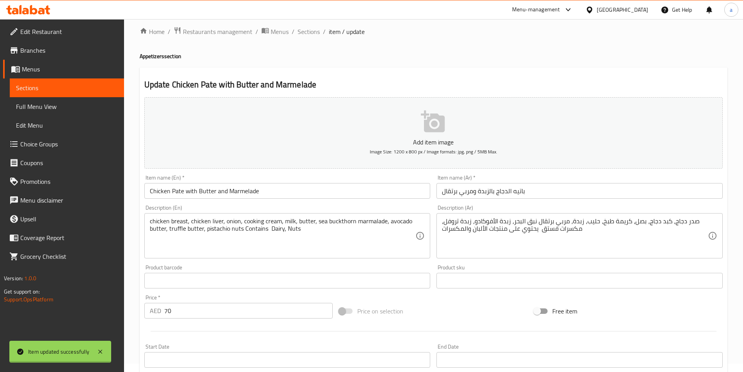
scroll to position [0, 0]
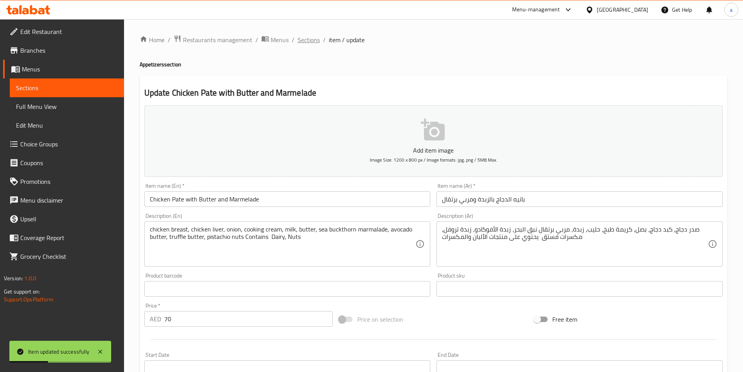
click at [305, 44] on span "Sections" at bounding box center [309, 39] width 22 height 9
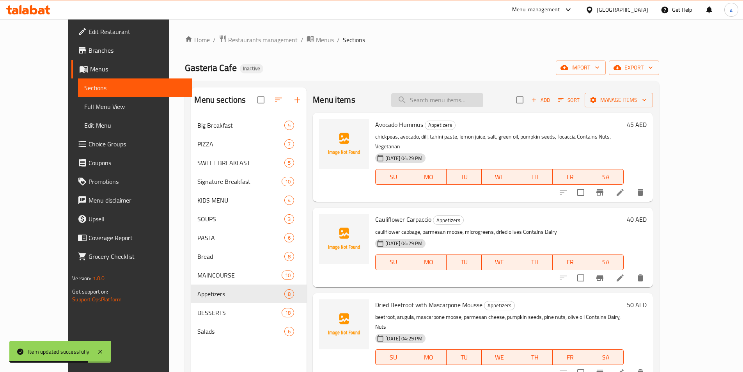
click at [452, 93] on input "search" at bounding box center [437, 100] width 92 height 14
paste input "bowl"
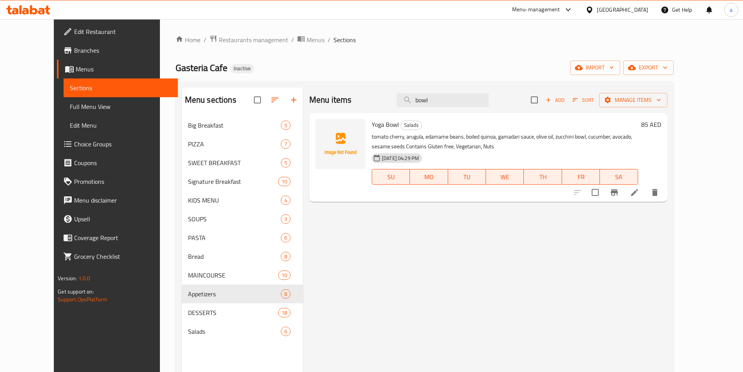
type input "bowl"
click at [639, 191] on icon at bounding box center [634, 192] width 9 height 9
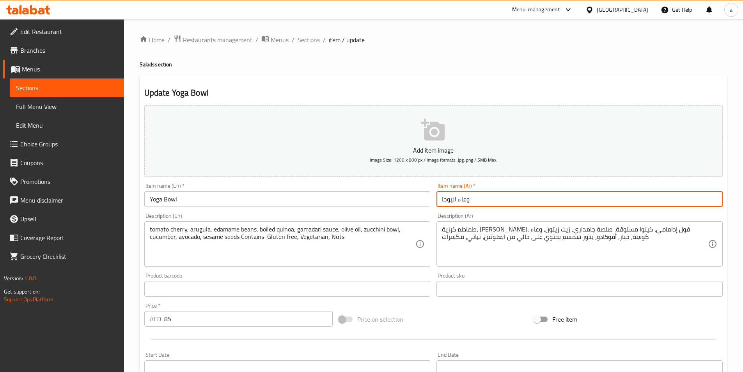
drag, startPoint x: 458, startPoint y: 200, endPoint x: 479, endPoint y: 201, distance: 21.1
click at [479, 201] on input "وعاء اليوجا" at bounding box center [579, 199] width 286 height 16
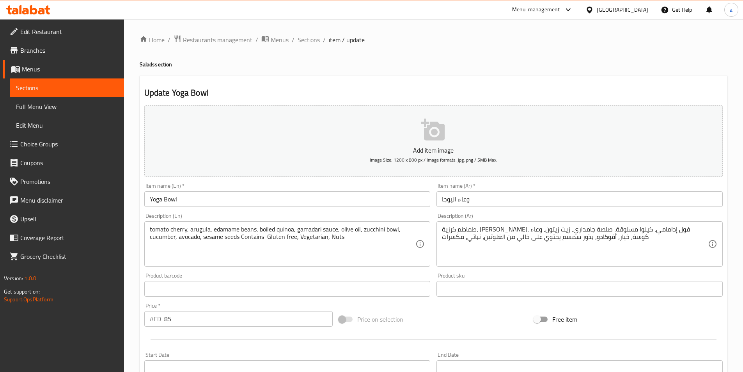
click at [457, 200] on input "وعاء اليوجا" at bounding box center [579, 199] width 286 height 16
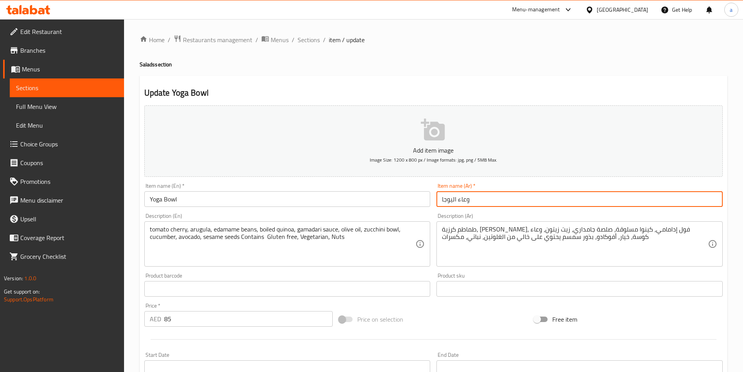
drag, startPoint x: 459, startPoint y: 200, endPoint x: 475, endPoint y: 201, distance: 16.8
click at [475, 201] on input "وعاء اليوجا" at bounding box center [579, 199] width 286 height 16
paste input "جاط"
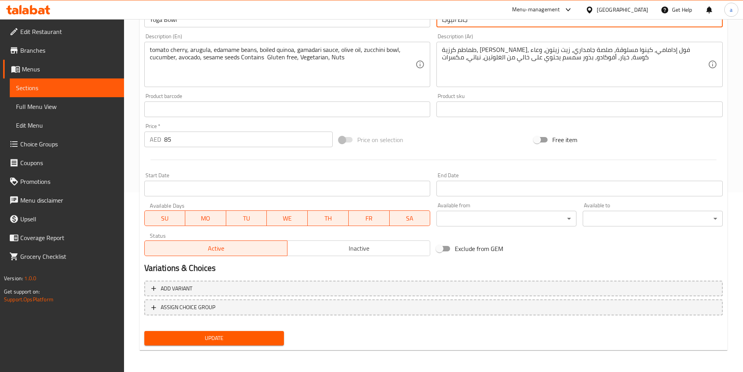
type input "جاط اليوجا"
click at [257, 345] on button "Update" at bounding box center [214, 338] width 140 height 14
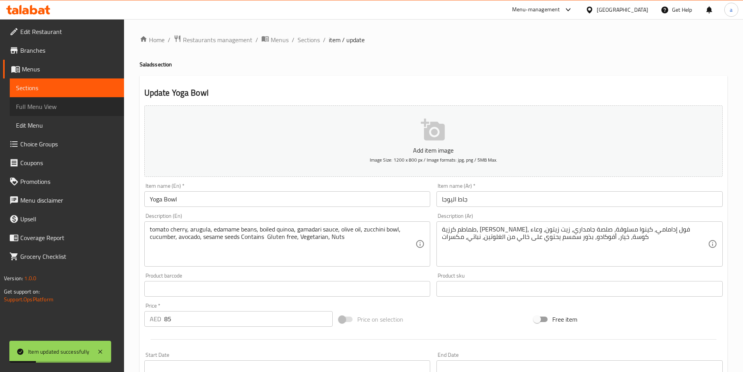
click at [42, 102] on span "Full Menu View" at bounding box center [67, 106] width 102 height 9
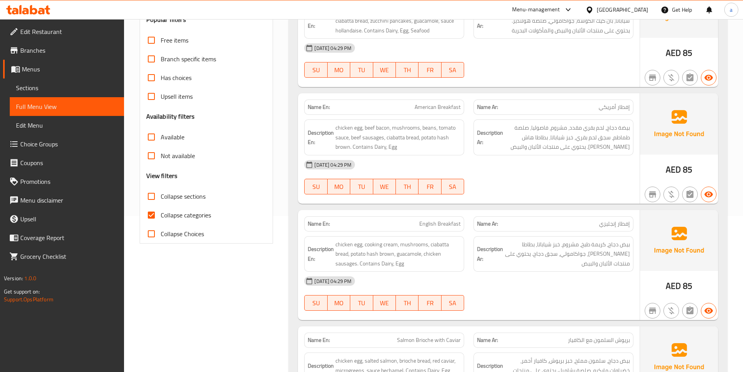
click at [155, 215] on input "Collapse categories" at bounding box center [151, 215] width 19 height 19
checkbox input "false"
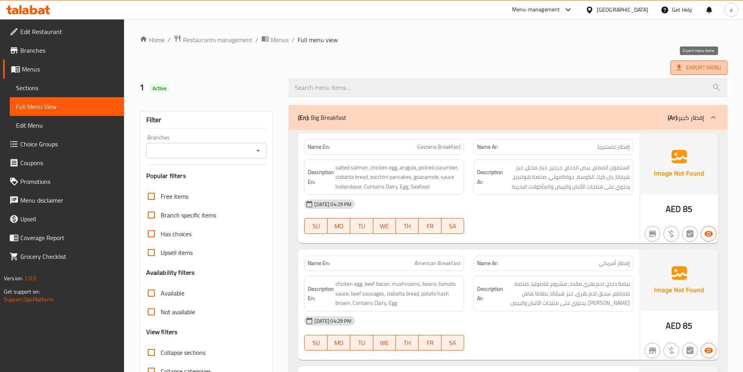
click at [704, 64] on span "Export Menu" at bounding box center [699, 68] width 44 height 10
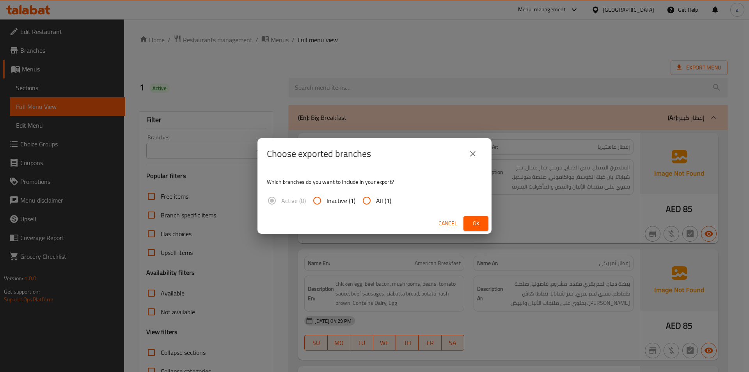
click at [364, 202] on input "All (1)" at bounding box center [366, 200] width 19 height 19
radio input "true"
click at [485, 224] on button "Ok" at bounding box center [475, 223] width 25 height 14
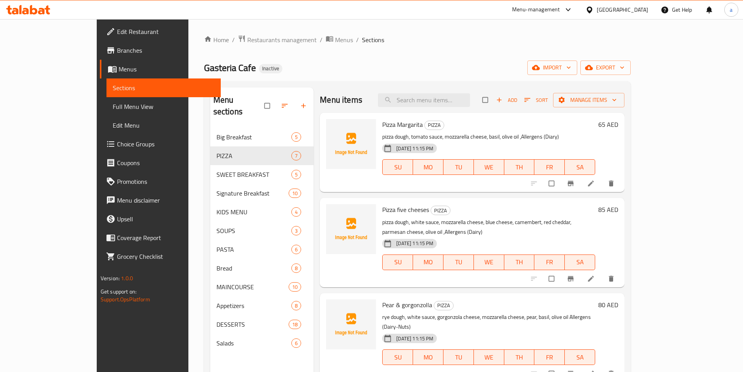
click at [113, 104] on span "Full Menu View" at bounding box center [164, 106] width 102 height 9
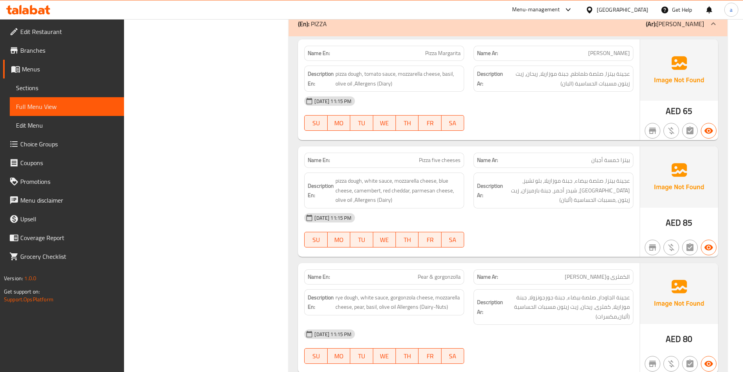
scroll to position [2131, 0]
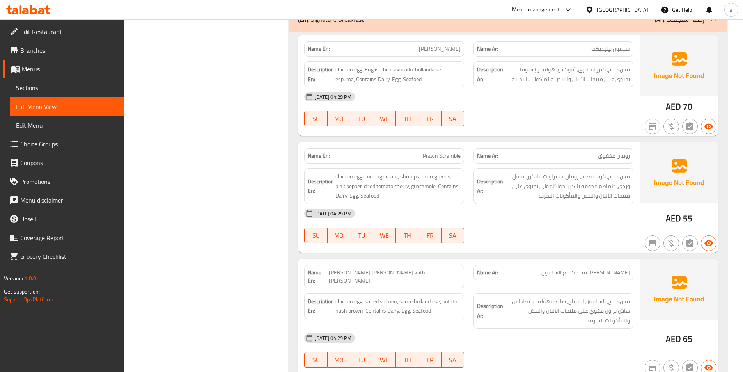
click at [433, 157] on span "Prawn Scramble" at bounding box center [442, 156] width 38 height 8
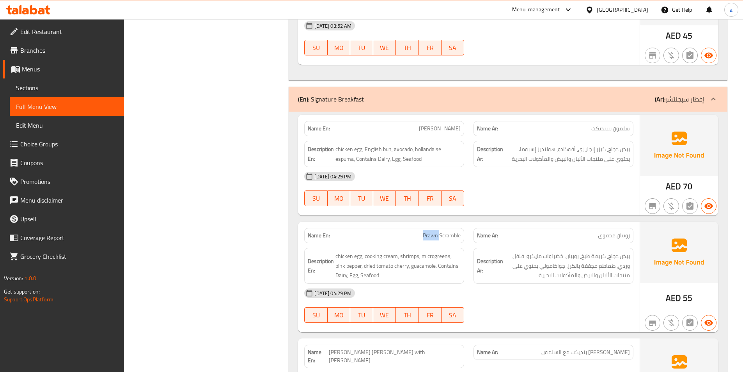
scroll to position [2014, 0]
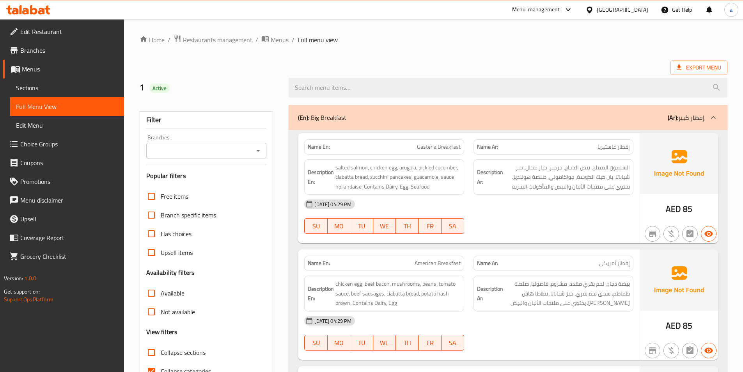
click at [438, 62] on div "Export Menu" at bounding box center [434, 67] width 588 height 14
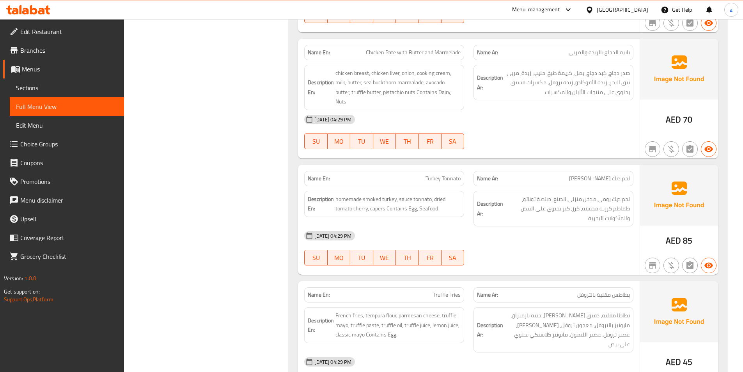
scroll to position [2131, 0]
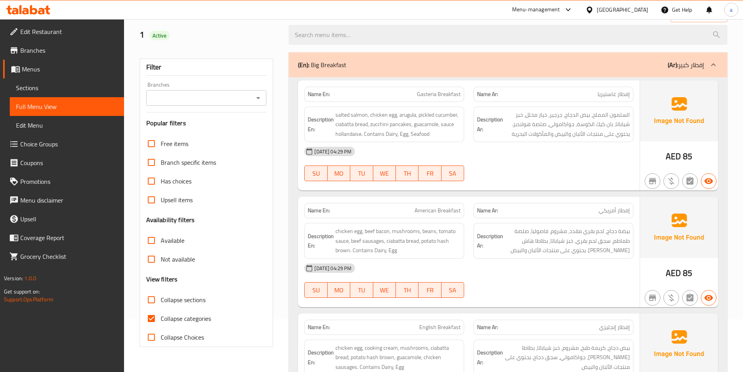
scroll to position [0, 0]
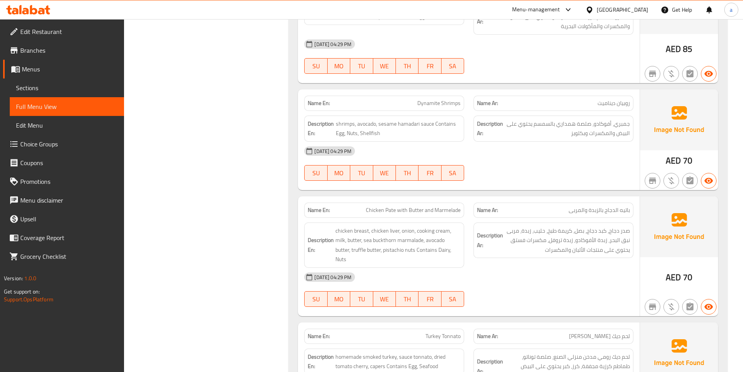
scroll to position [7440, 0]
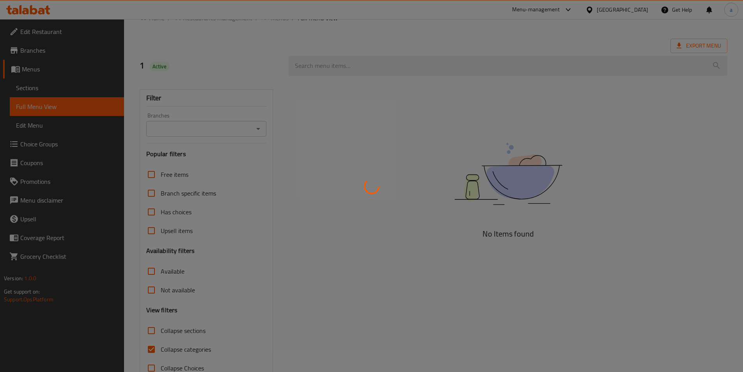
scroll to position [43, 0]
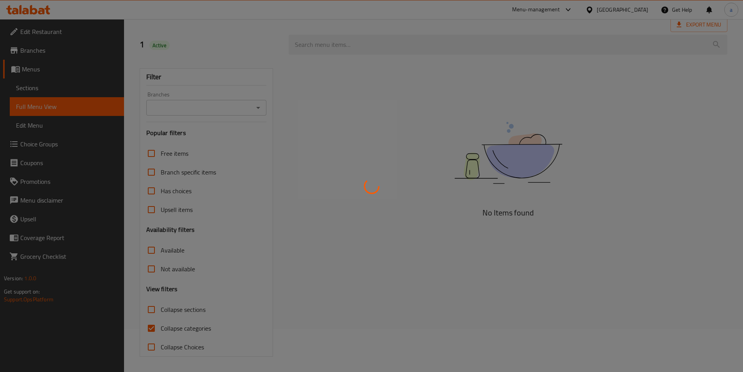
click at [152, 332] on div at bounding box center [371, 186] width 743 height 372
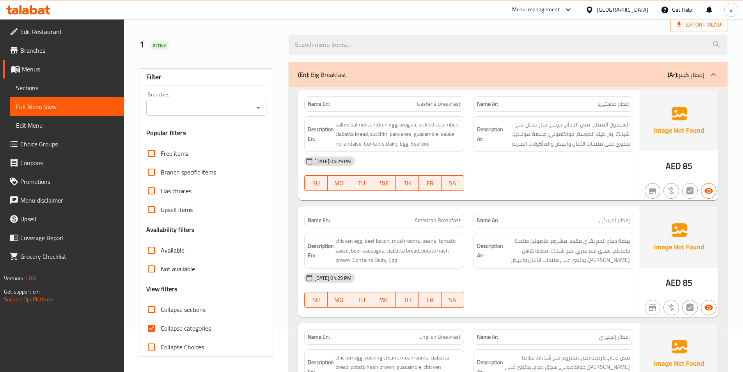
scroll to position [43, 0]
click at [152, 327] on input "Collapse categories" at bounding box center [151, 327] width 19 height 19
checkbox input "false"
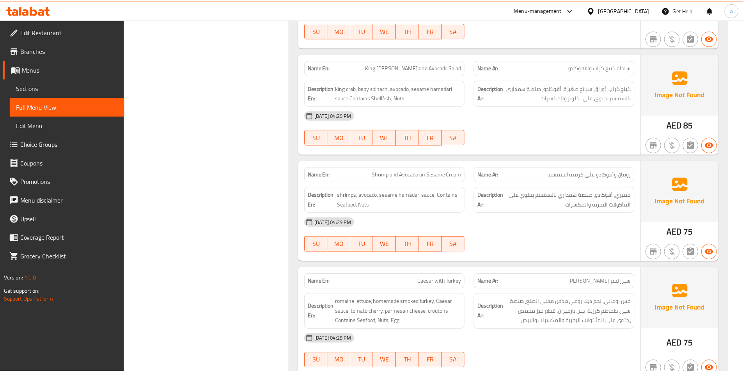
scroll to position [10372, 0]
